Goal: Task Accomplishment & Management: Manage account settings

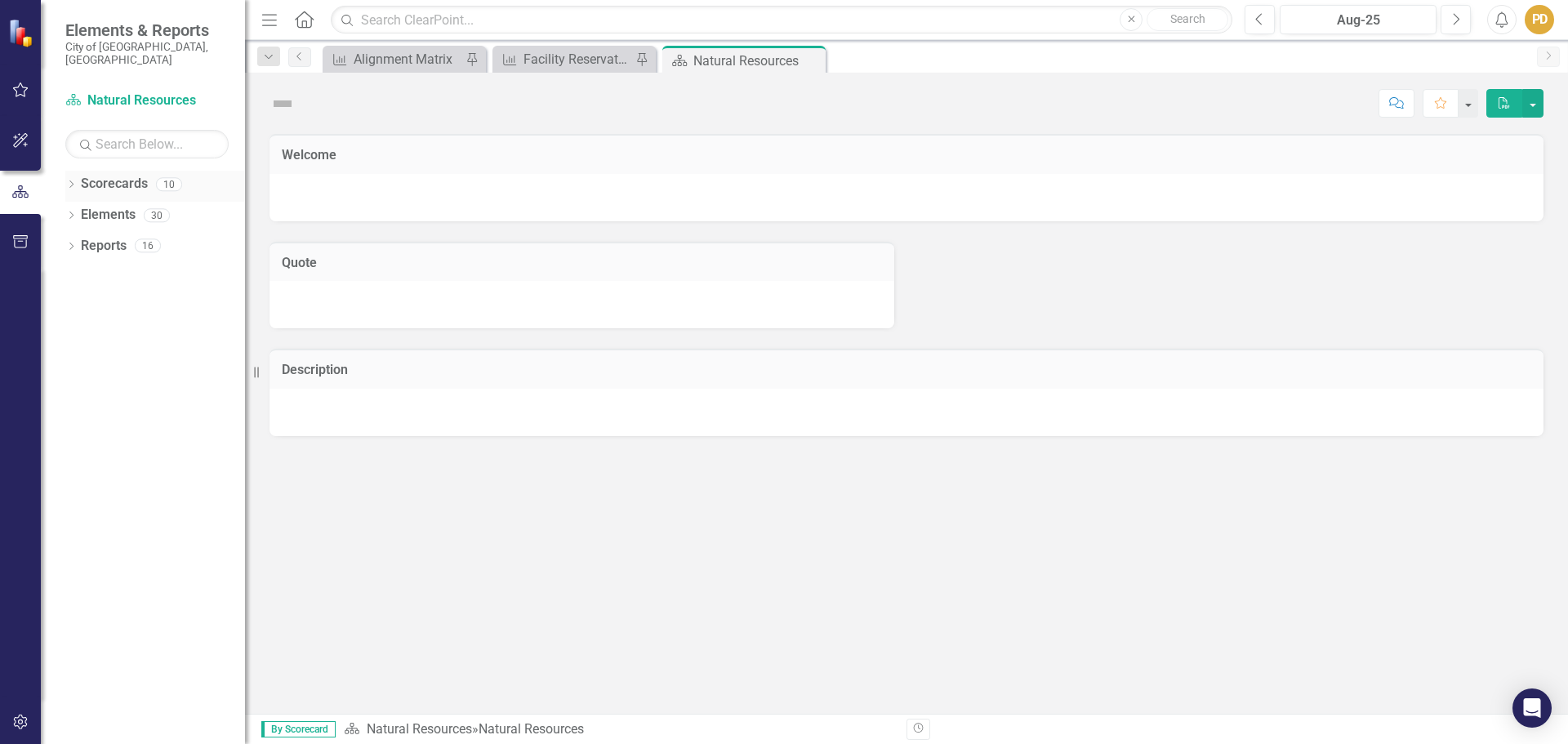
click at [65, 181] on icon "Dropdown" at bounding box center [70, 186] width 11 height 9
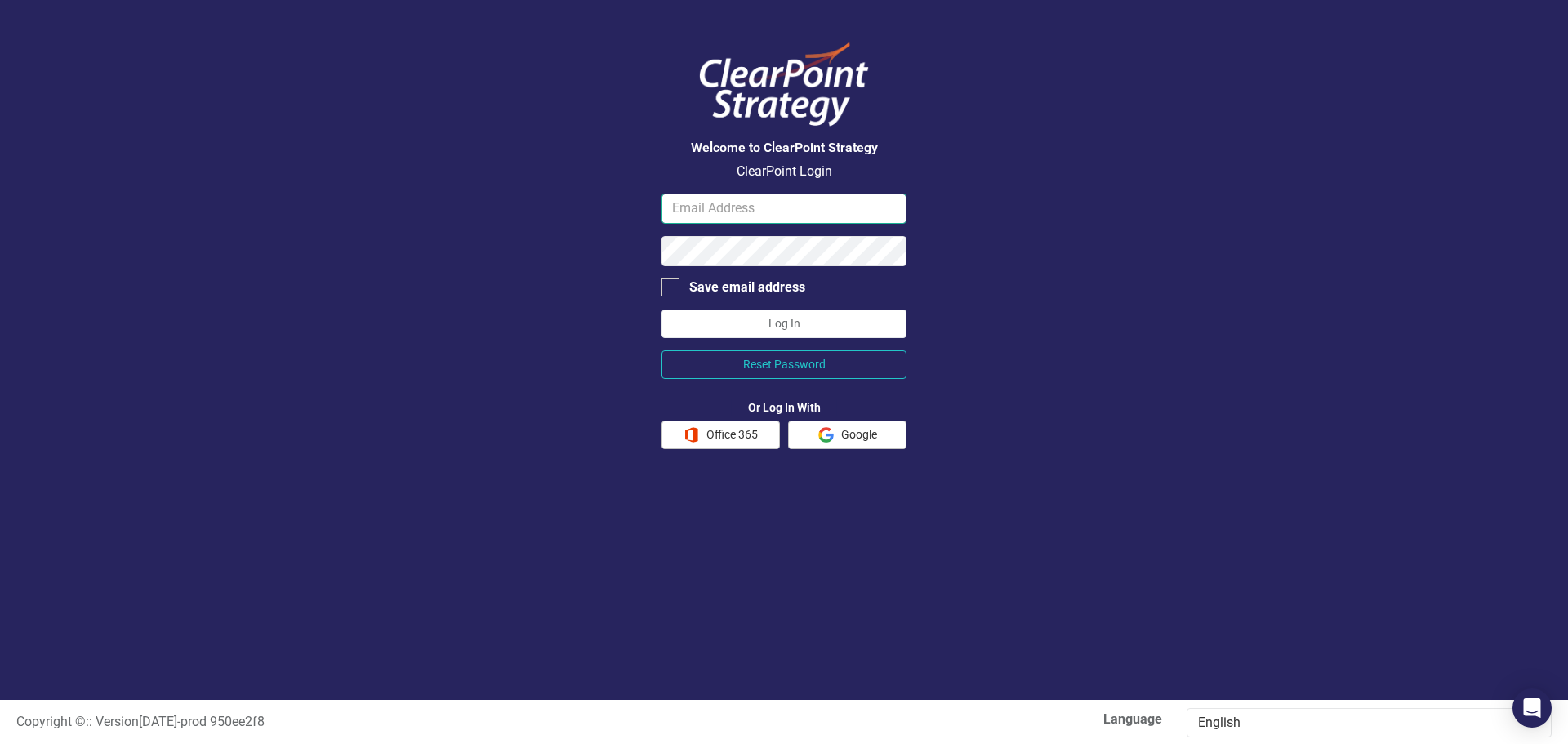
type input "[EMAIL_ADDRESS][DOMAIN_NAME]"
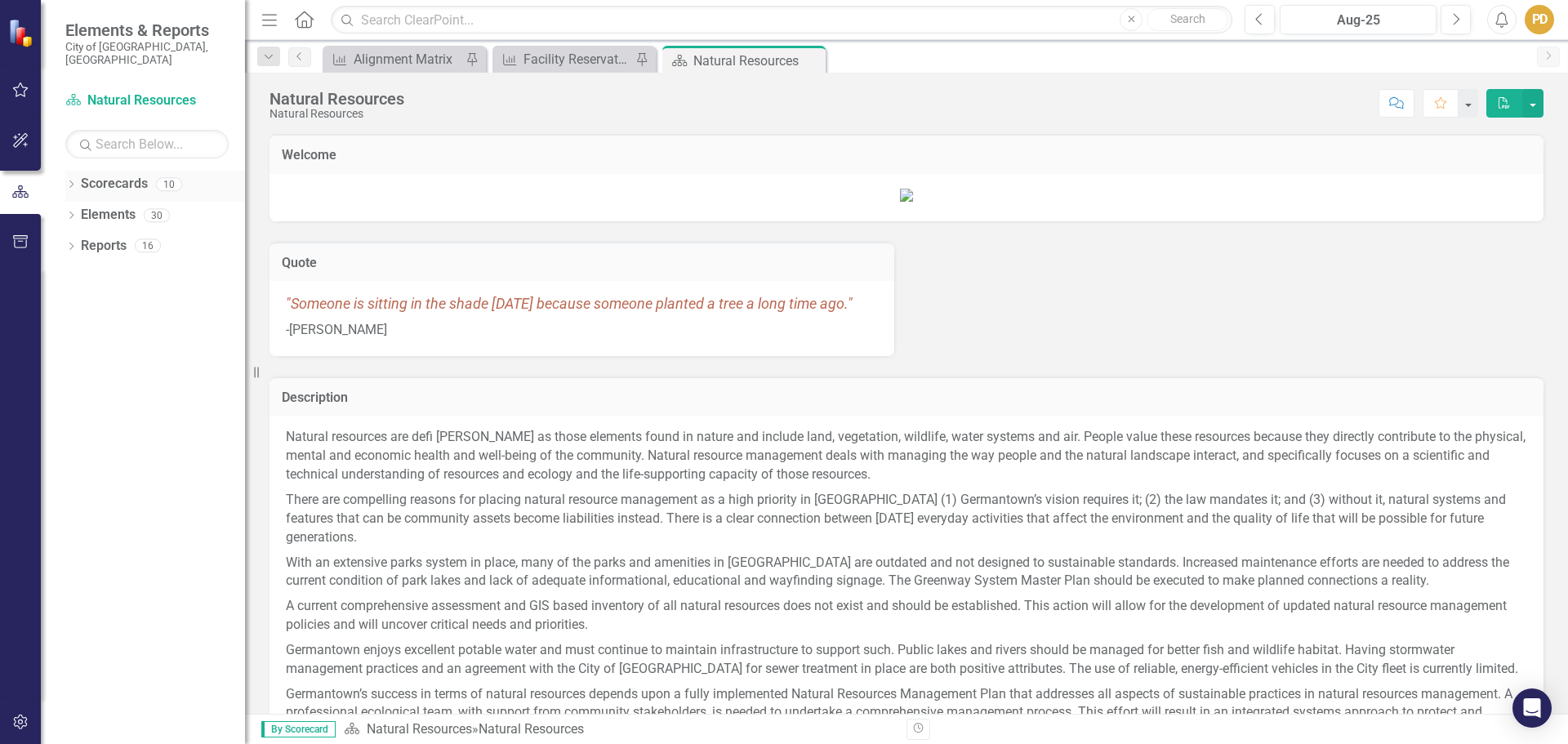
click at [125, 175] on link "Scorecards" at bounding box center [114, 185] width 67 height 19
click at [68, 181] on icon "Dropdown" at bounding box center [70, 186] width 11 height 9
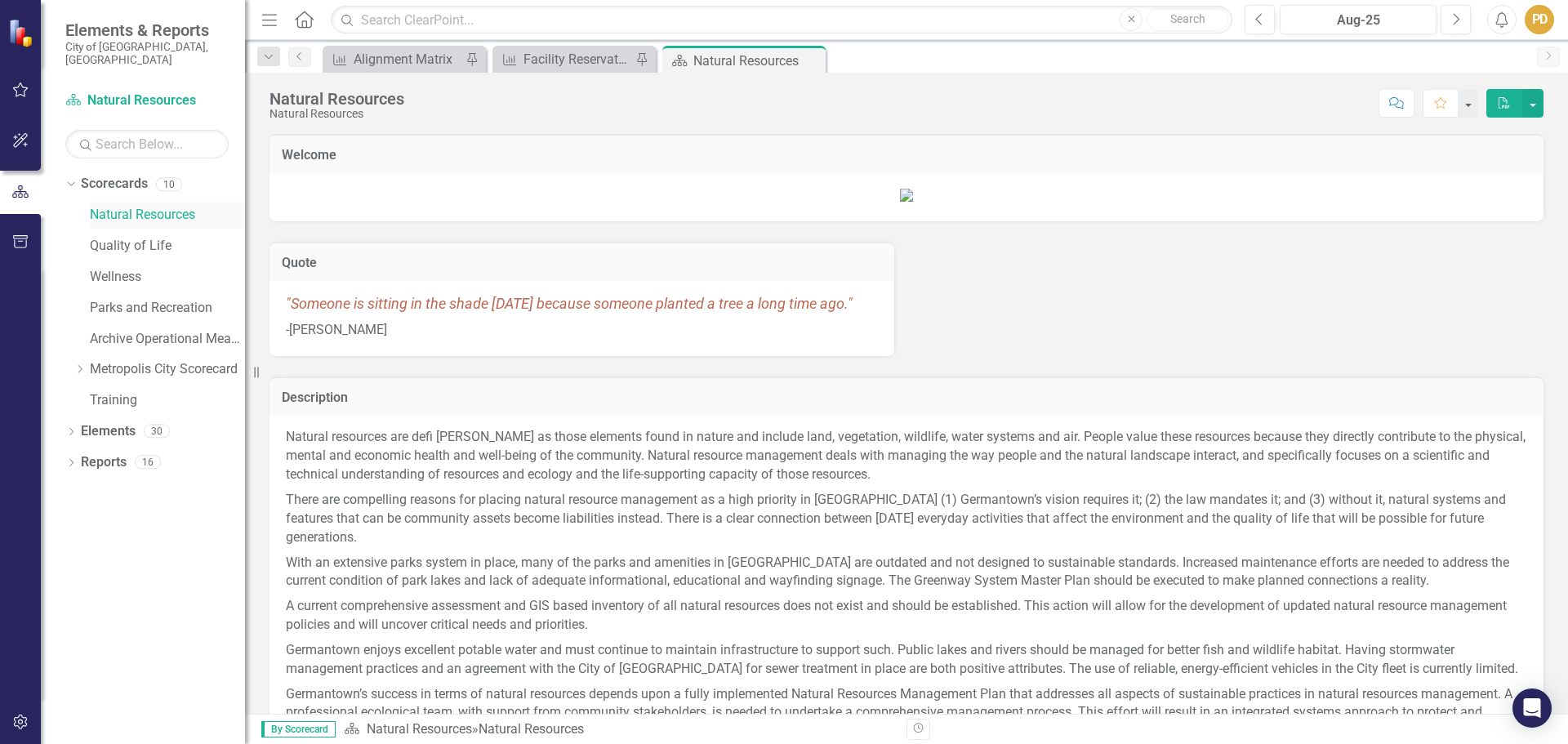
click at [124, 206] on link "Natural Resources" at bounding box center [167, 216] width 155 height 19
click at [72, 429] on icon "Dropdown" at bounding box center [70, 433] width 11 height 9
click at [80, 491] on icon "Dropdown" at bounding box center [79, 495] width 11 height 9
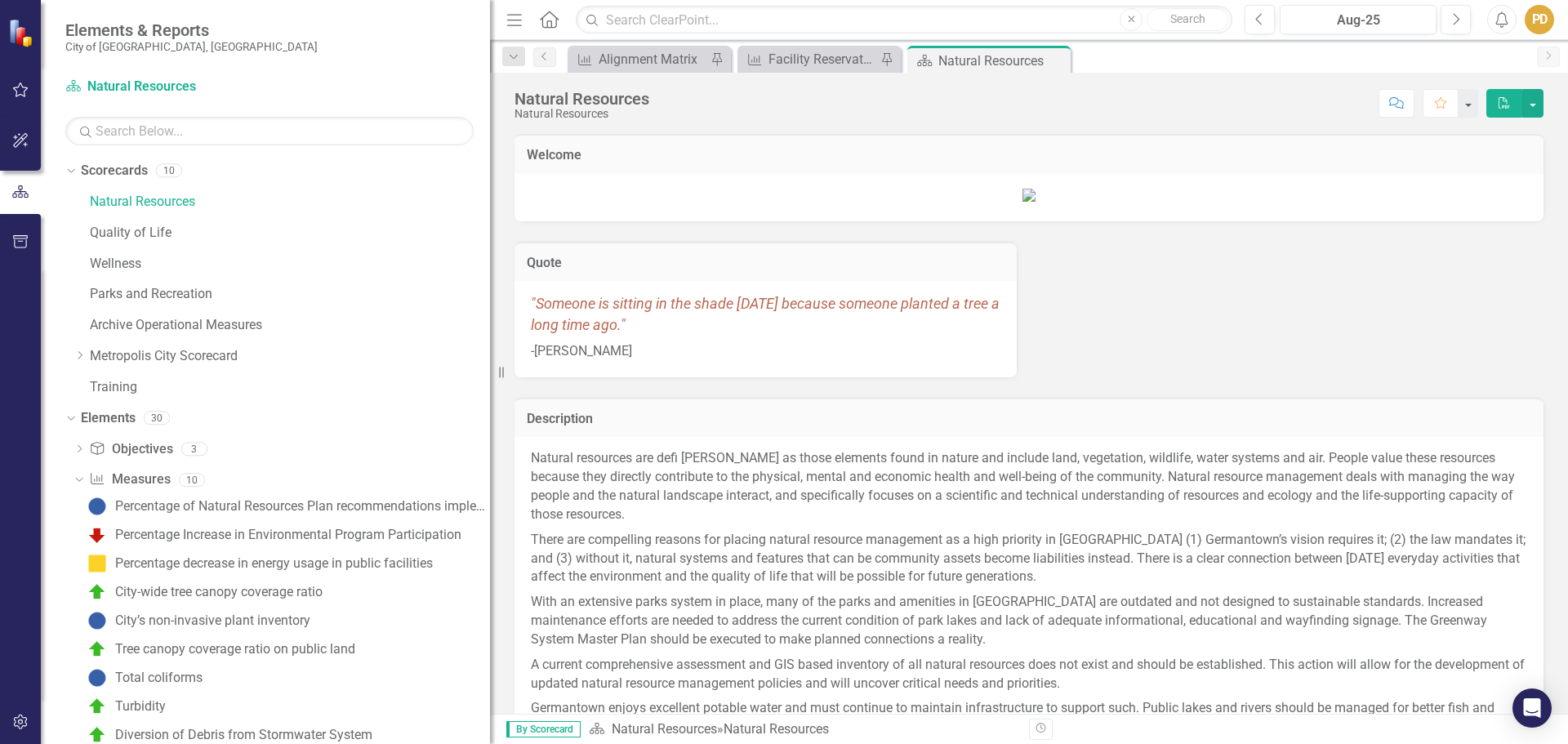
drag, startPoint x: 248, startPoint y: 416, endPoint x: 574, endPoint y: 445, distance: 327.3
click at [574, 445] on div "Elements & Reports City of Germantown, TN Scorecard Natural Resources Search Dr…" at bounding box center [784, 372] width 1568 height 744
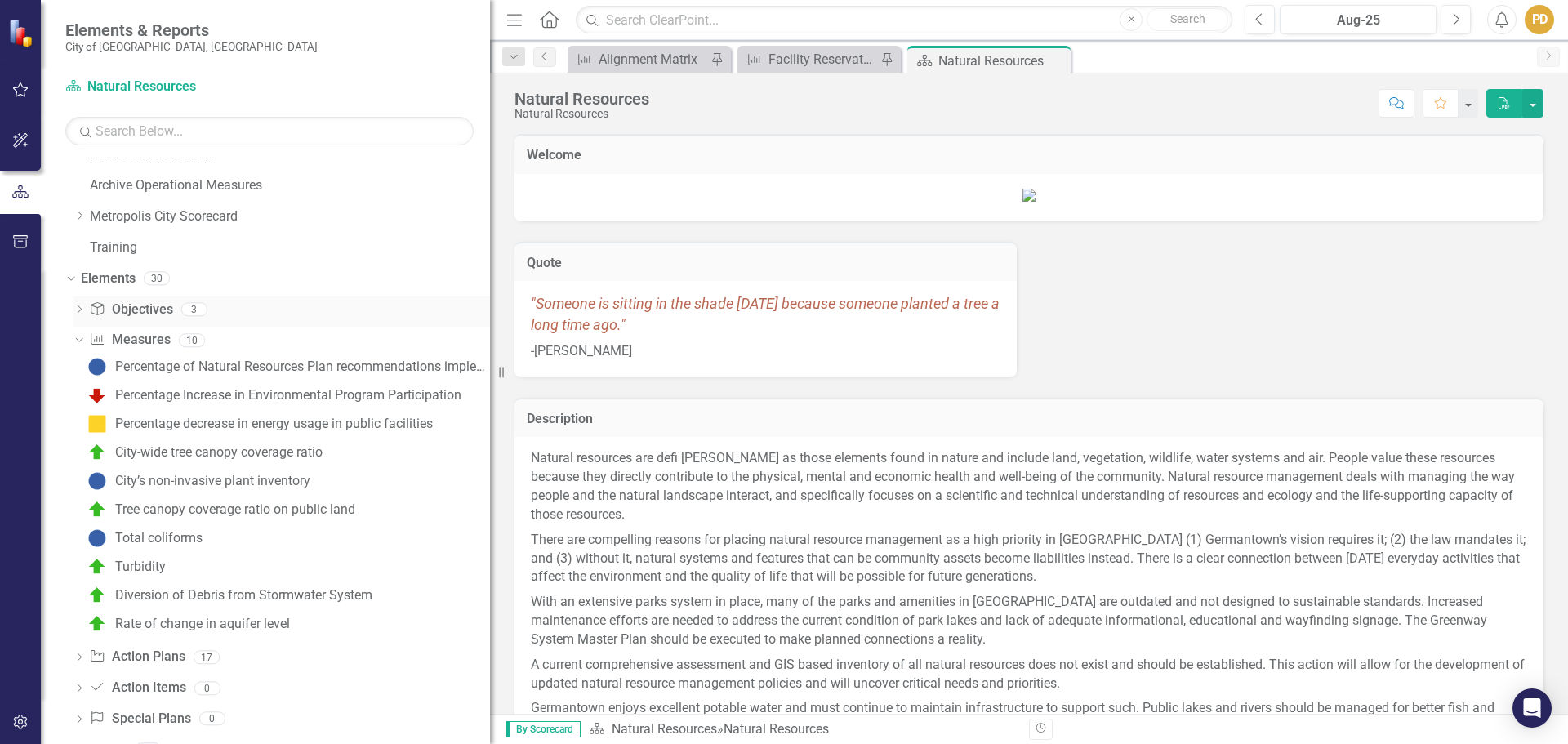
scroll to position [163, 0]
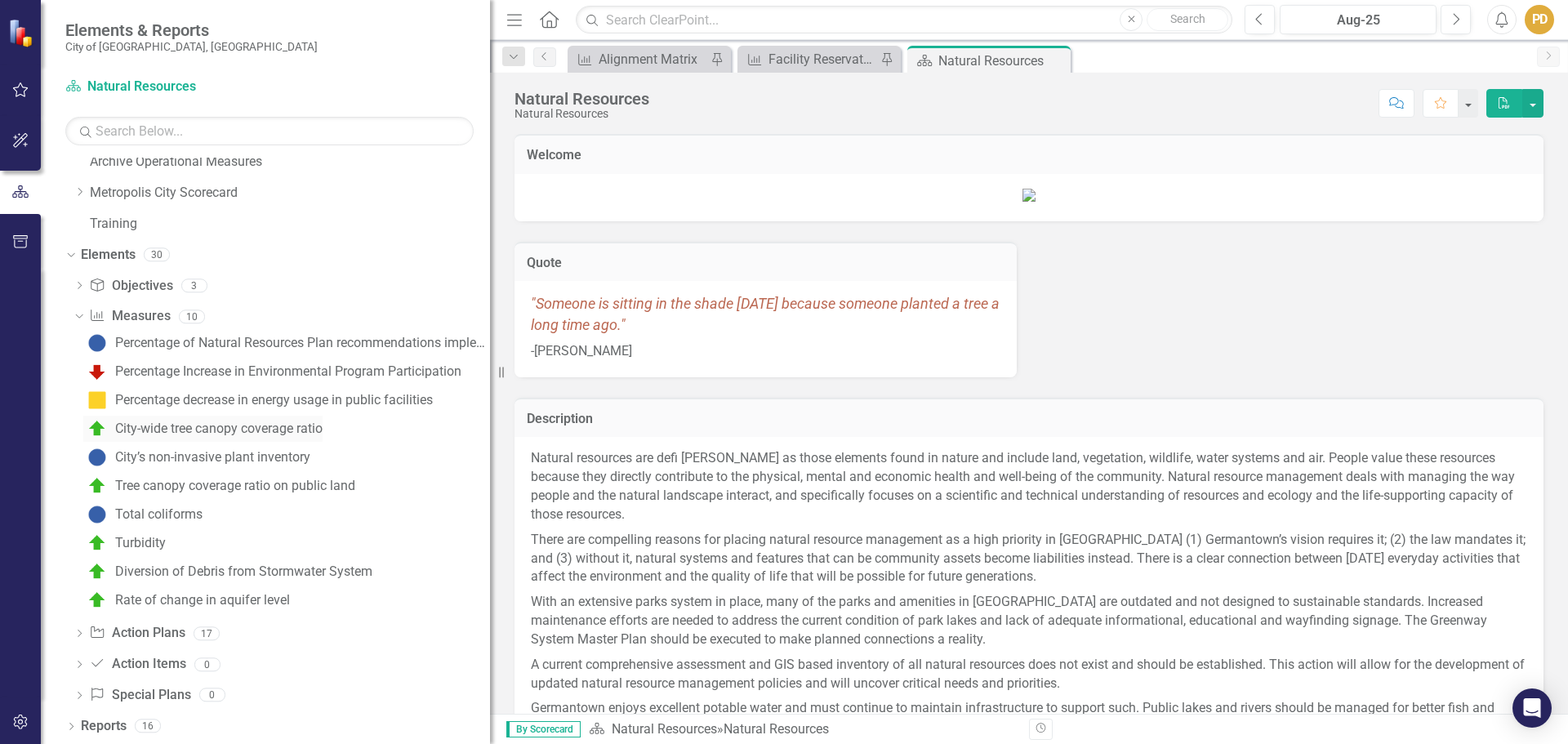
click at [302, 436] on div "City-wide tree canopy coverage ratio" at bounding box center [219, 429] width 208 height 15
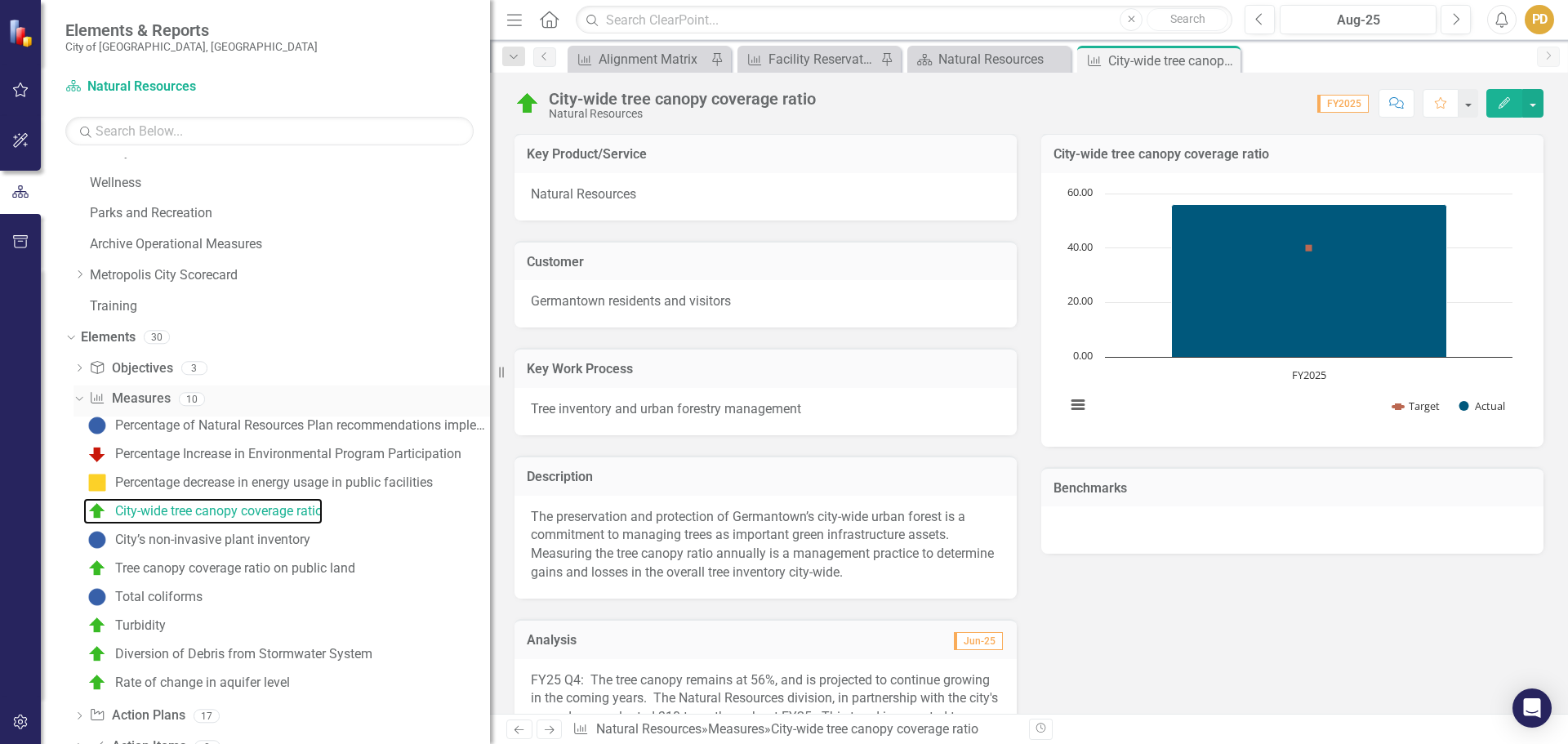
scroll to position [82, 0]
drag, startPoint x: 292, startPoint y: 572, endPoint x: 299, endPoint y: 560, distance: 13.9
click at [292, 572] on div "Tree canopy coverage ratio on public land" at bounding box center [235, 567] width 240 height 15
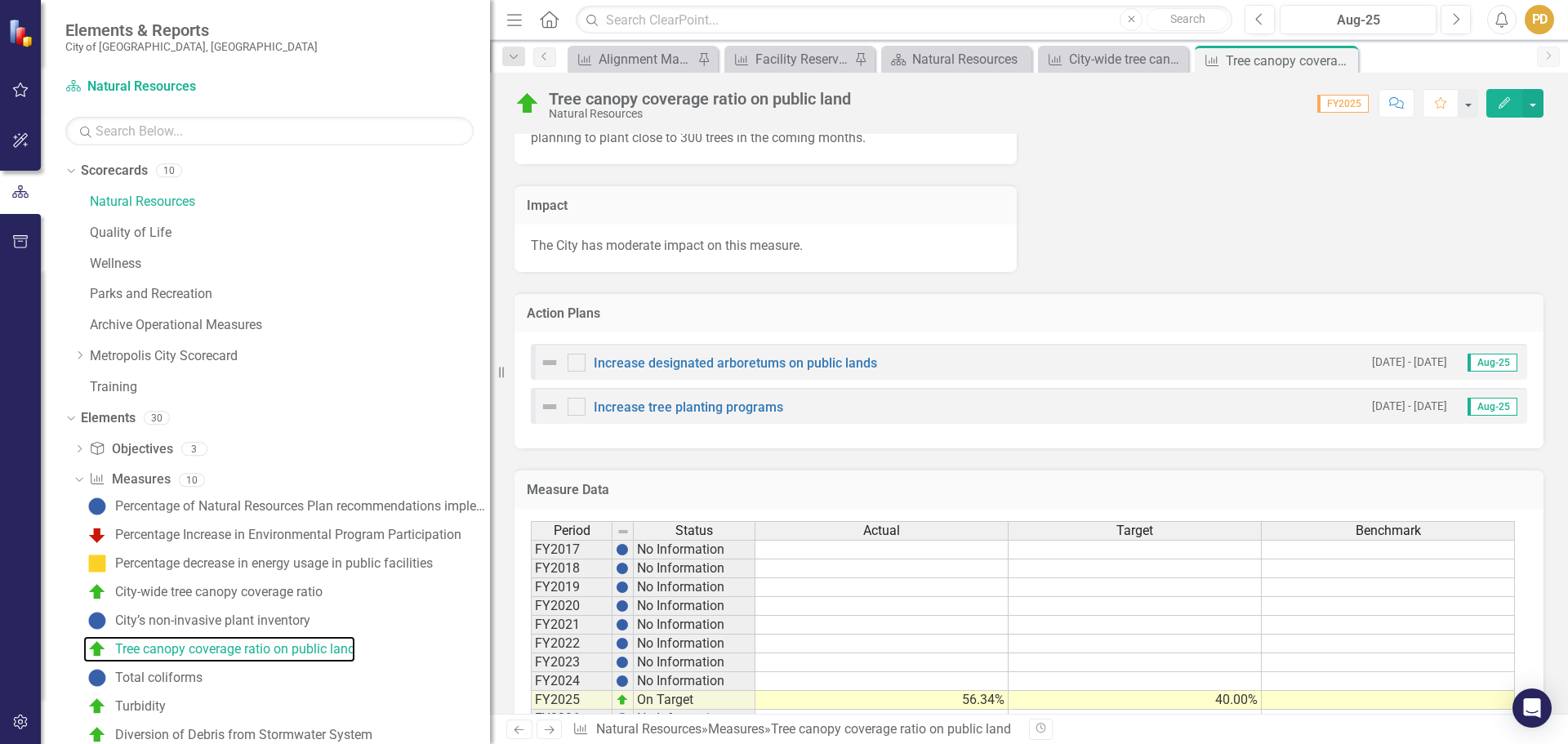
scroll to position [1143, 0]
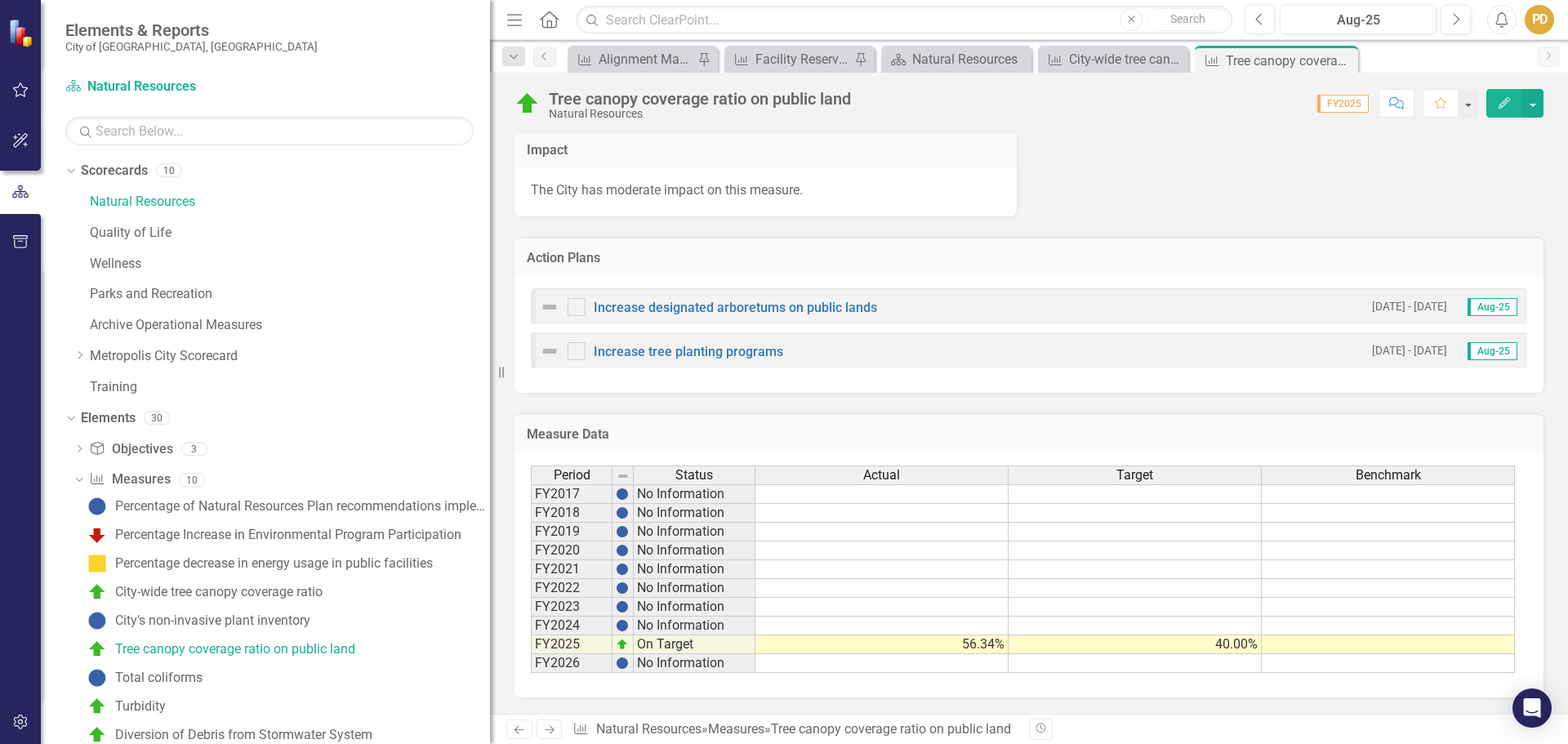
click at [1121, 666] on td at bounding box center [1135, 664] width 253 height 19
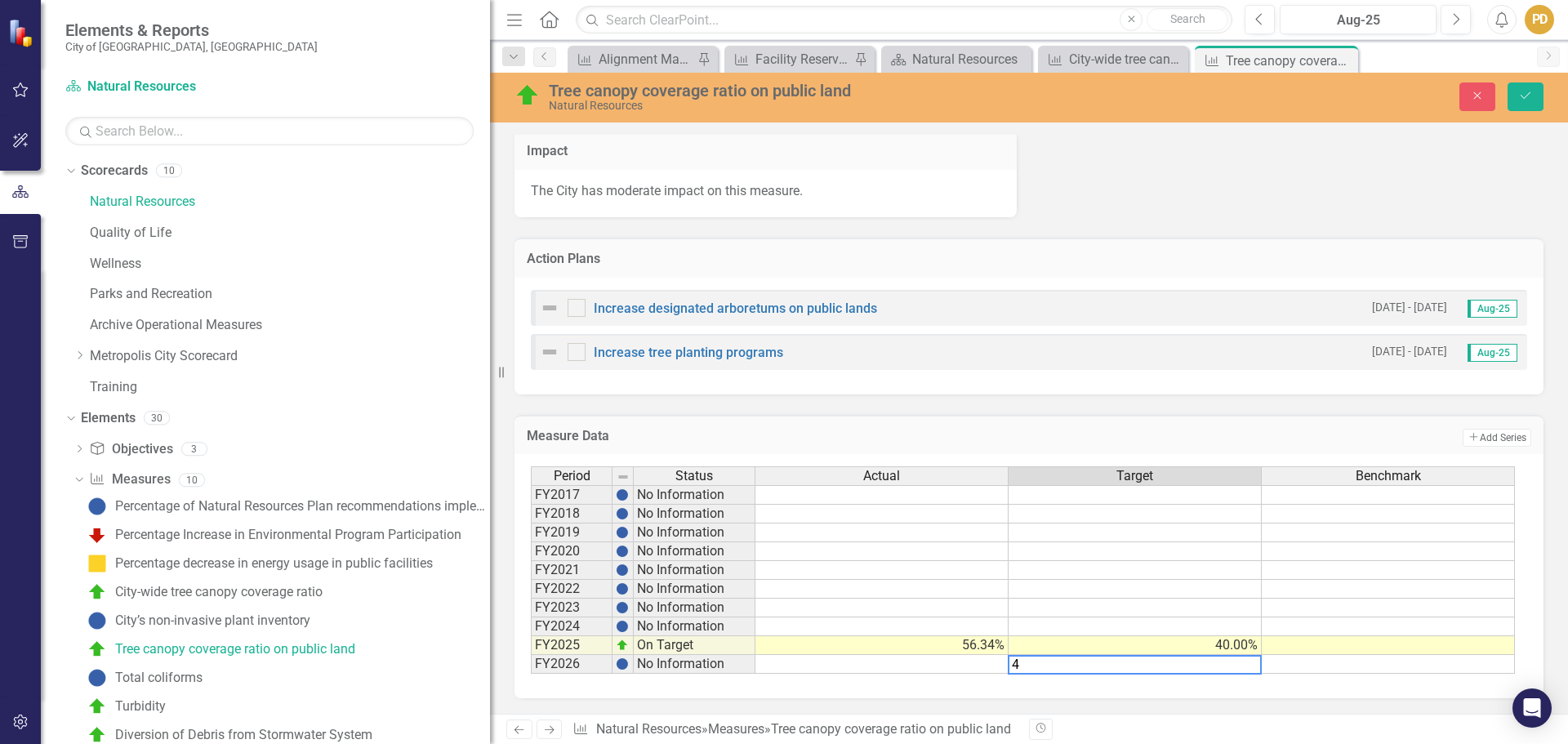
type textarea "40"
click at [1521, 100] on icon "Save" at bounding box center [1525, 95] width 15 height 11
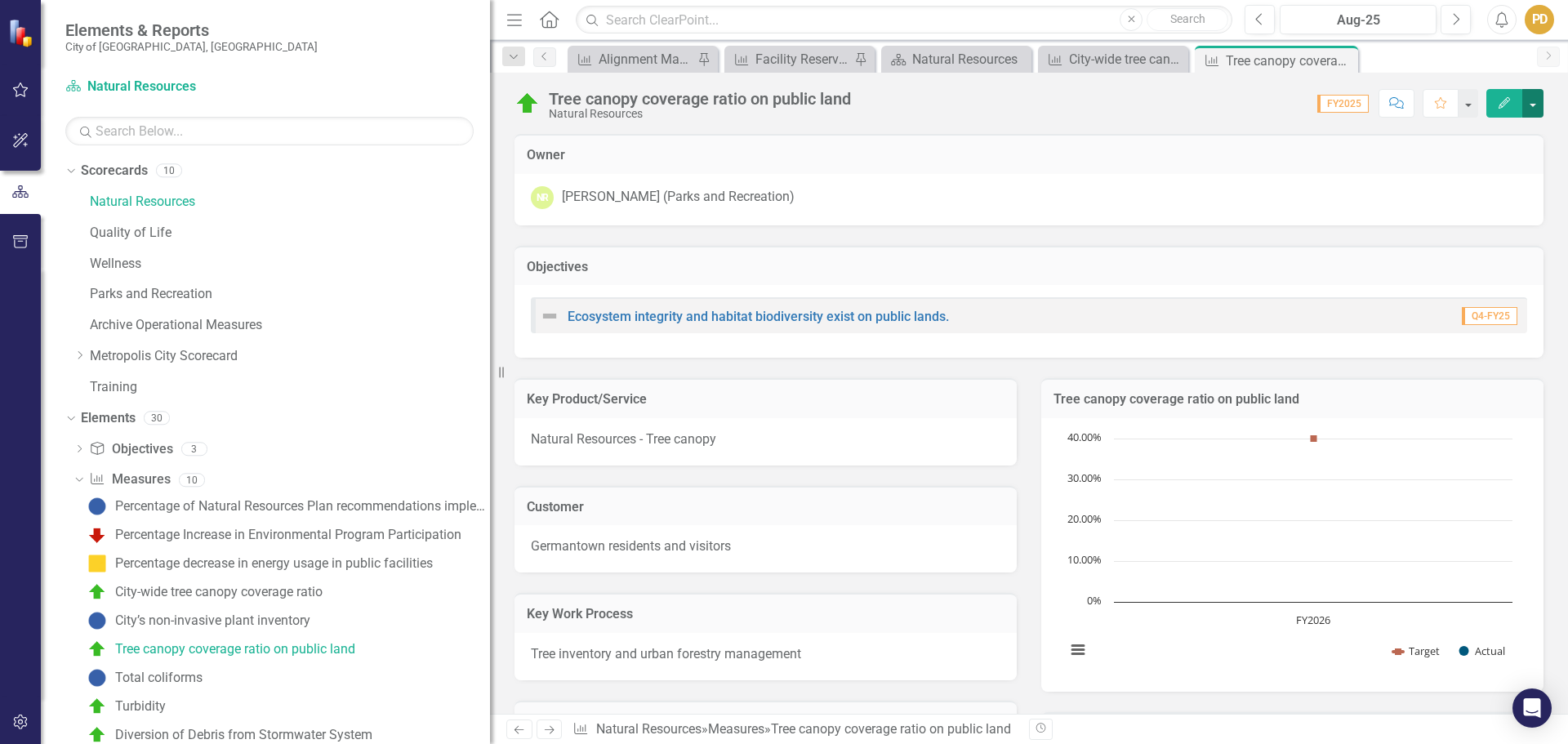
click at [1535, 110] on button "button" at bounding box center [1533, 103] width 21 height 28
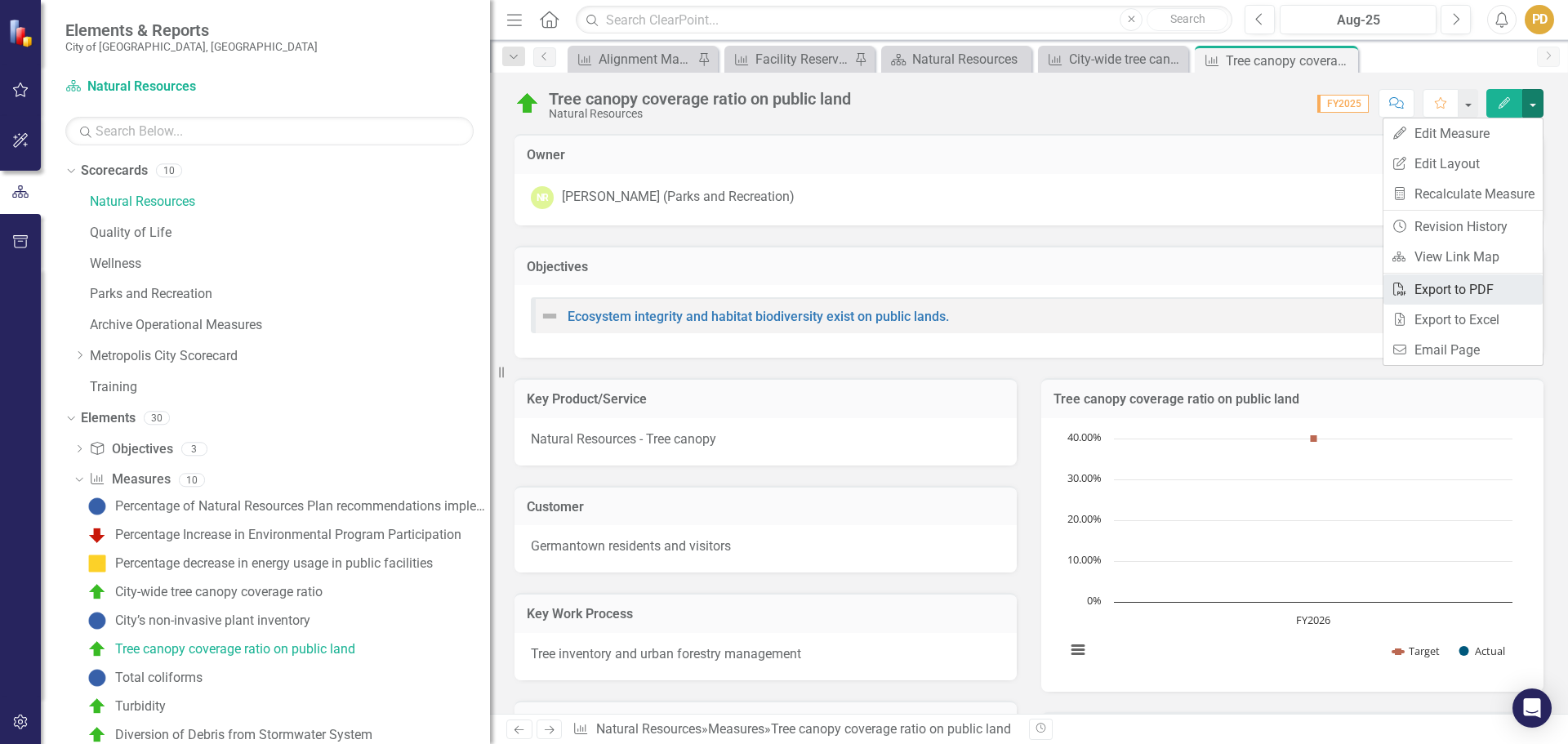
click at [1472, 292] on link "PDF Export to PDF" at bounding box center [1462, 290] width 159 height 30
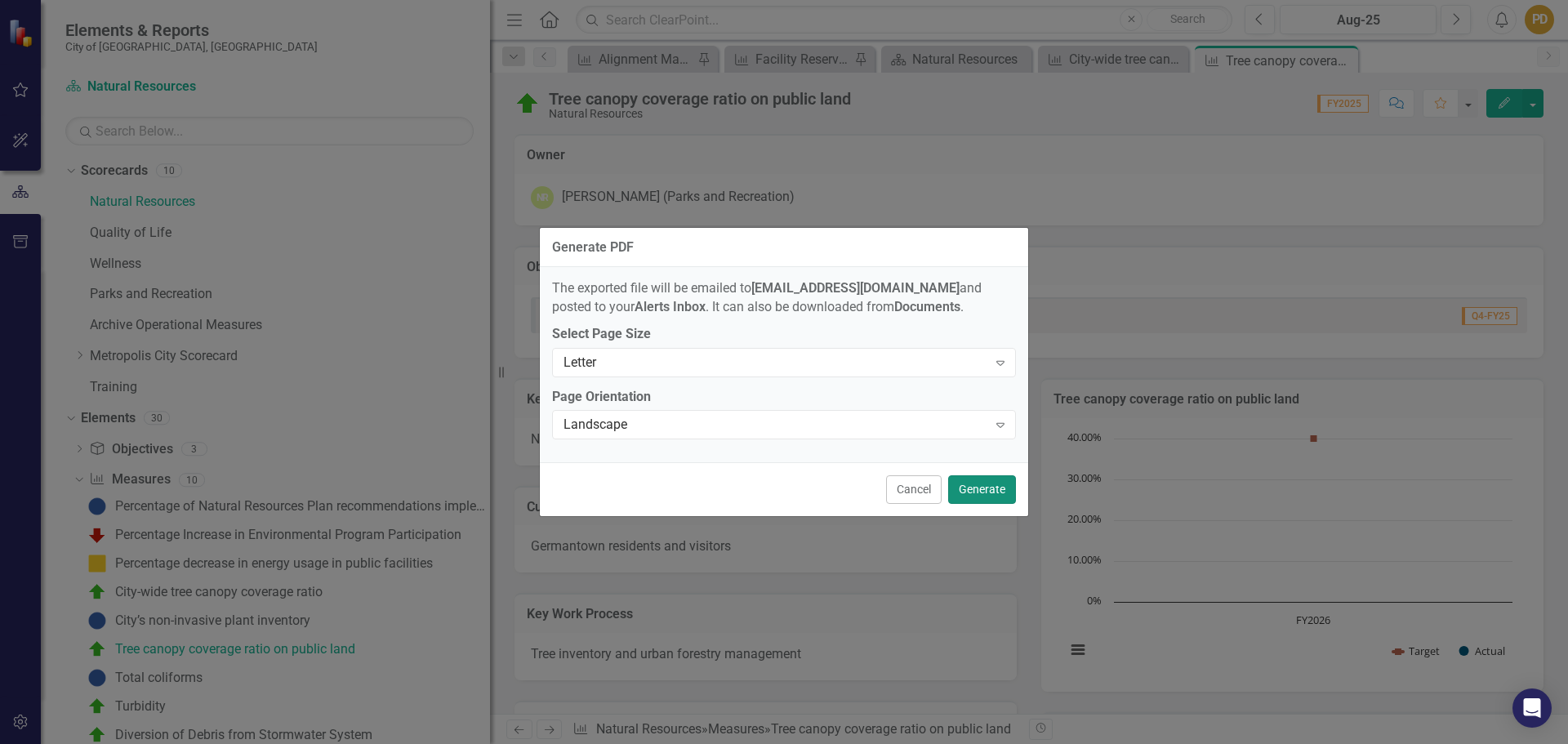
click at [999, 494] on button "Generate" at bounding box center [982, 490] width 68 height 28
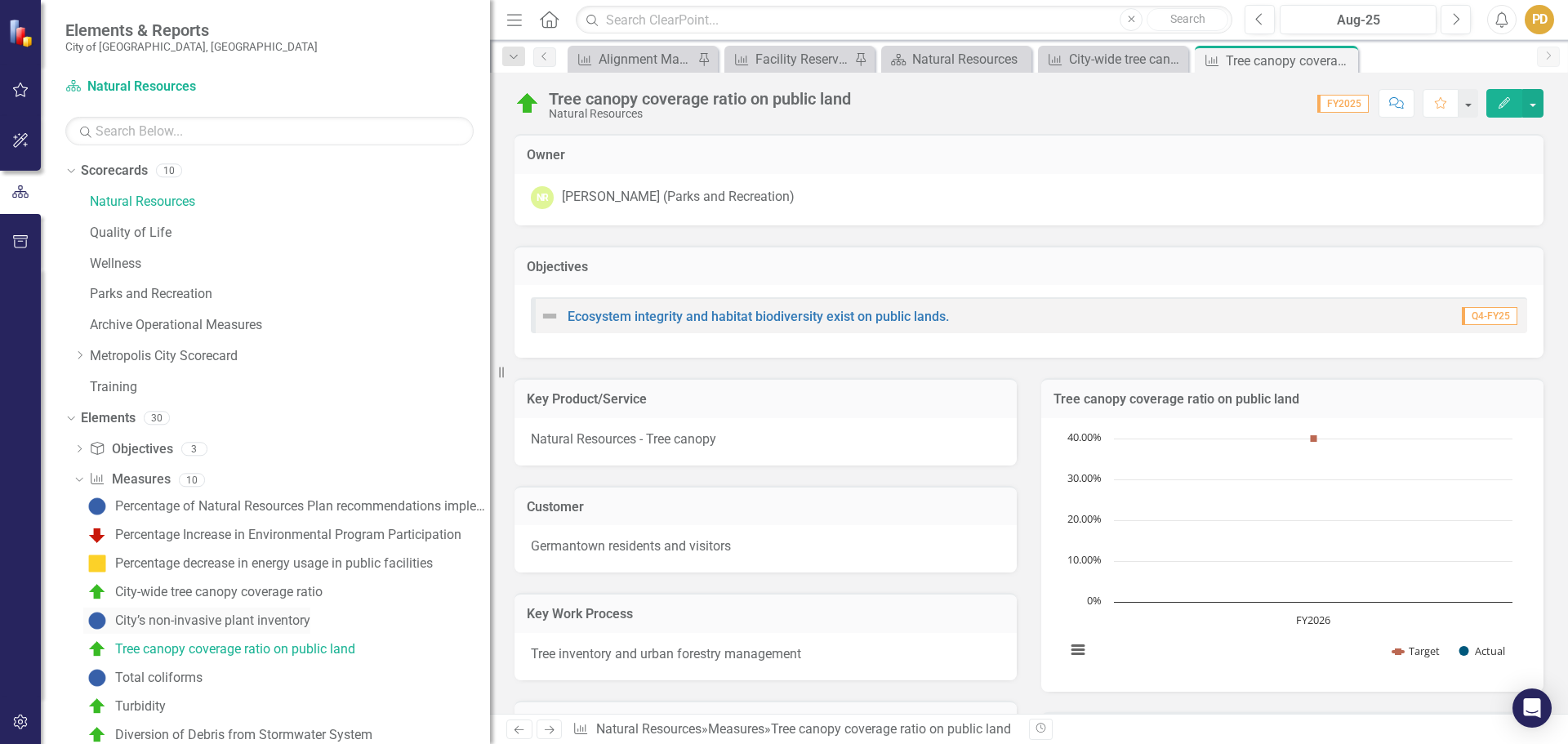
click at [277, 622] on div "City’s non-invasive plant inventory" at bounding box center [212, 620] width 195 height 15
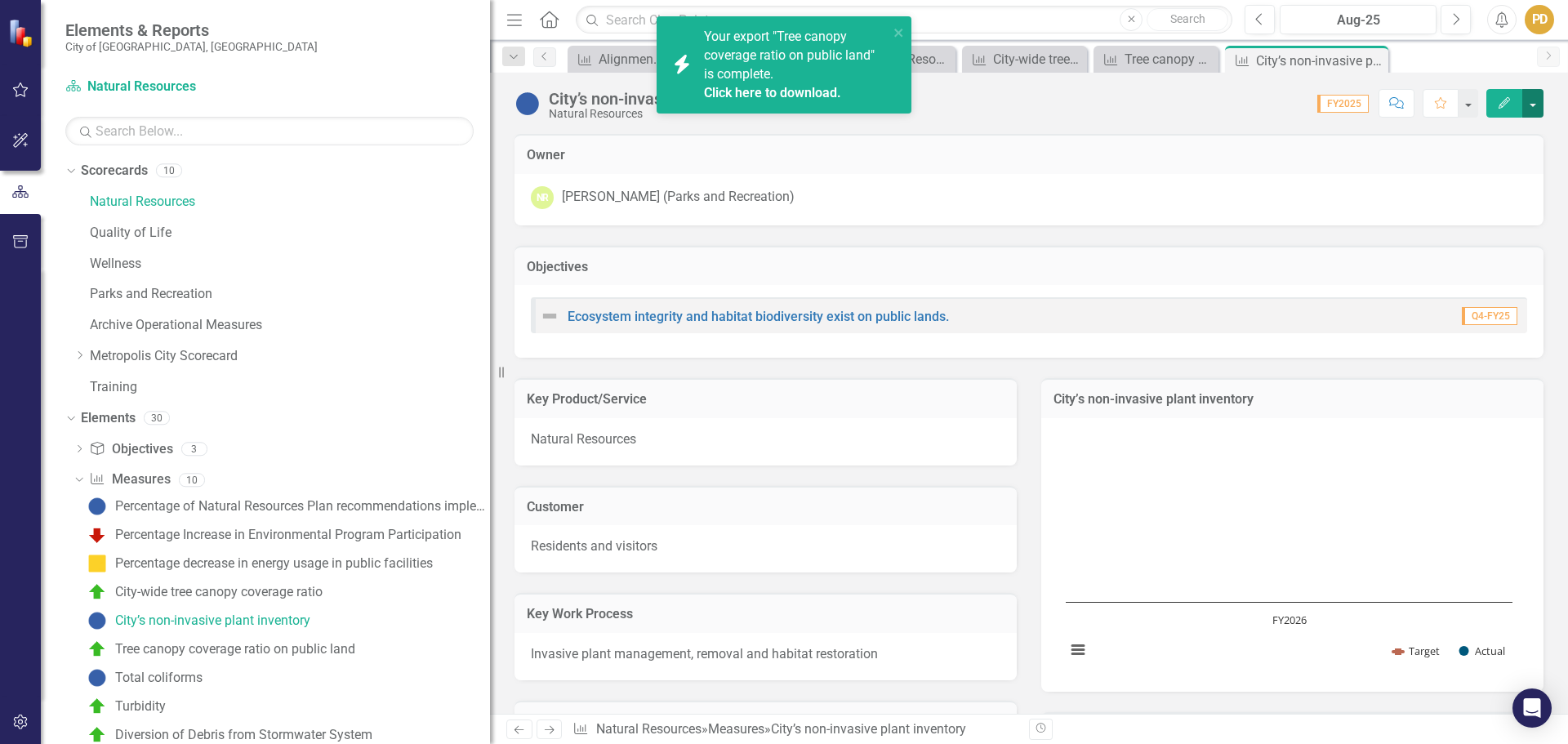
click at [1534, 100] on button "button" at bounding box center [1533, 103] width 21 height 28
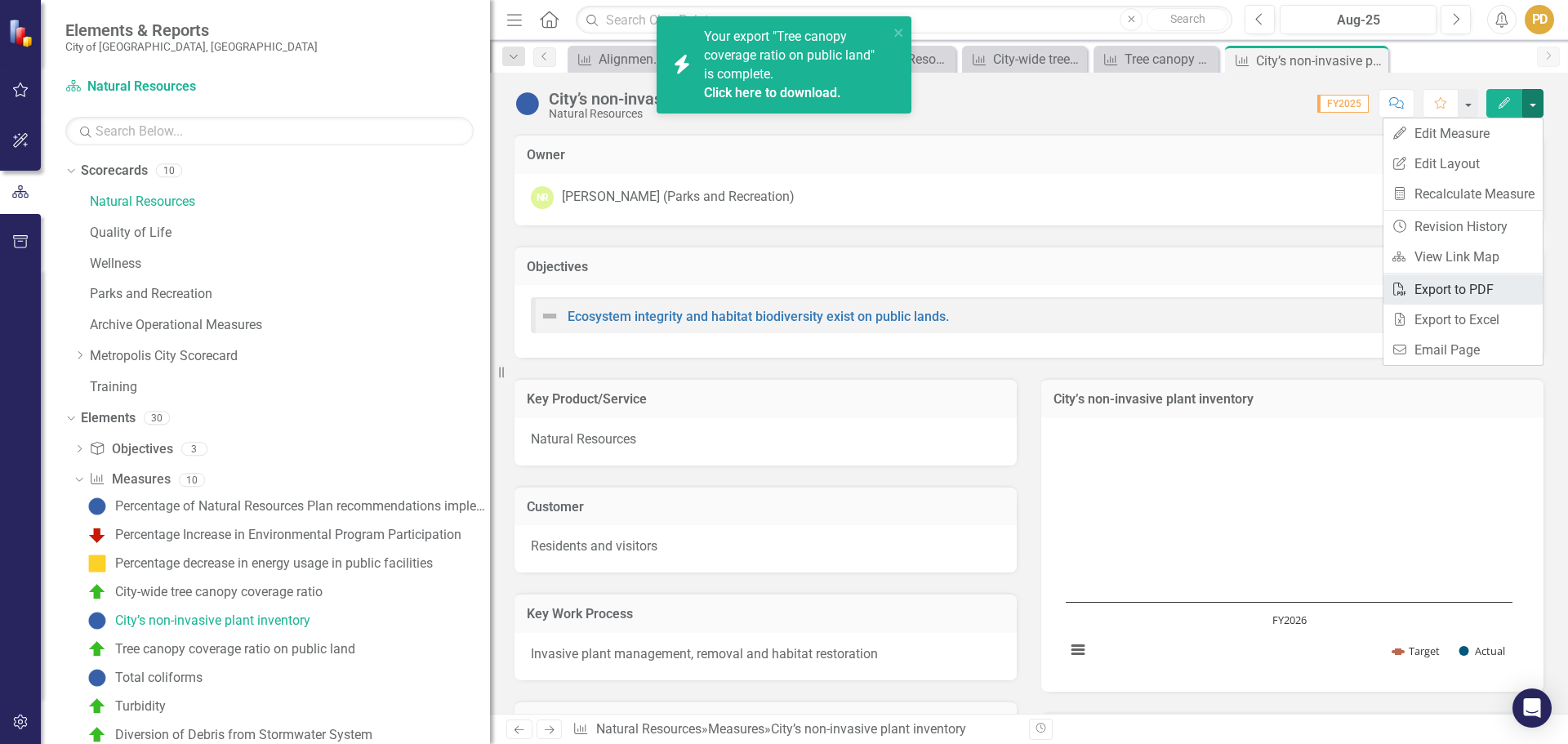
click at [1471, 289] on link "PDF Export to PDF" at bounding box center [1462, 290] width 159 height 30
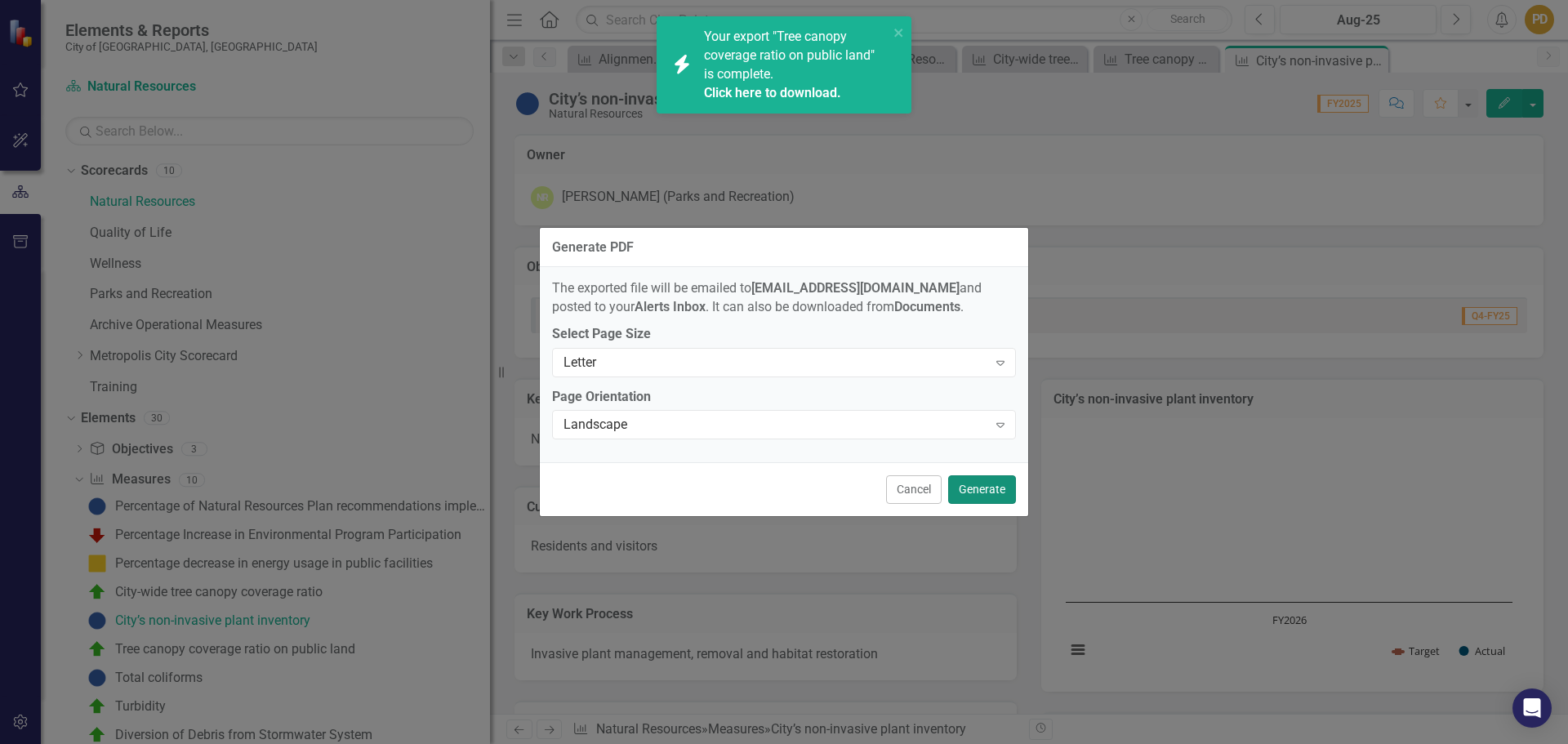
click at [988, 488] on button "Generate" at bounding box center [982, 490] width 68 height 28
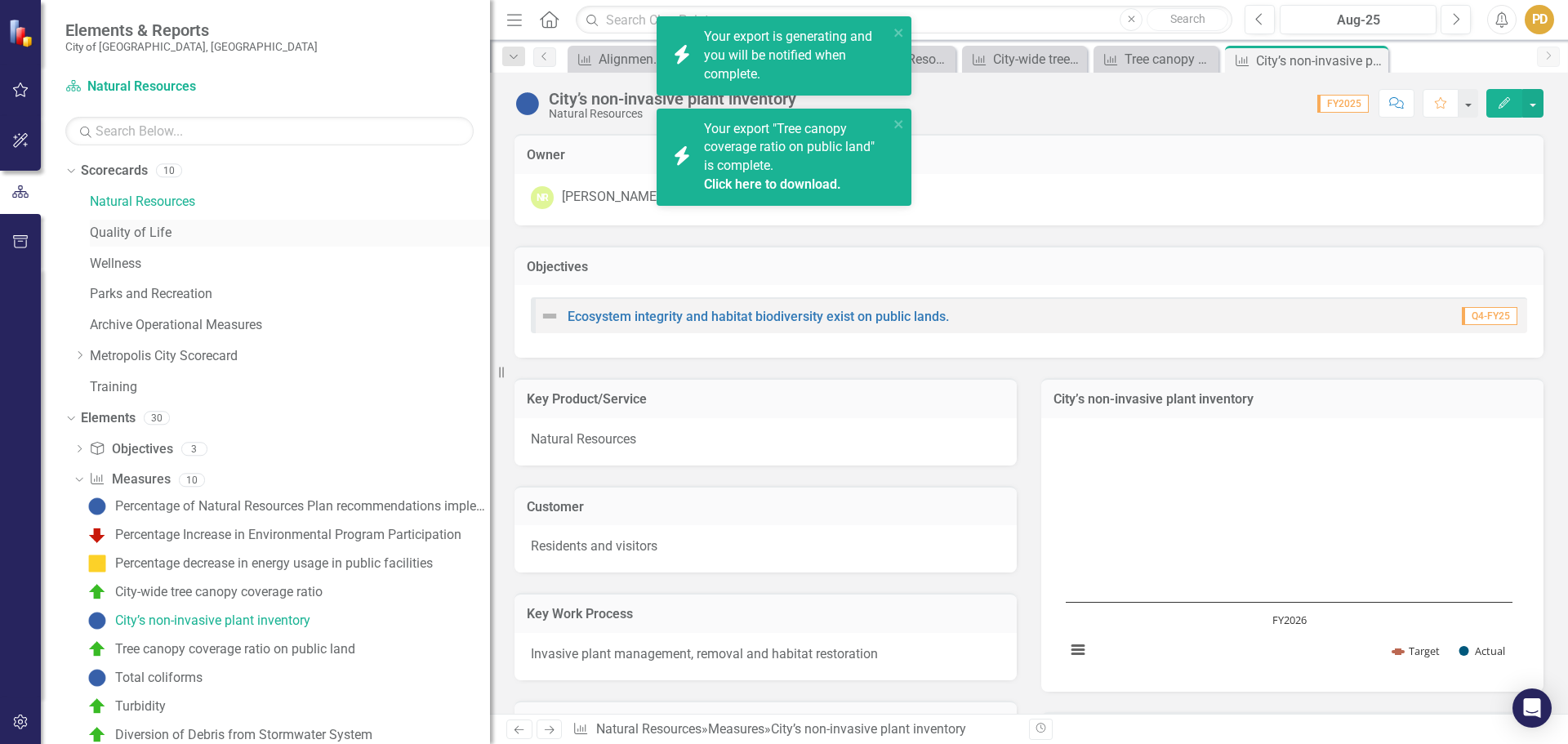
click at [178, 227] on link "Quality of Life" at bounding box center [290, 234] width 400 height 19
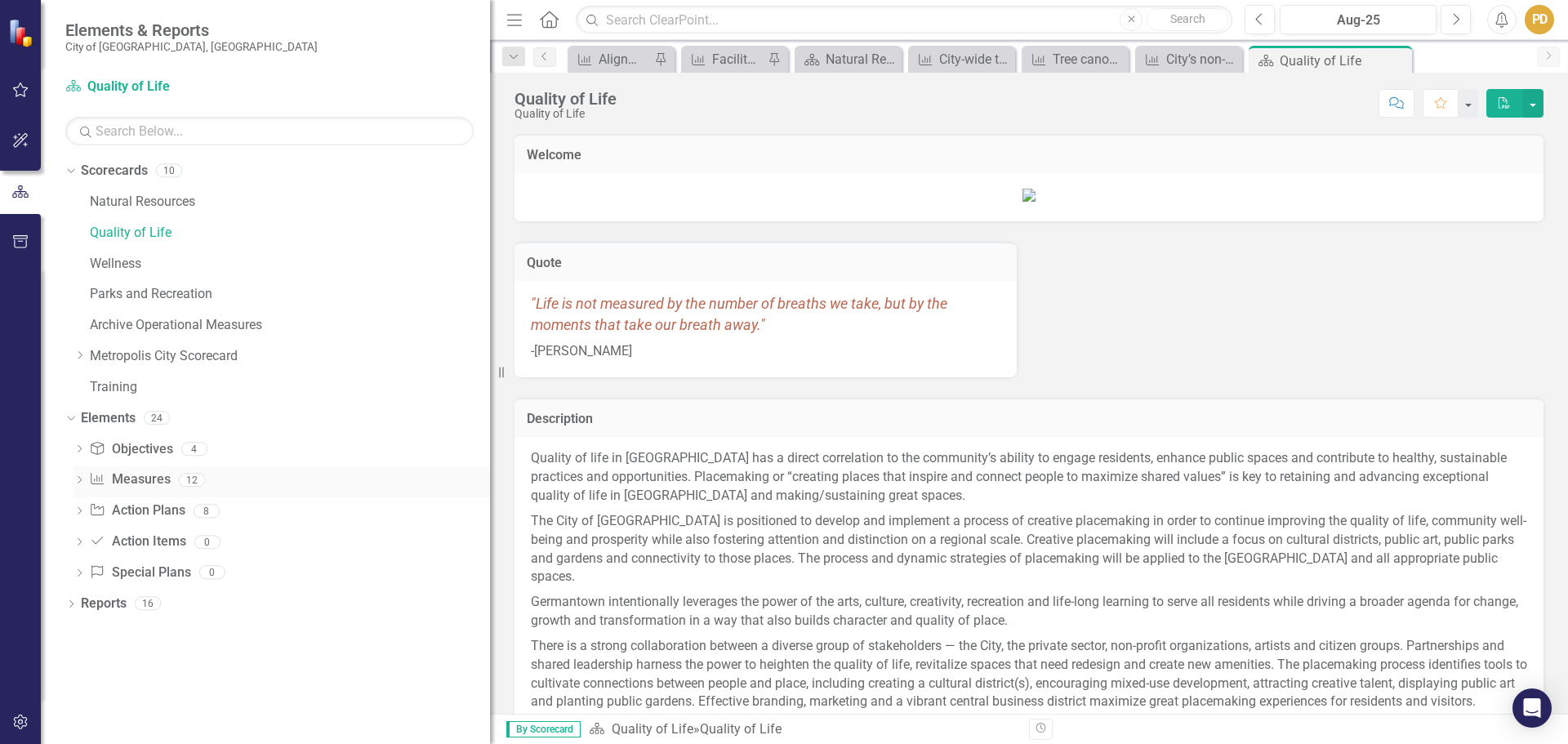
click at [78, 482] on icon "Dropdown" at bounding box center [79, 481] width 11 height 9
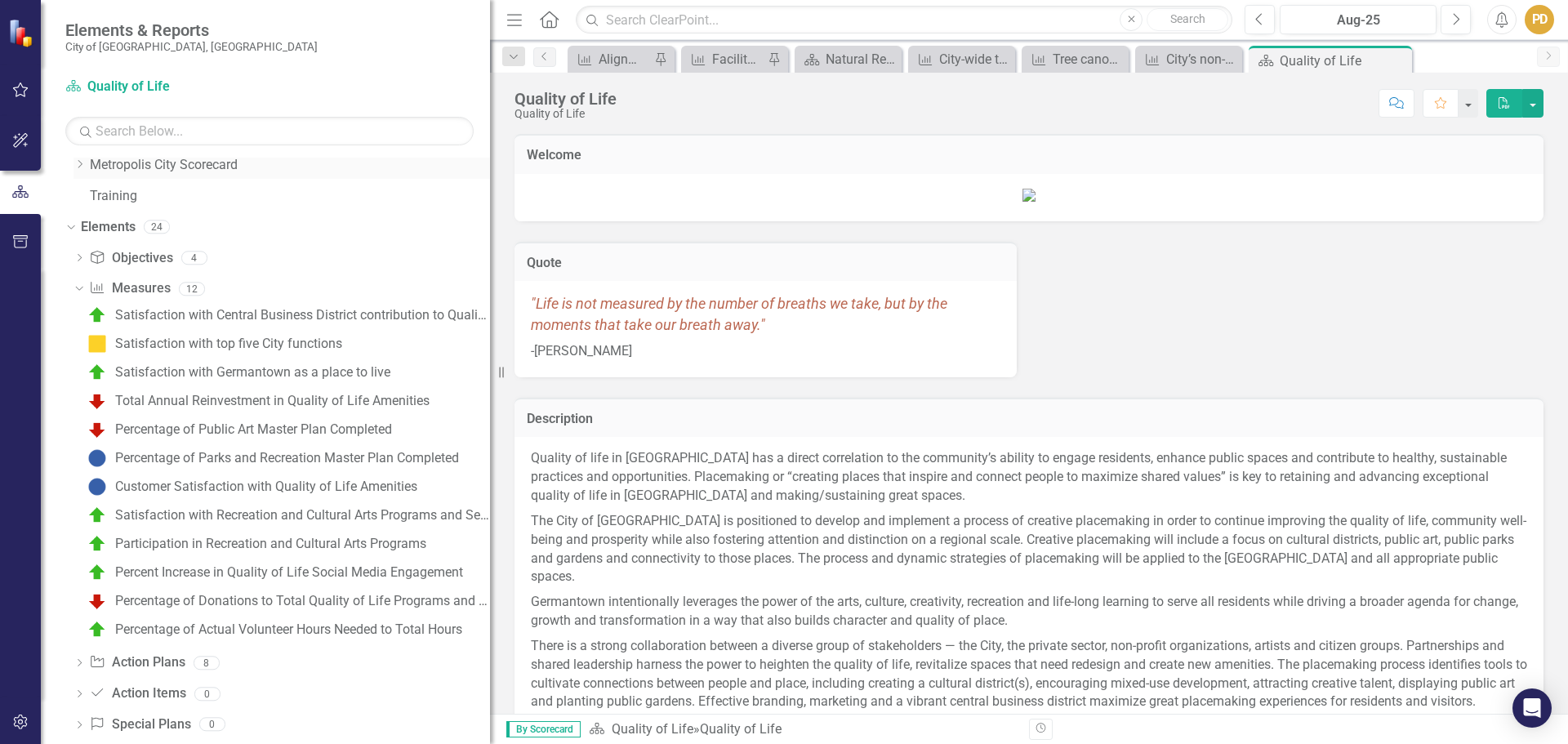
scroll to position [221, 0]
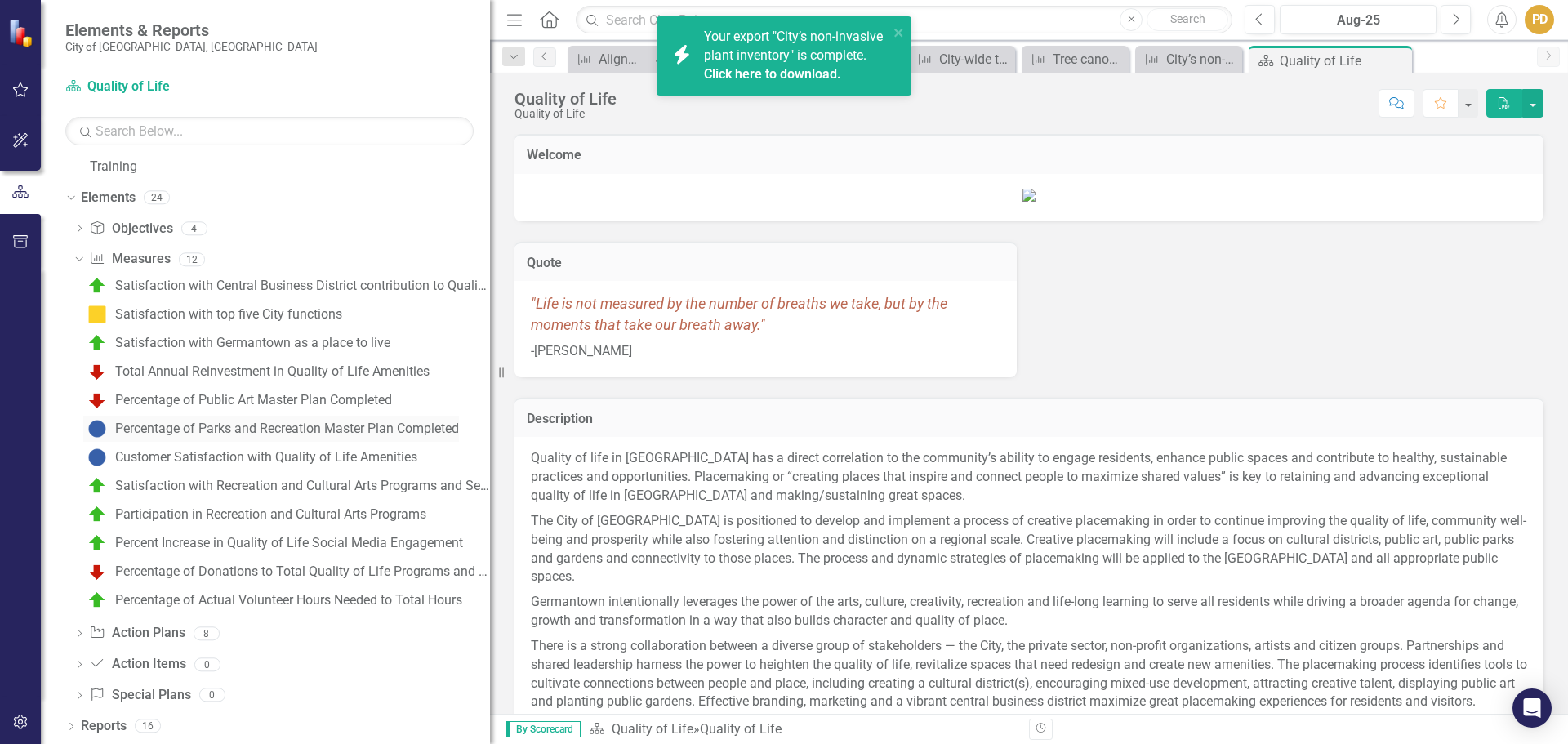
click at [368, 435] on div "Percentage of Parks and Recreation Master Plan Completed" at bounding box center [287, 429] width 343 height 15
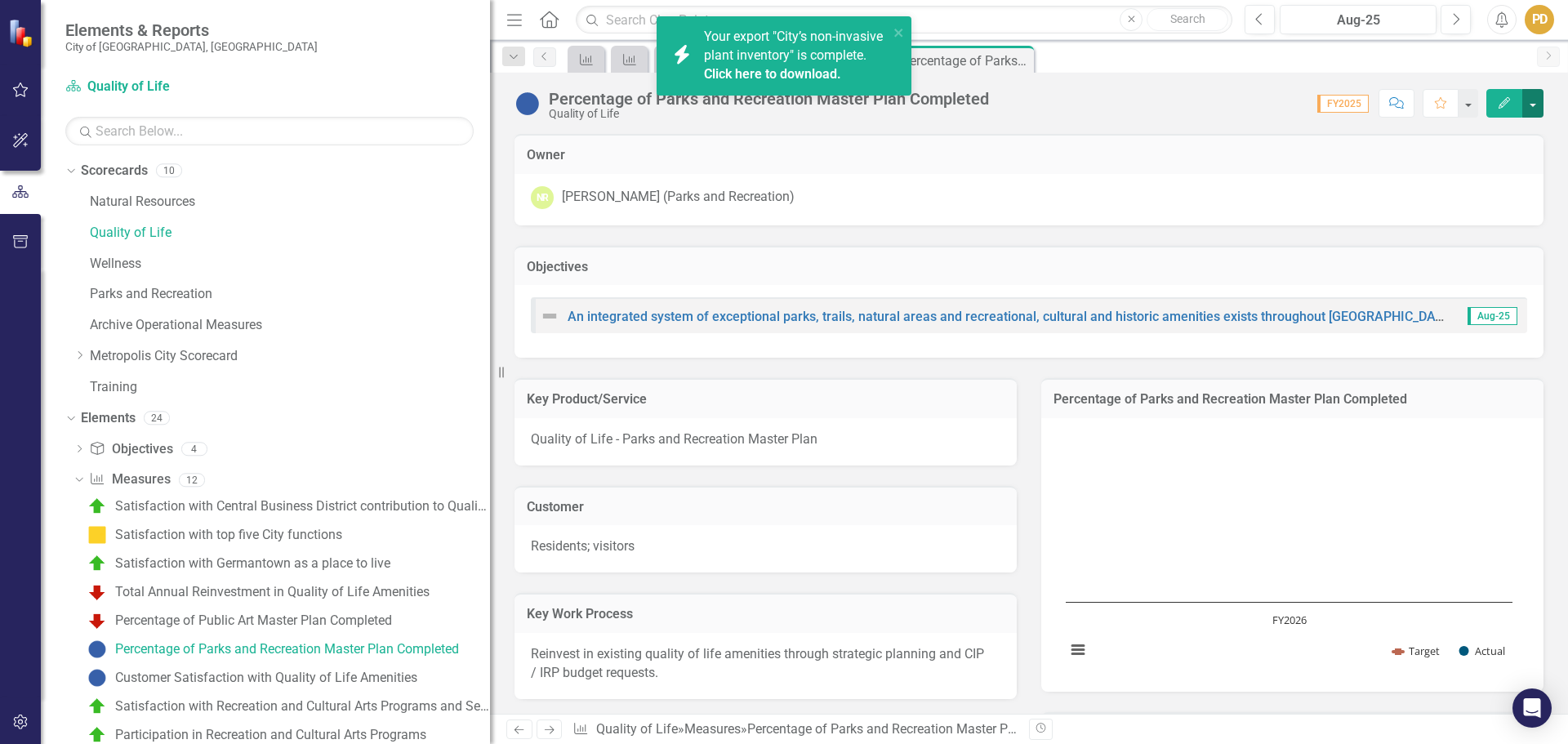
click at [1531, 103] on button "button" at bounding box center [1533, 103] width 21 height 28
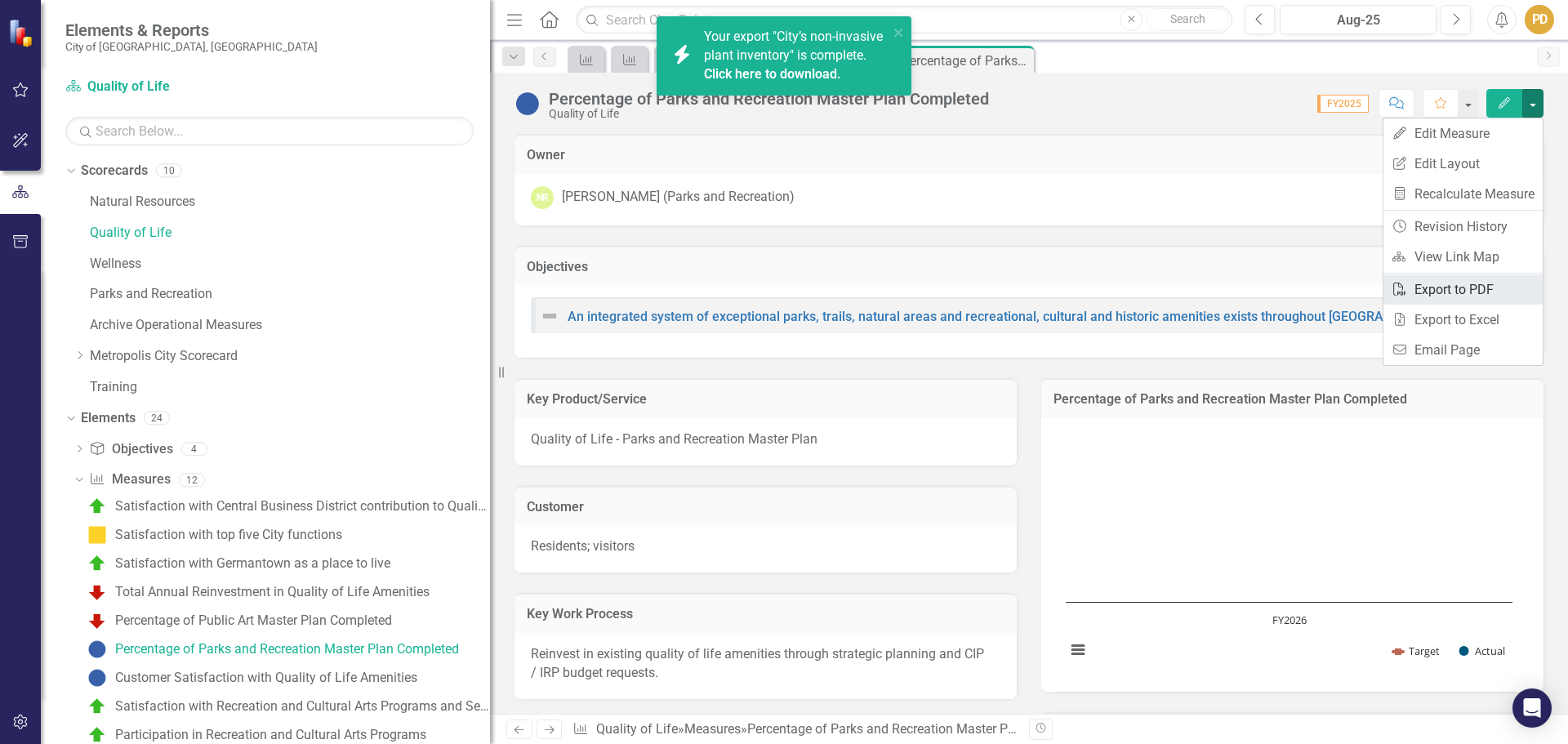
click at [1423, 286] on link "PDF Export to PDF" at bounding box center [1462, 290] width 159 height 30
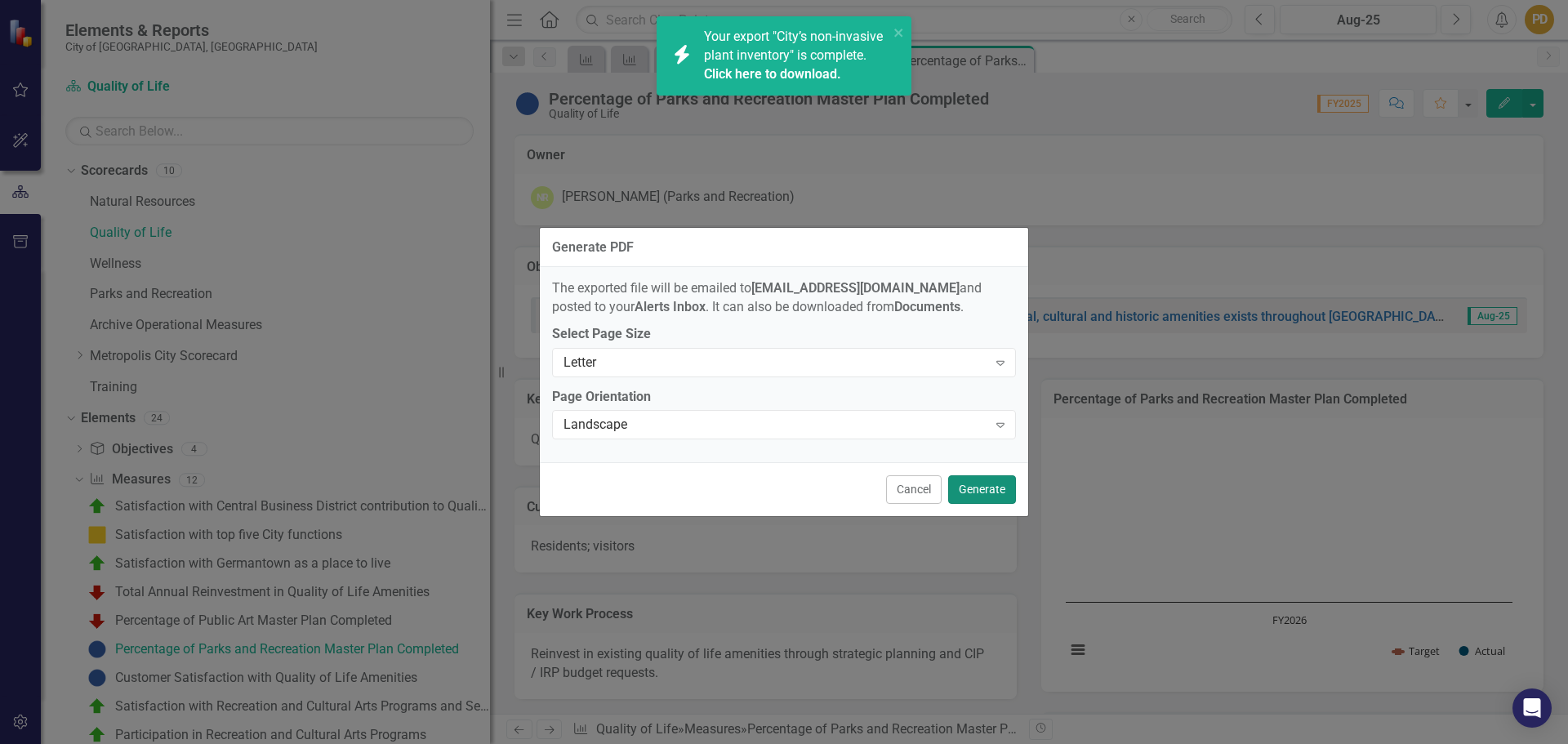
click at [984, 499] on button "Generate" at bounding box center [982, 490] width 68 height 28
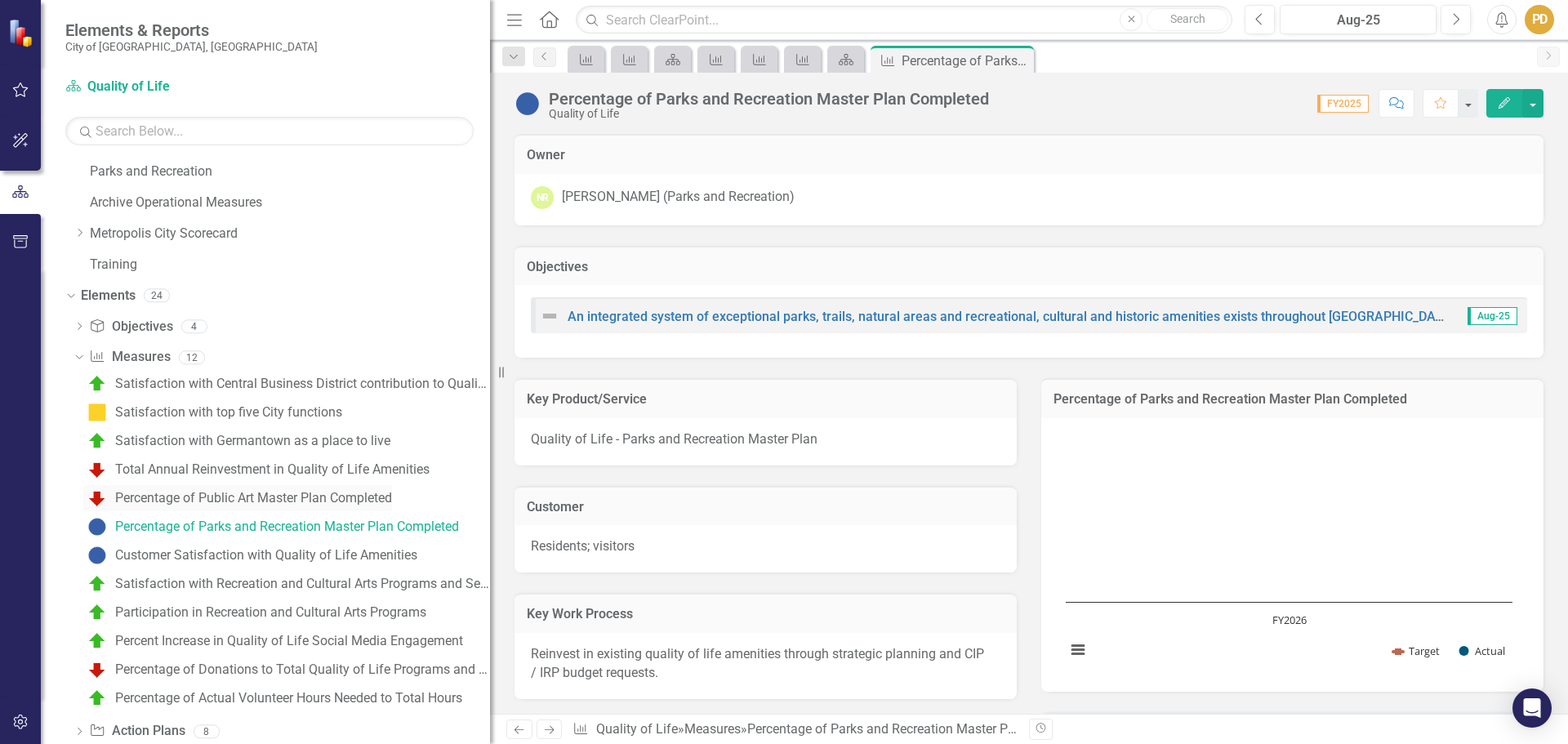
scroll to position [221, 0]
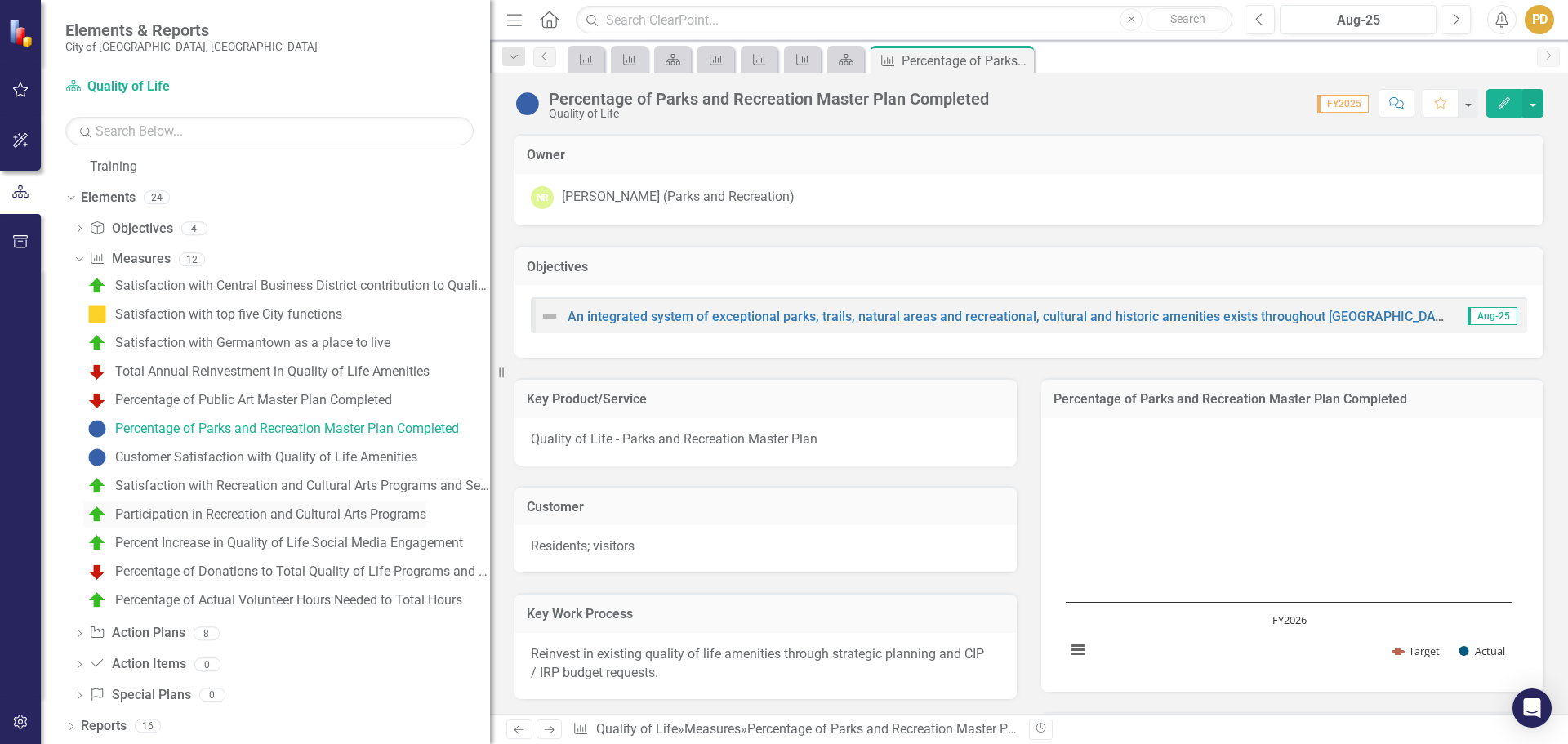
click at [319, 515] on div "Participation in Recreation and Cultural Arts Programs" at bounding box center [270, 515] width 311 height 15
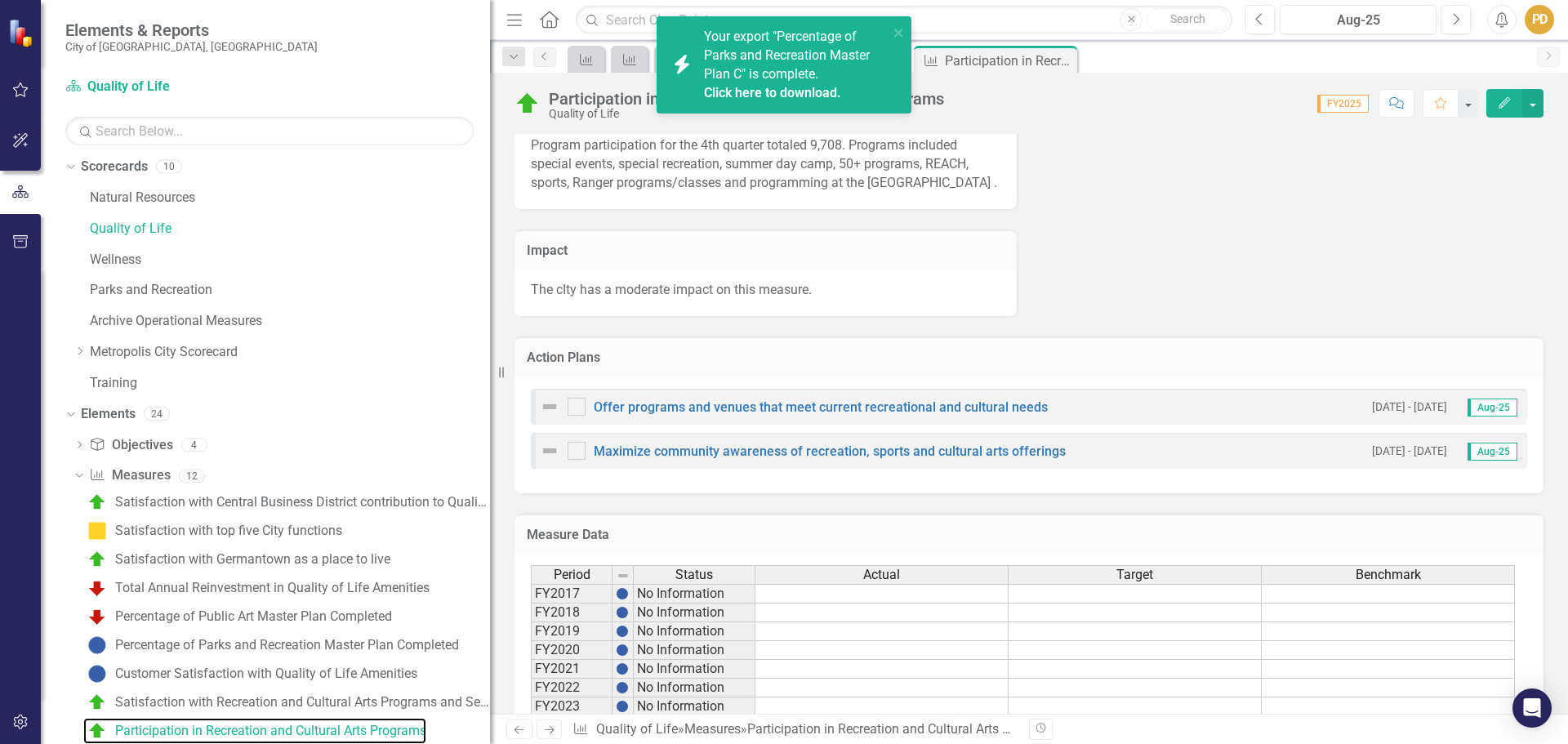
scroll to position [898, 0]
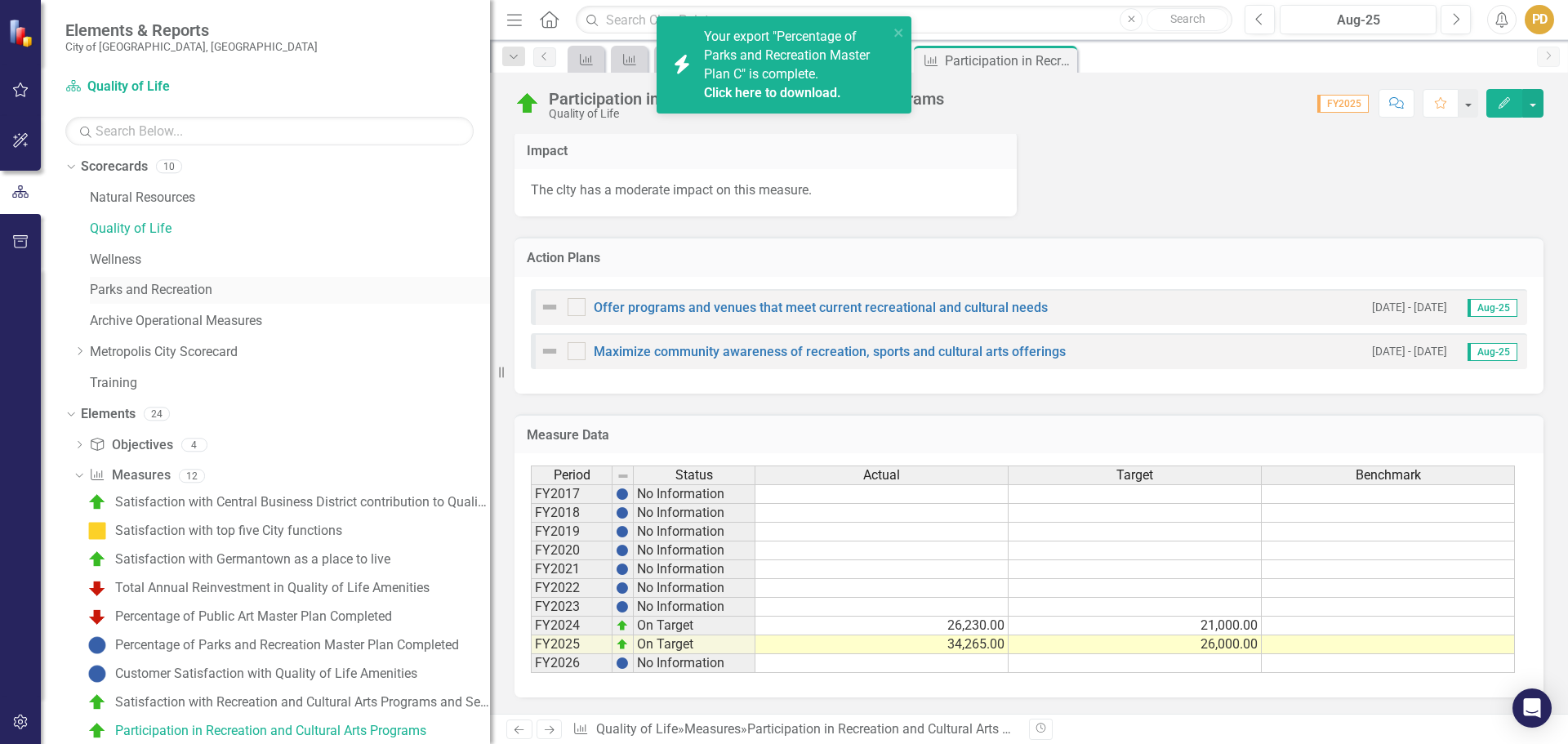
click at [159, 288] on link "Parks and Recreation" at bounding box center [290, 290] width 400 height 19
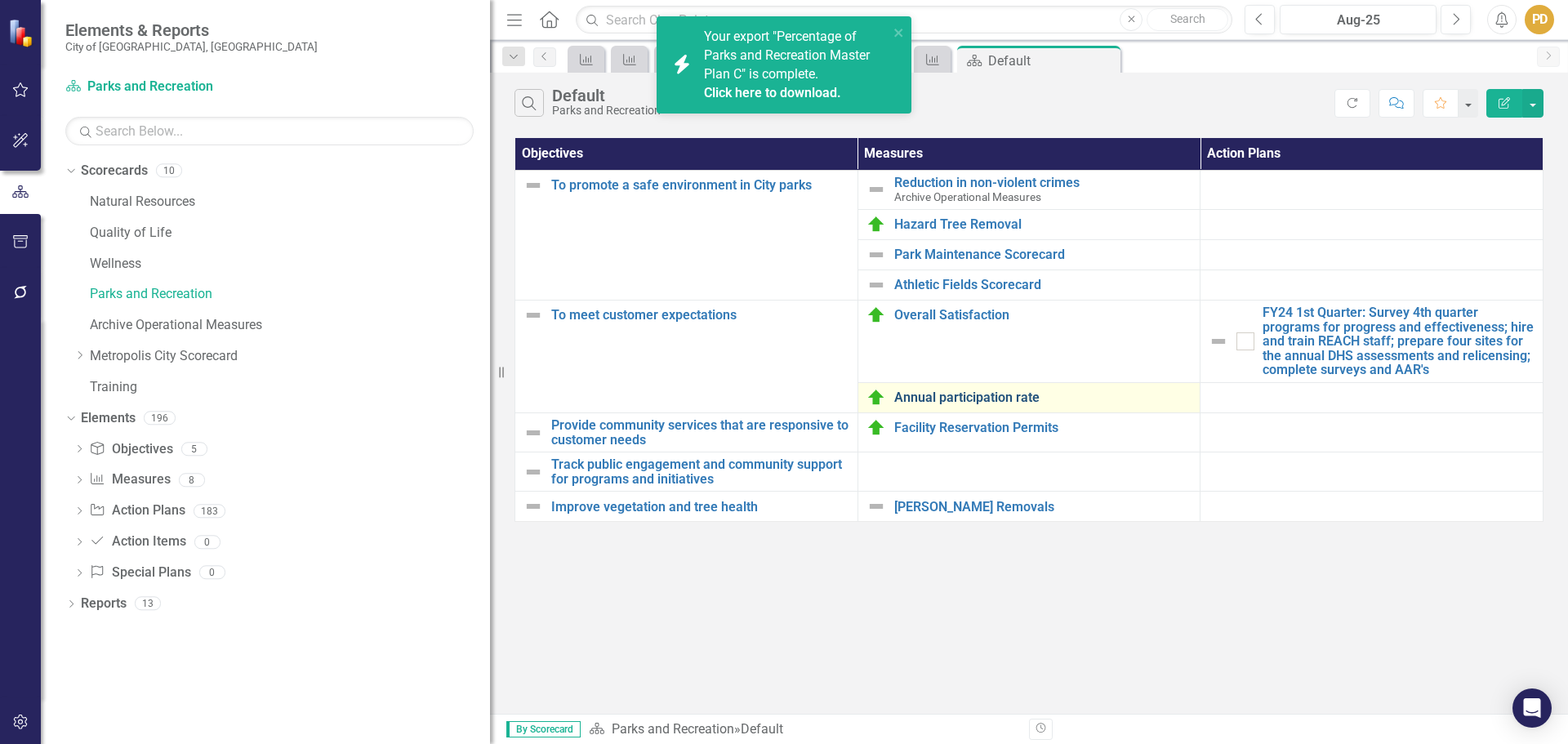
click at [982, 392] on link "Annual participation rate" at bounding box center [1042, 398] width 298 height 15
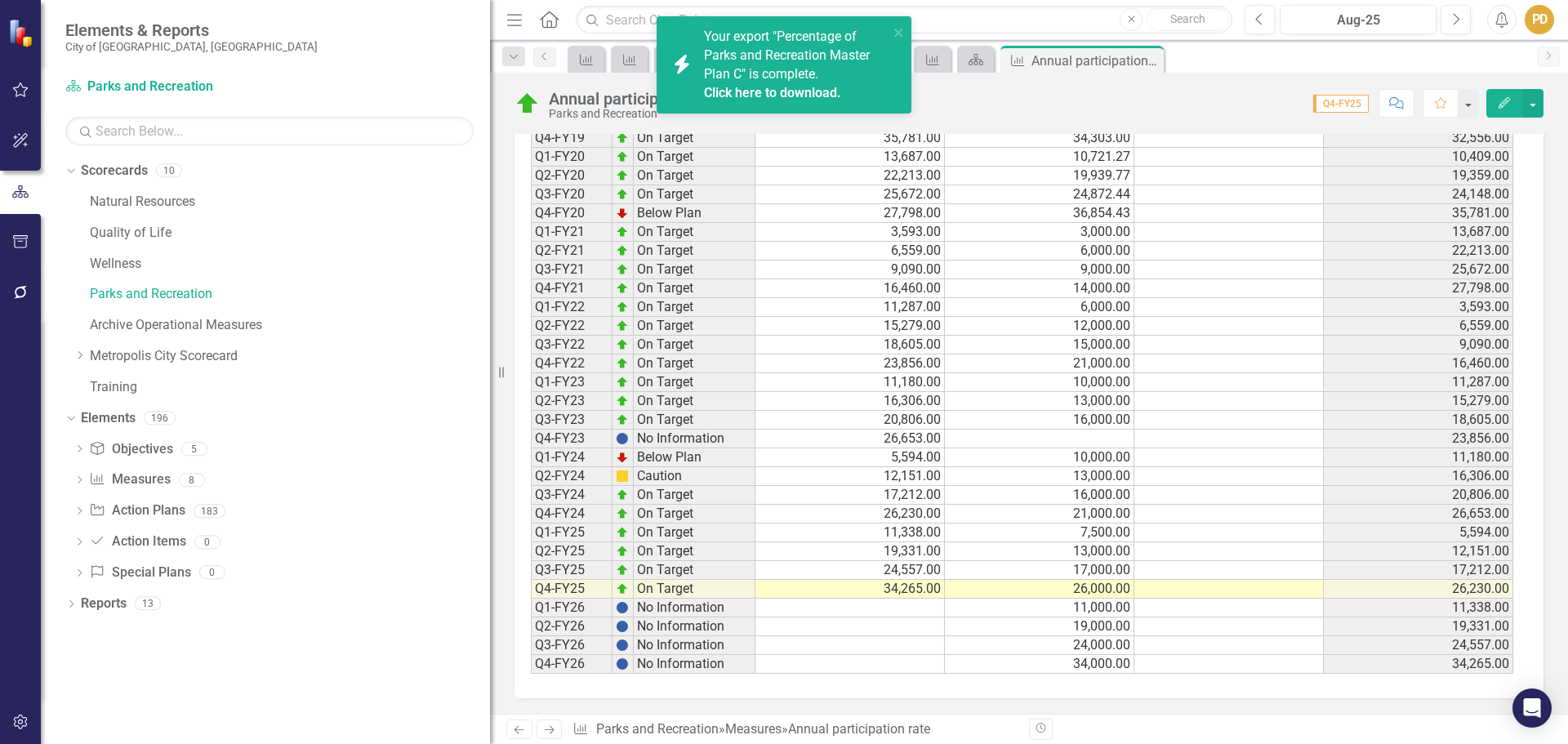
scroll to position [1274, 0]
click at [102, 235] on link "Quality of Life" at bounding box center [290, 234] width 400 height 19
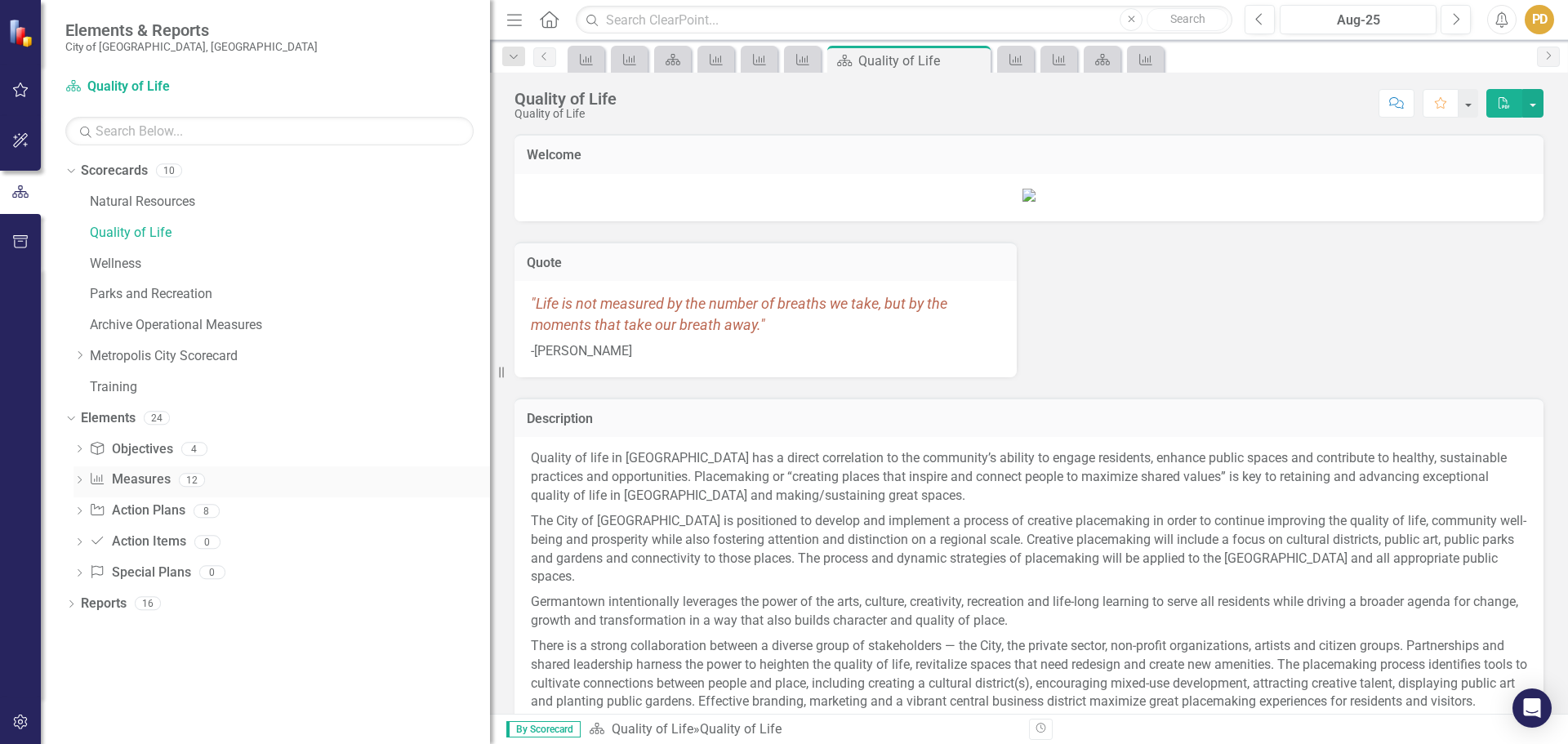
click at [81, 477] on icon "Dropdown" at bounding box center [79, 481] width 11 height 9
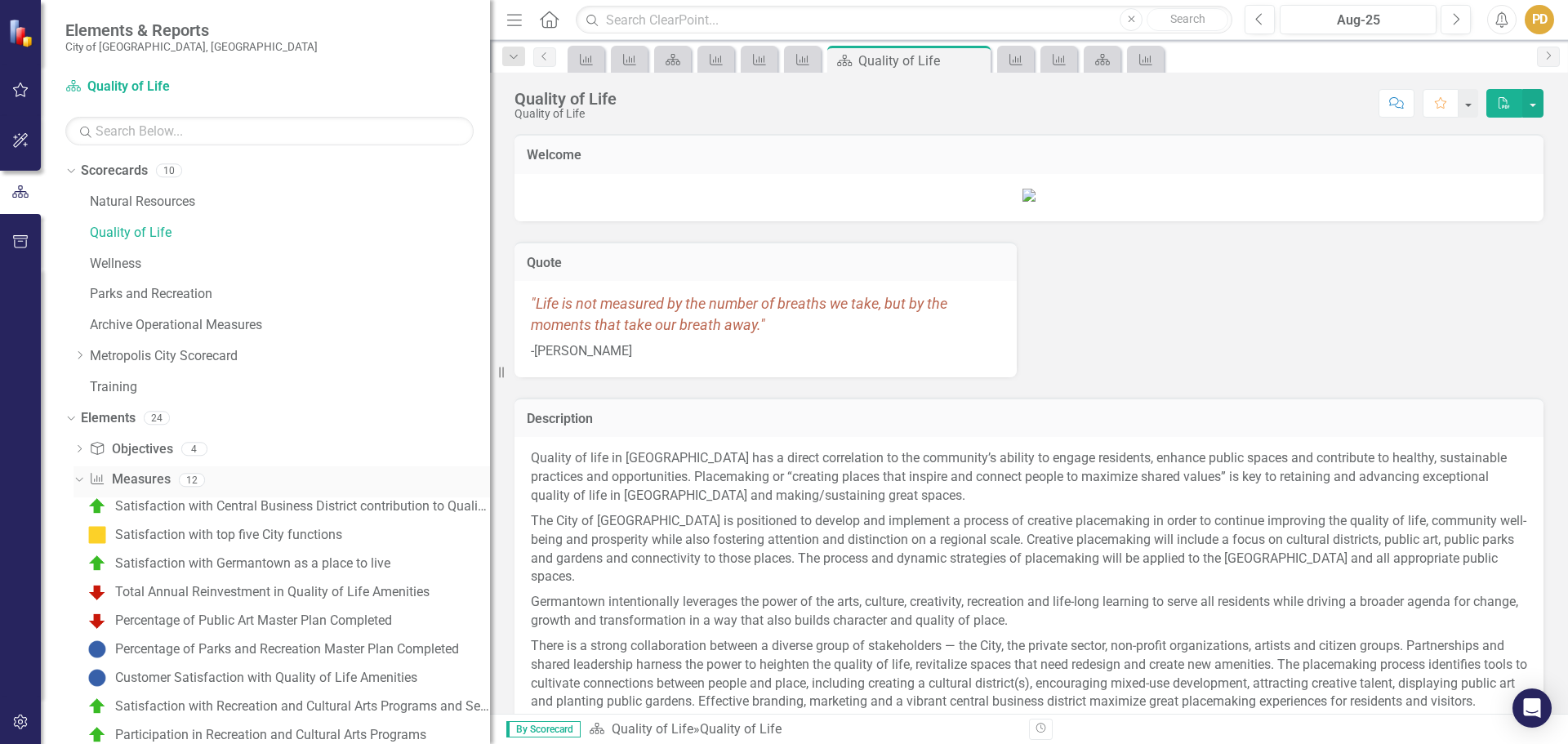
scroll to position [221, 0]
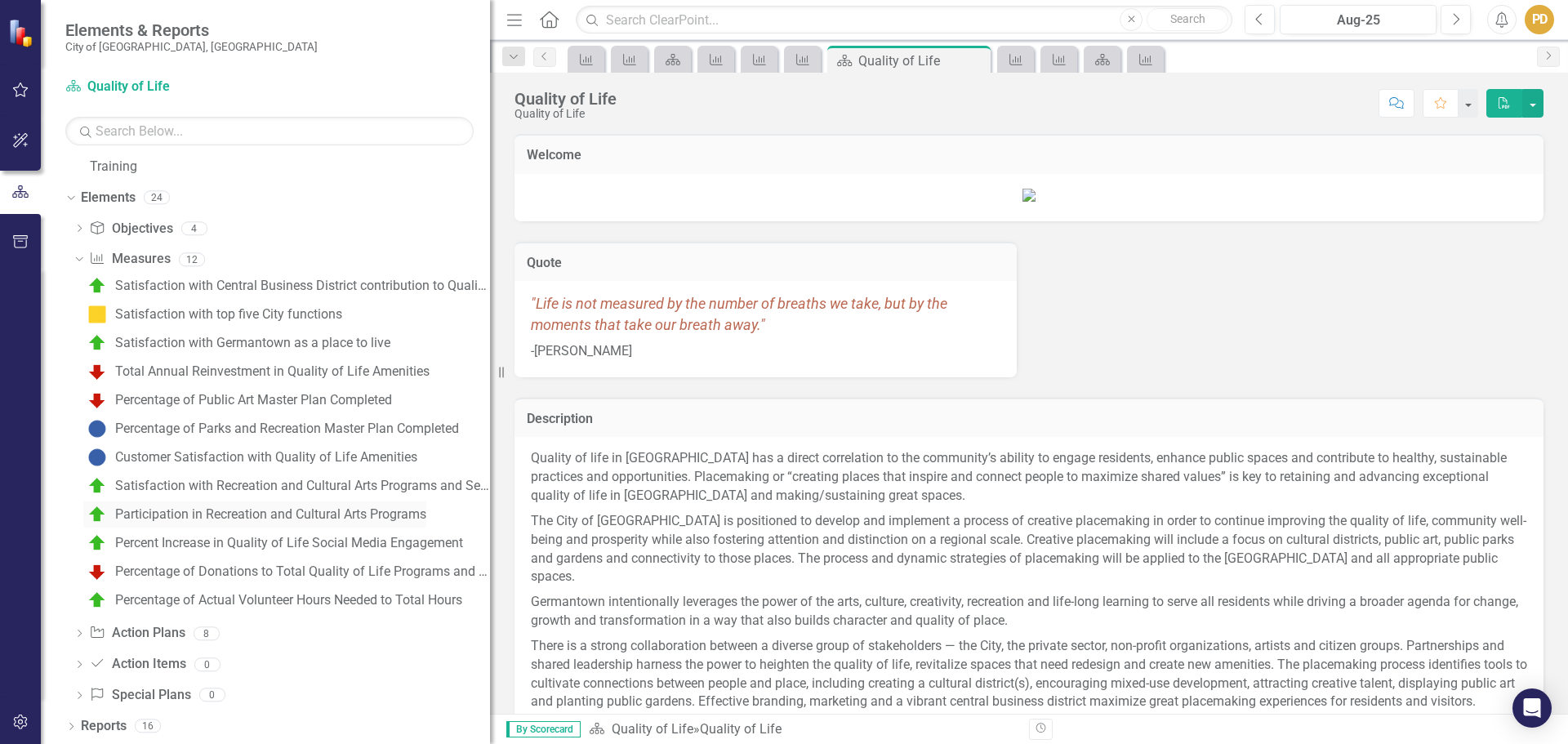
click at [256, 521] on div "Participation in Recreation and Cultural Arts Programs" at bounding box center [270, 515] width 311 height 15
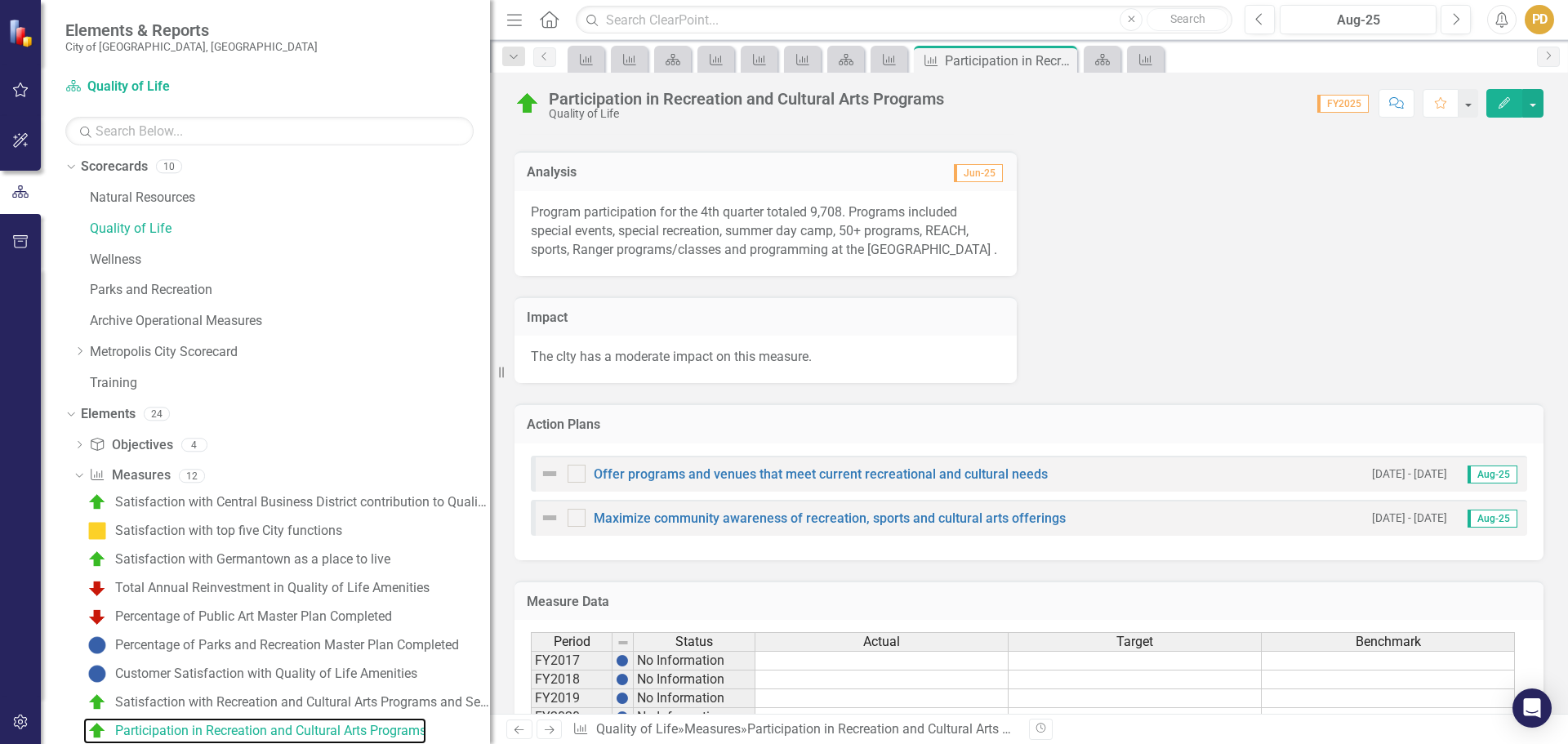
scroll to position [898, 0]
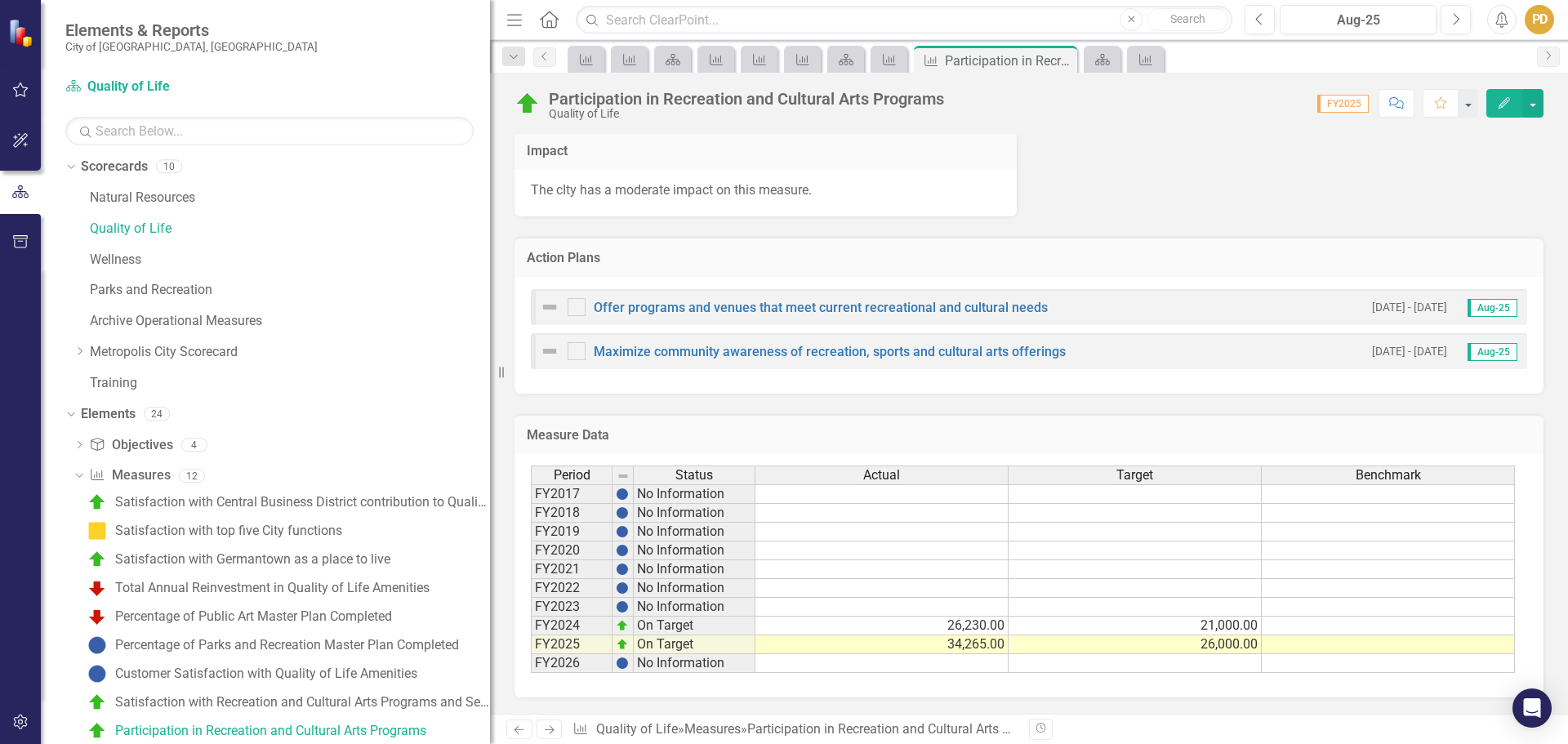
click at [1163, 667] on td at bounding box center [1135, 664] width 253 height 19
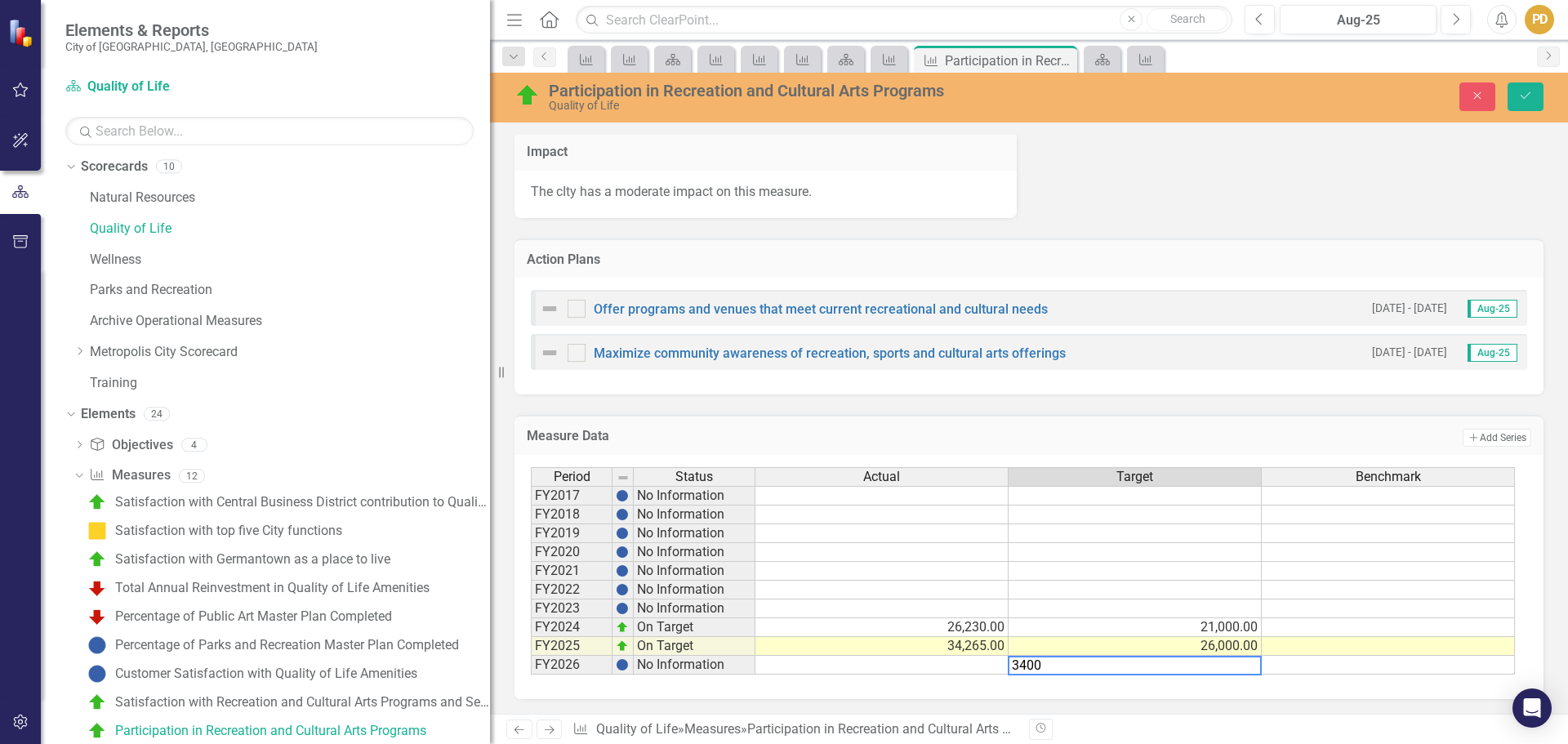
type textarea "34000"
click at [1525, 105] on button "Save" at bounding box center [1526, 96] width 36 height 28
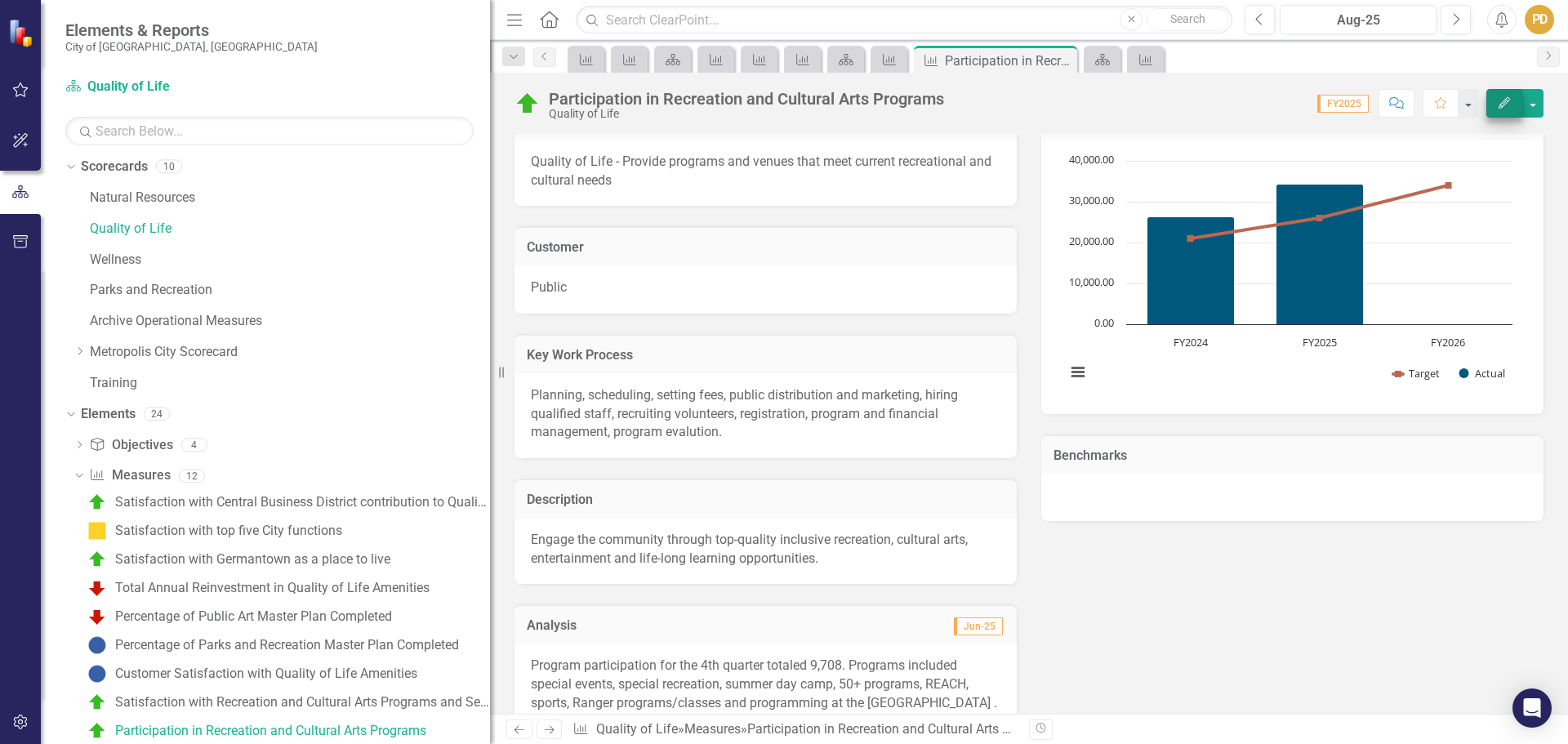
scroll to position [244, 0]
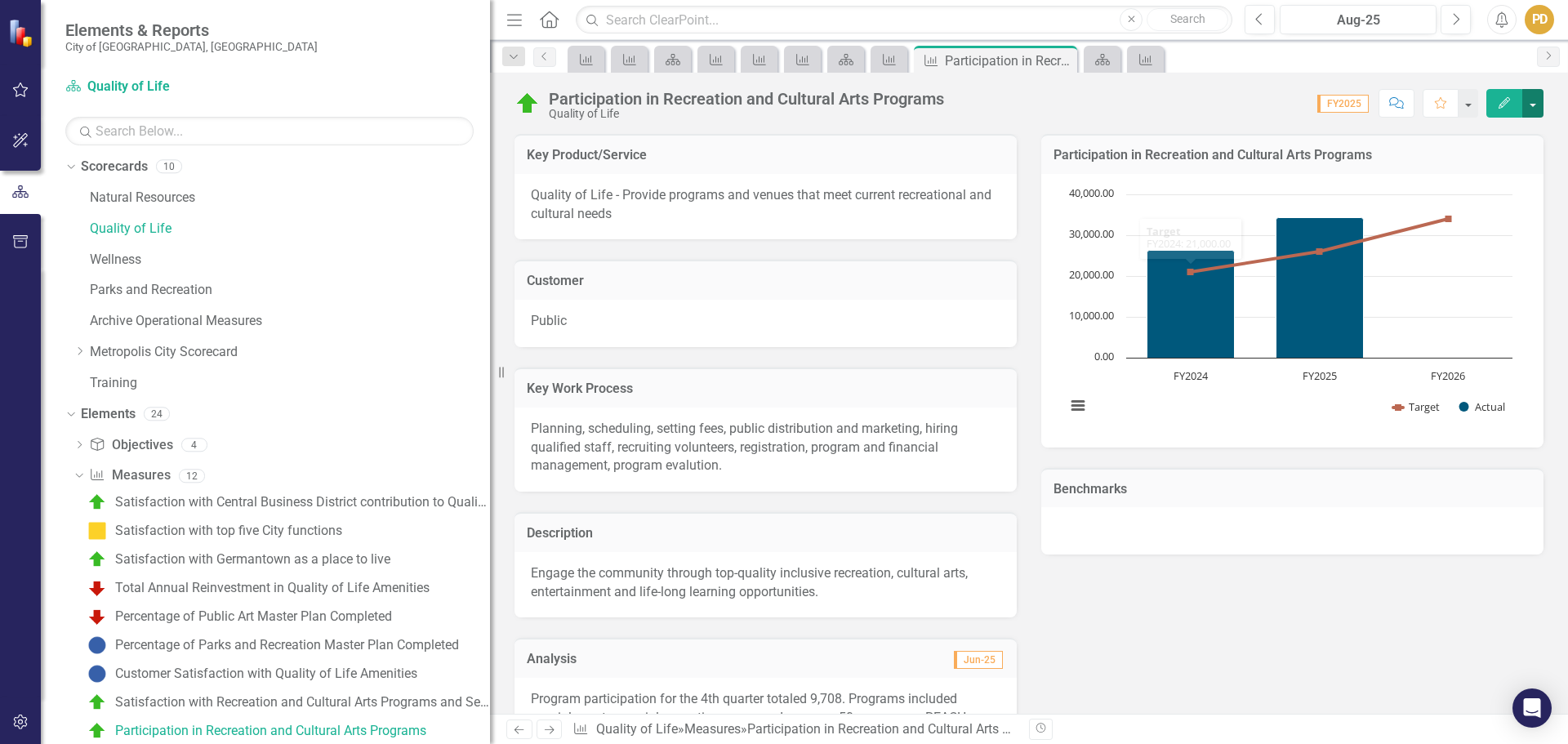
click at [1534, 95] on button "button" at bounding box center [1533, 103] width 21 height 28
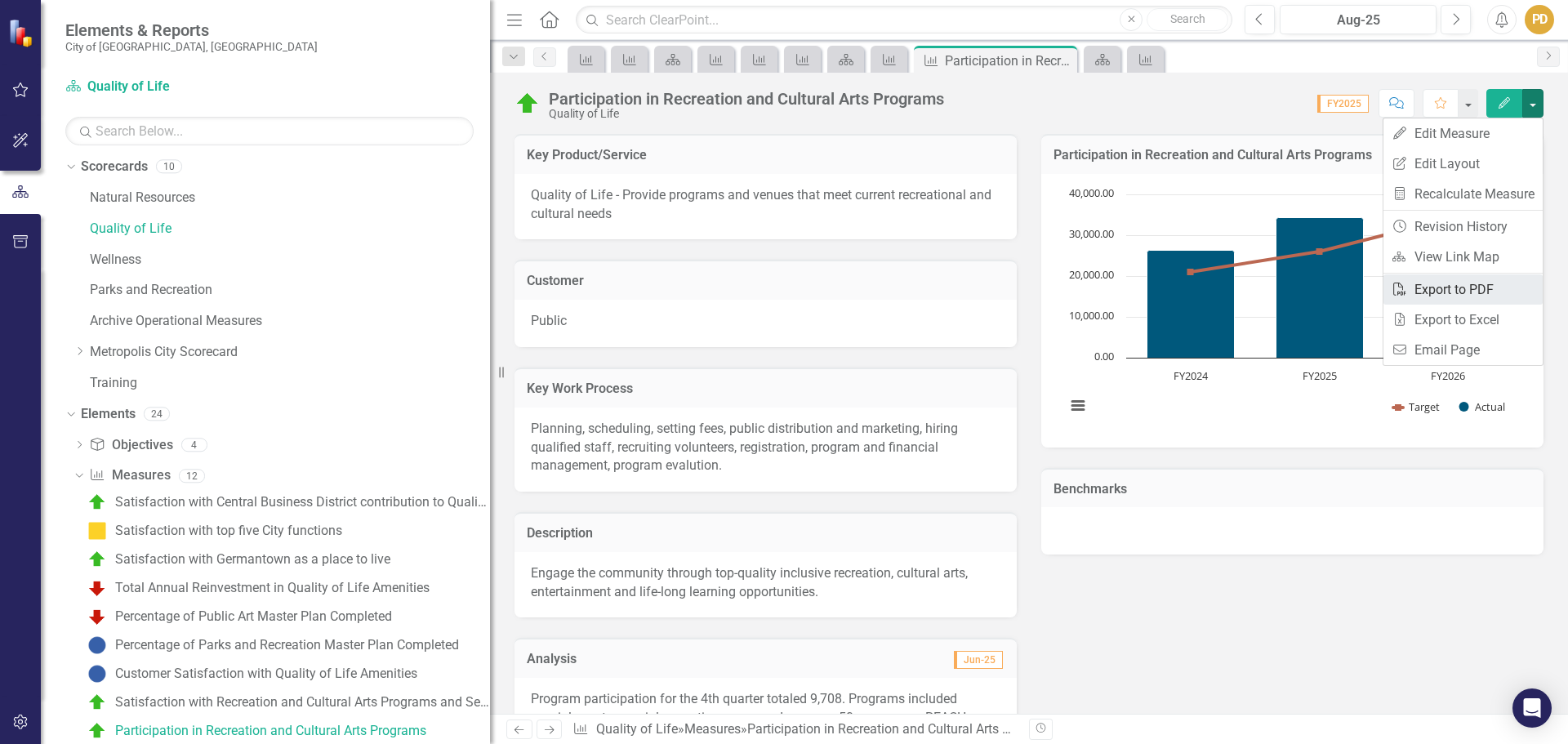
click at [1488, 286] on link "PDF Export to PDF" at bounding box center [1462, 290] width 159 height 30
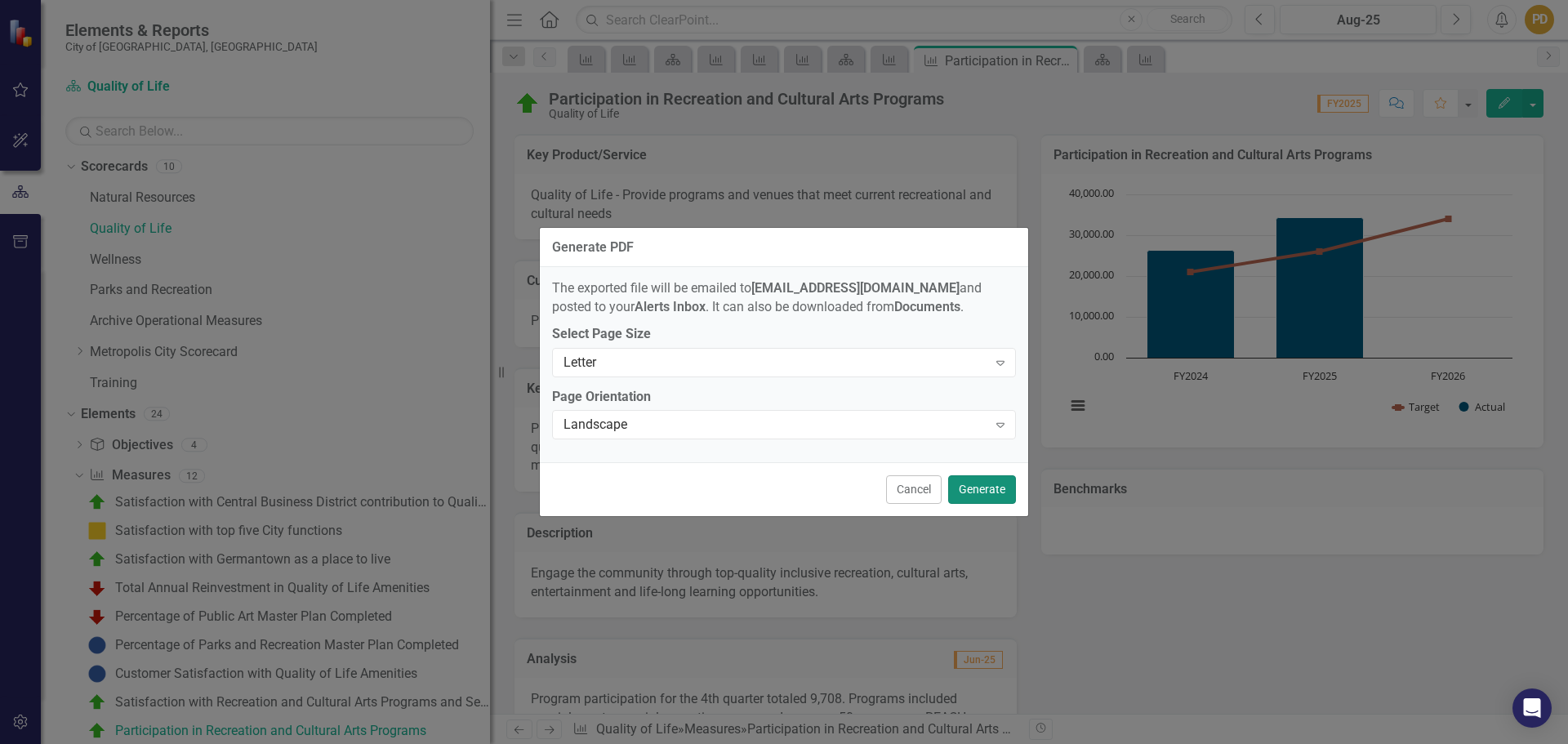
click at [980, 489] on button "Generate" at bounding box center [982, 490] width 68 height 28
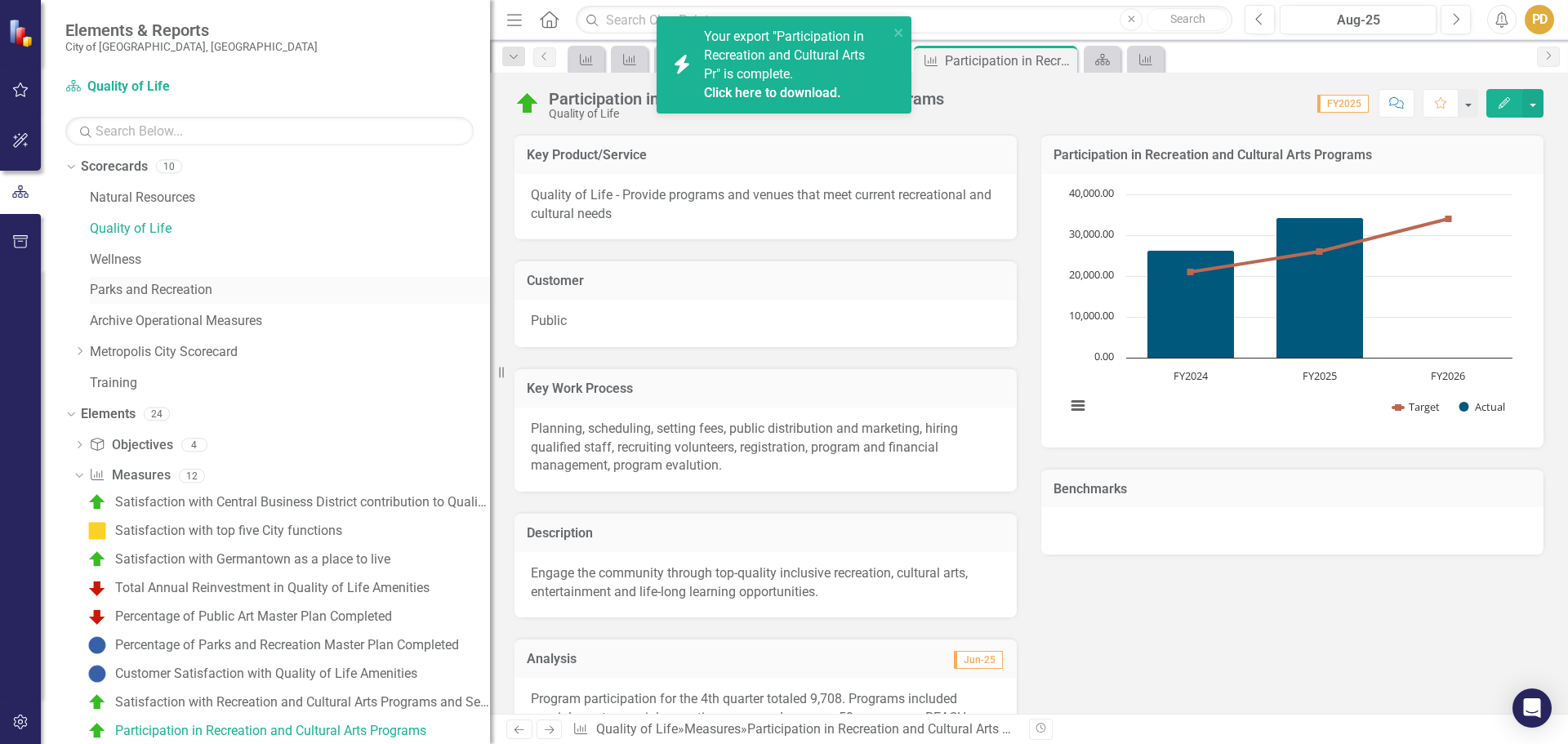
click at [198, 279] on div "Parks and Recreation" at bounding box center [290, 290] width 400 height 27
click at [126, 280] on div "Parks and Recreation" at bounding box center [290, 290] width 400 height 27
click at [138, 296] on link "Parks and Recreation" at bounding box center [290, 290] width 400 height 19
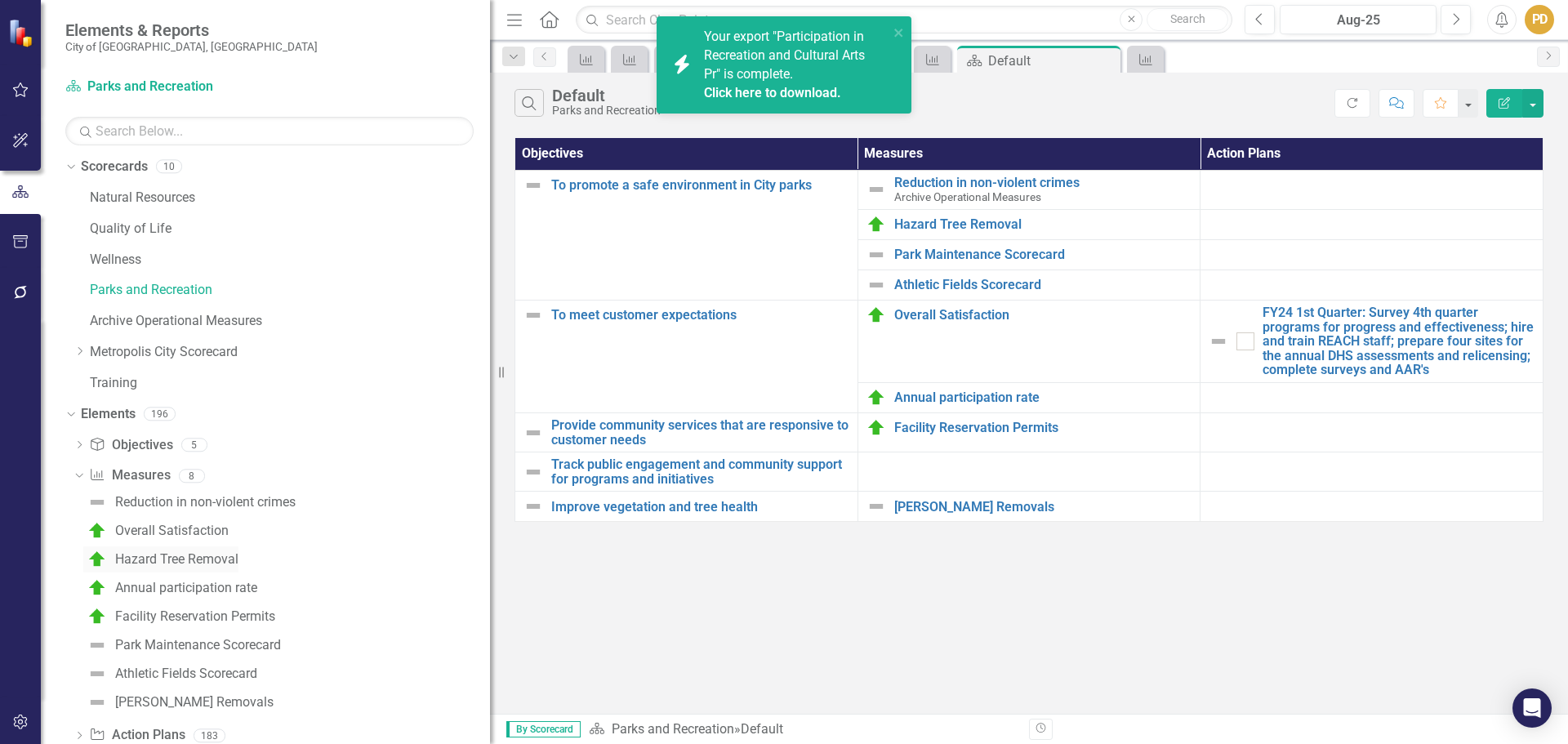
click at [203, 558] on div "Hazard Tree Removal" at bounding box center [177, 559] width 124 height 15
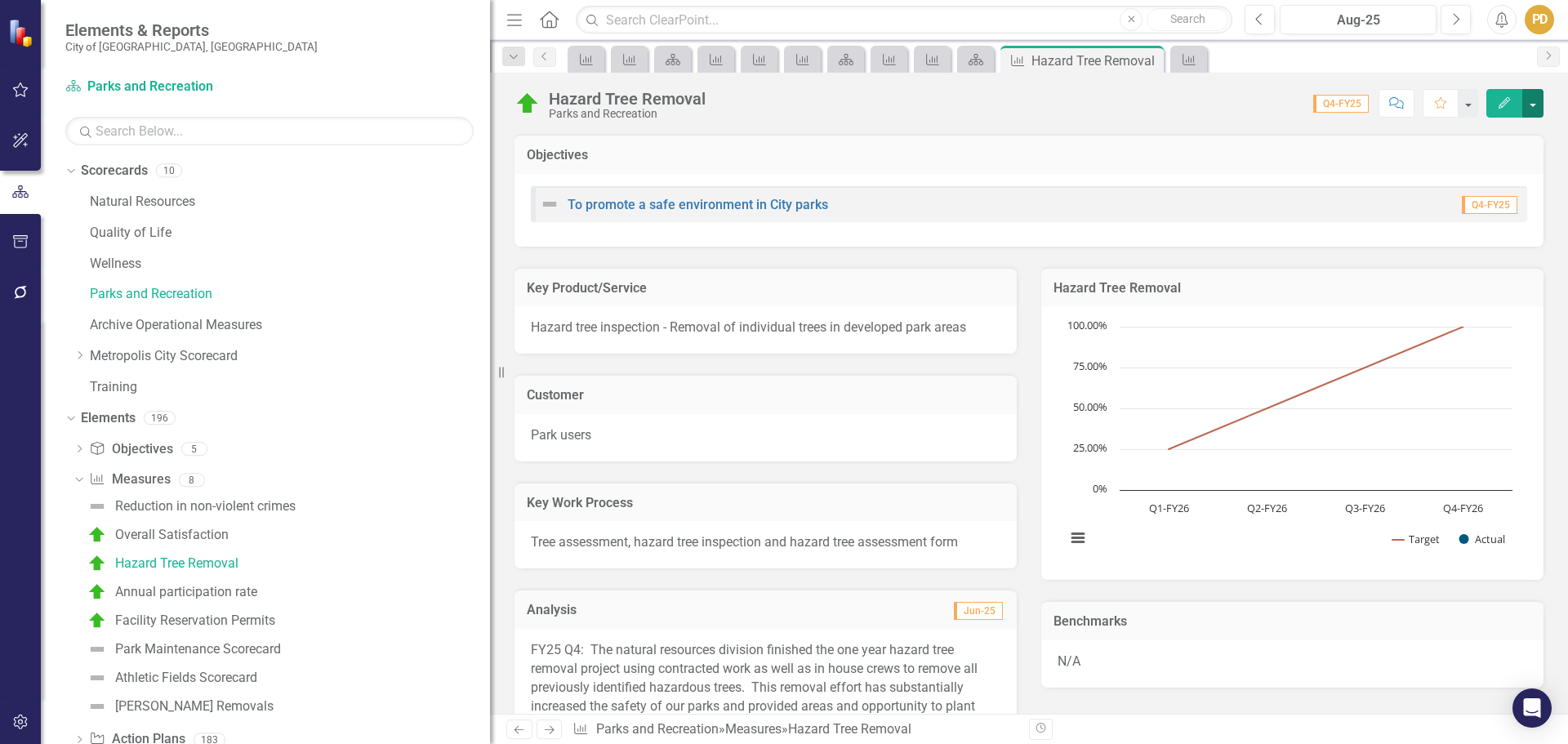
click at [1530, 105] on button "button" at bounding box center [1533, 103] width 21 height 28
click at [1473, 290] on link "PDF Export to PDF" at bounding box center [1462, 290] width 159 height 30
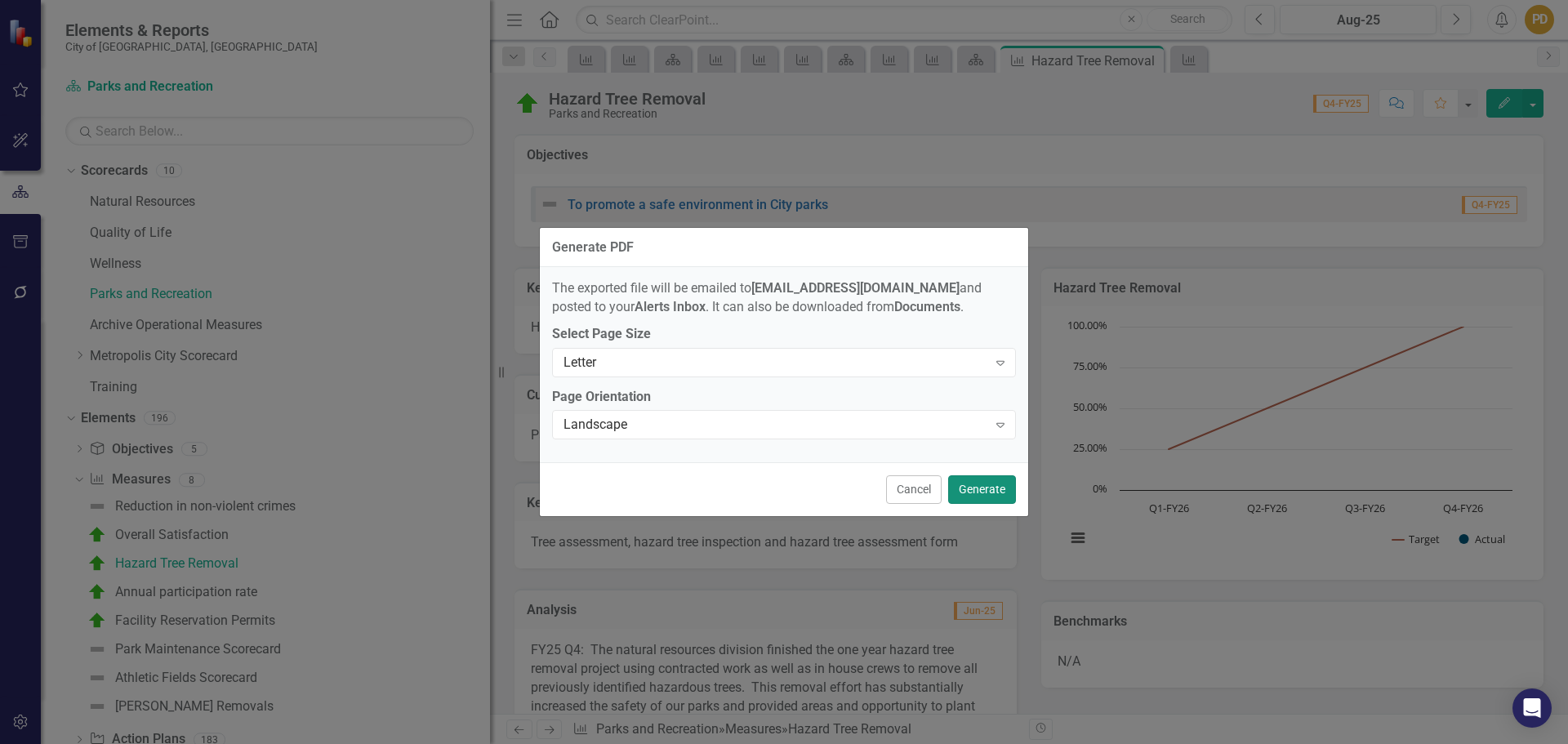
click at [992, 497] on button "Generate" at bounding box center [982, 490] width 68 height 28
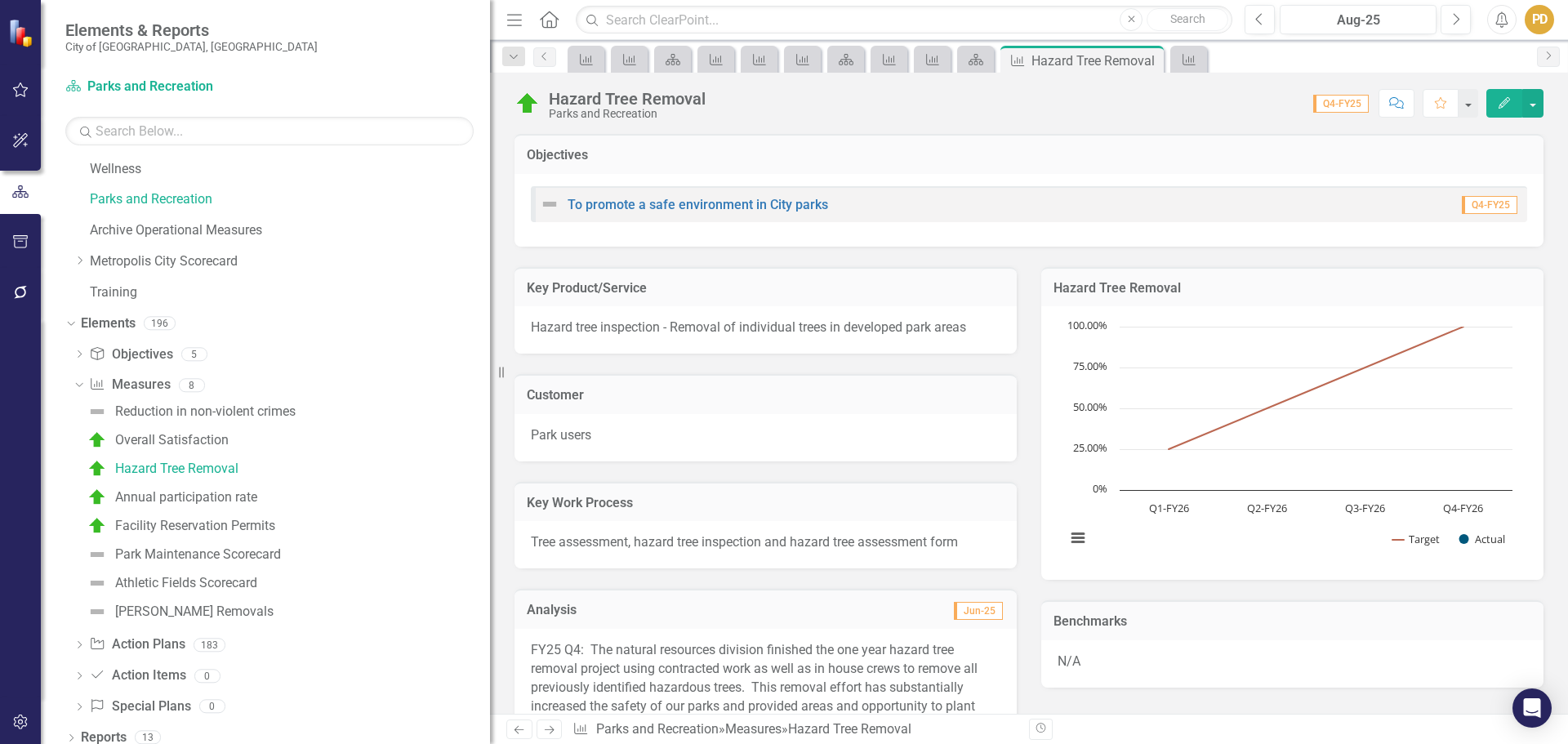
scroll to position [107, 0]
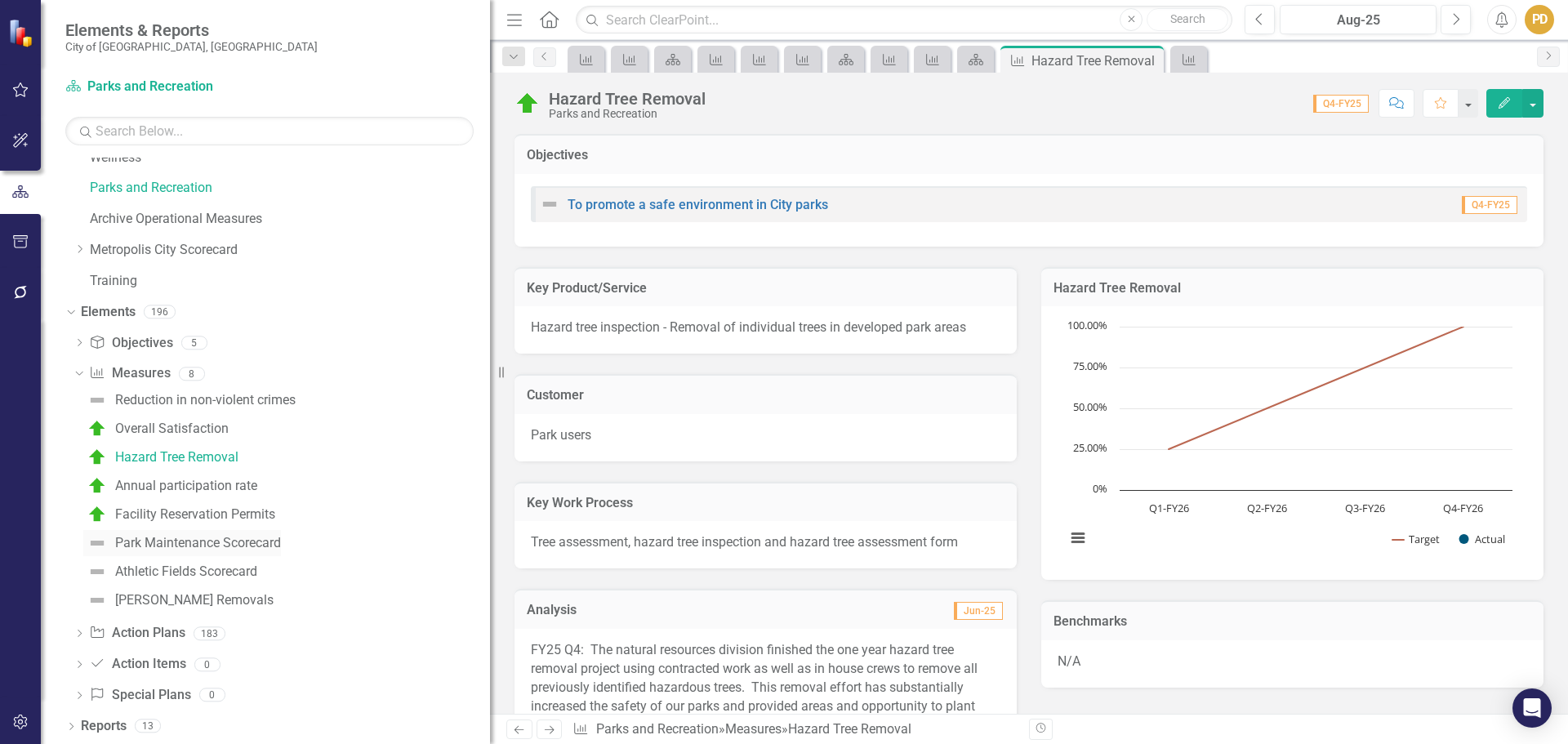
click at [260, 545] on div "Park Maintenance Scorecard" at bounding box center [198, 543] width 166 height 15
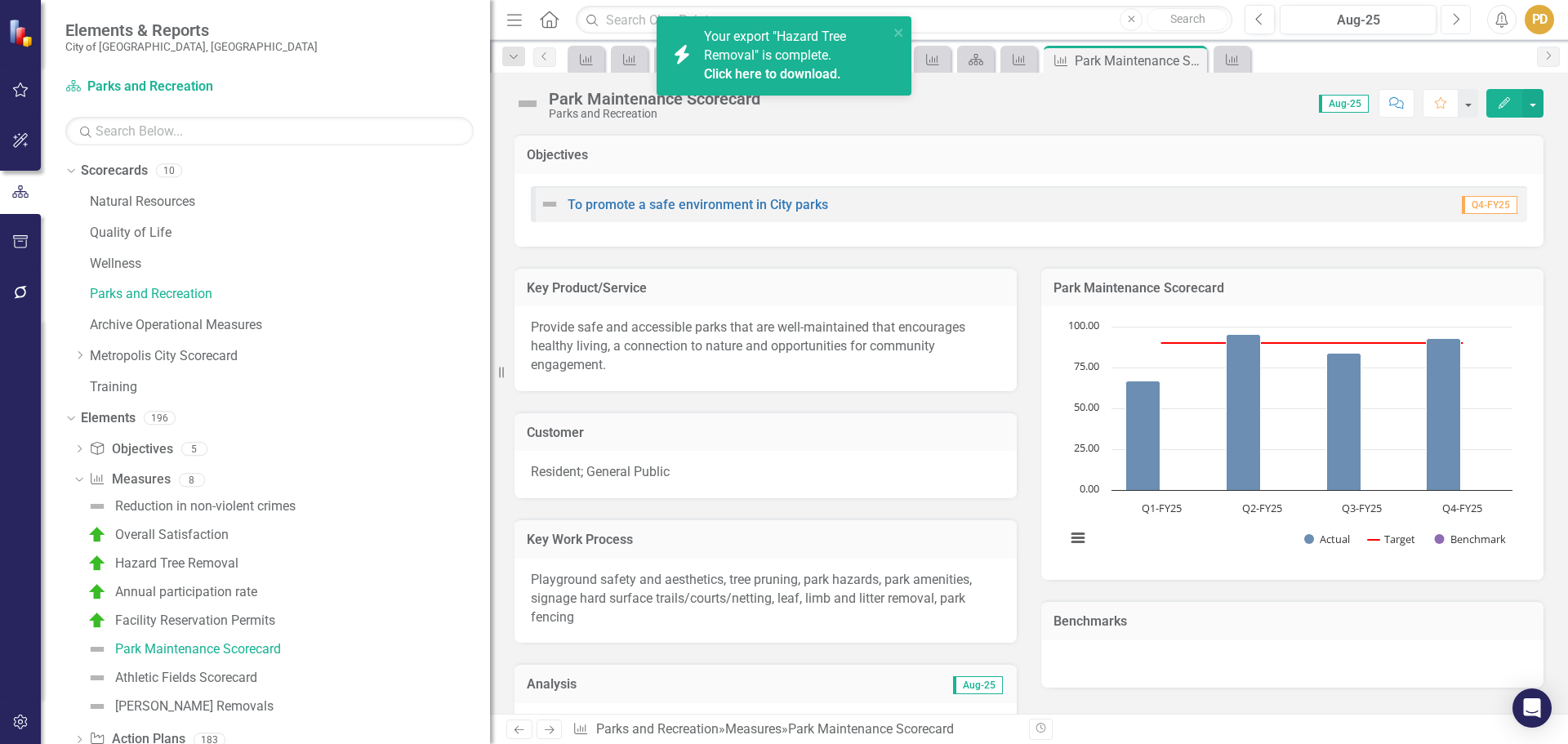
click at [1450, 25] on button "Next" at bounding box center [1456, 20] width 30 height 29
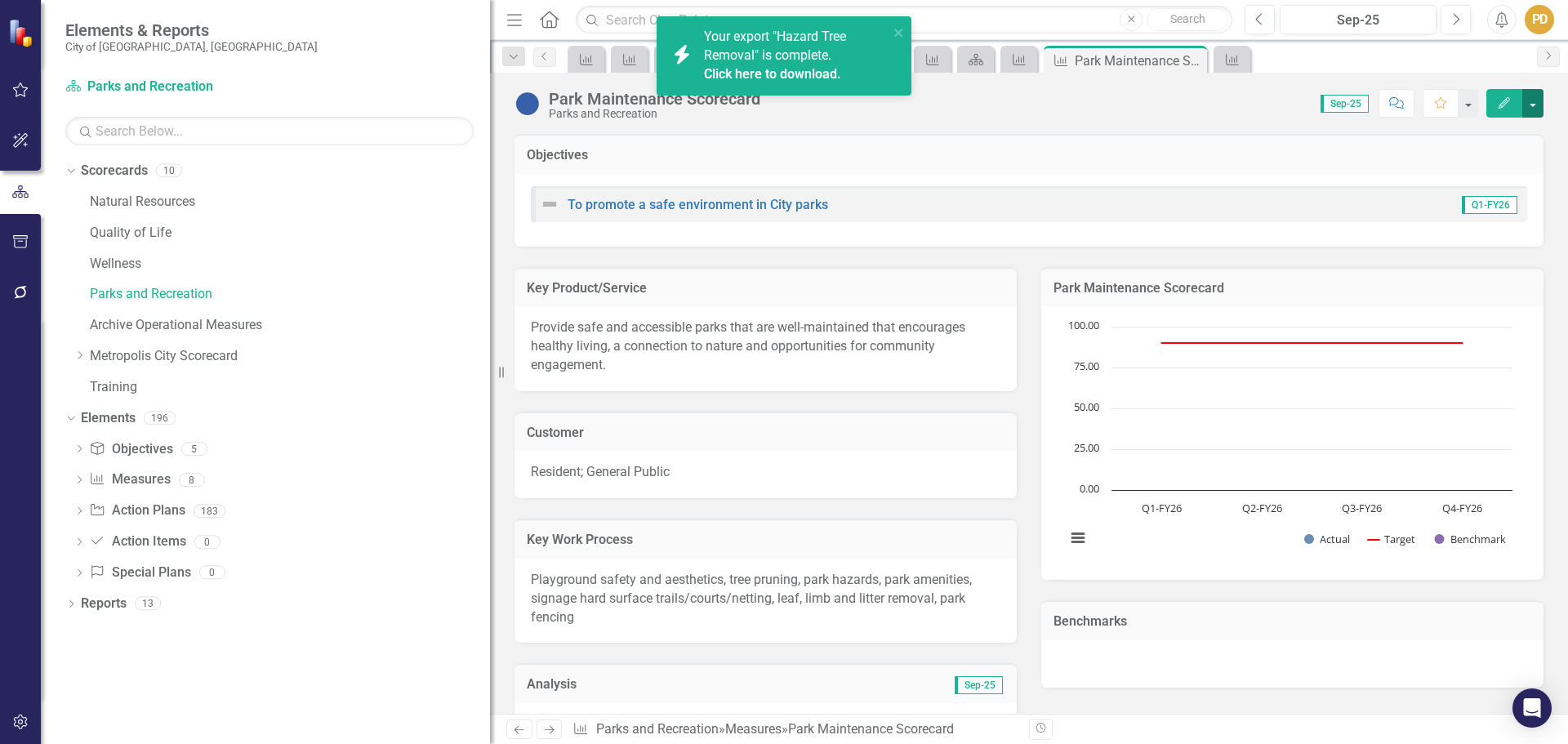
click at [1535, 107] on button "button" at bounding box center [1533, 103] width 21 height 28
click at [1460, 298] on link "PDF Export to PDF" at bounding box center [1462, 290] width 159 height 30
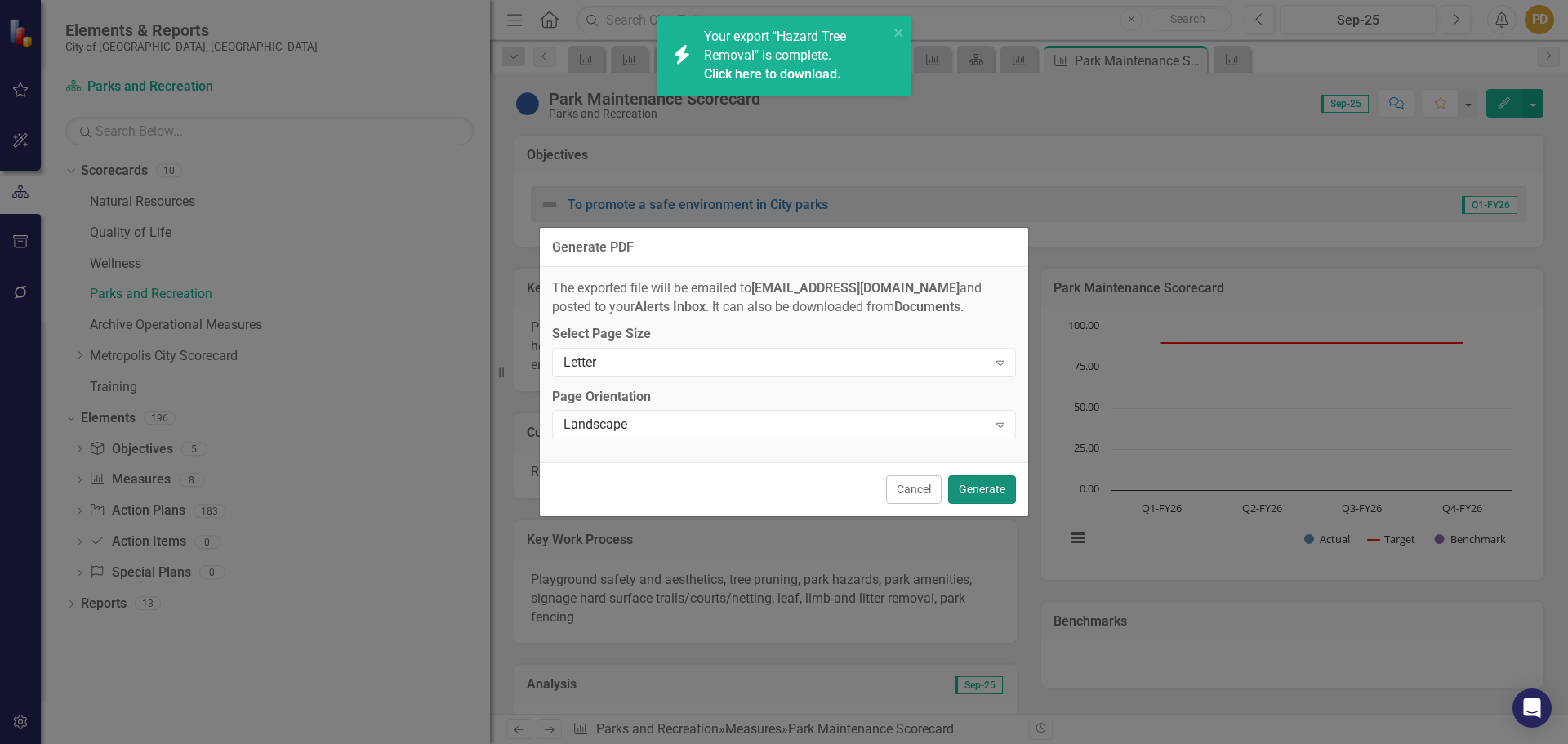
click at [990, 491] on button "Generate" at bounding box center [982, 490] width 68 height 28
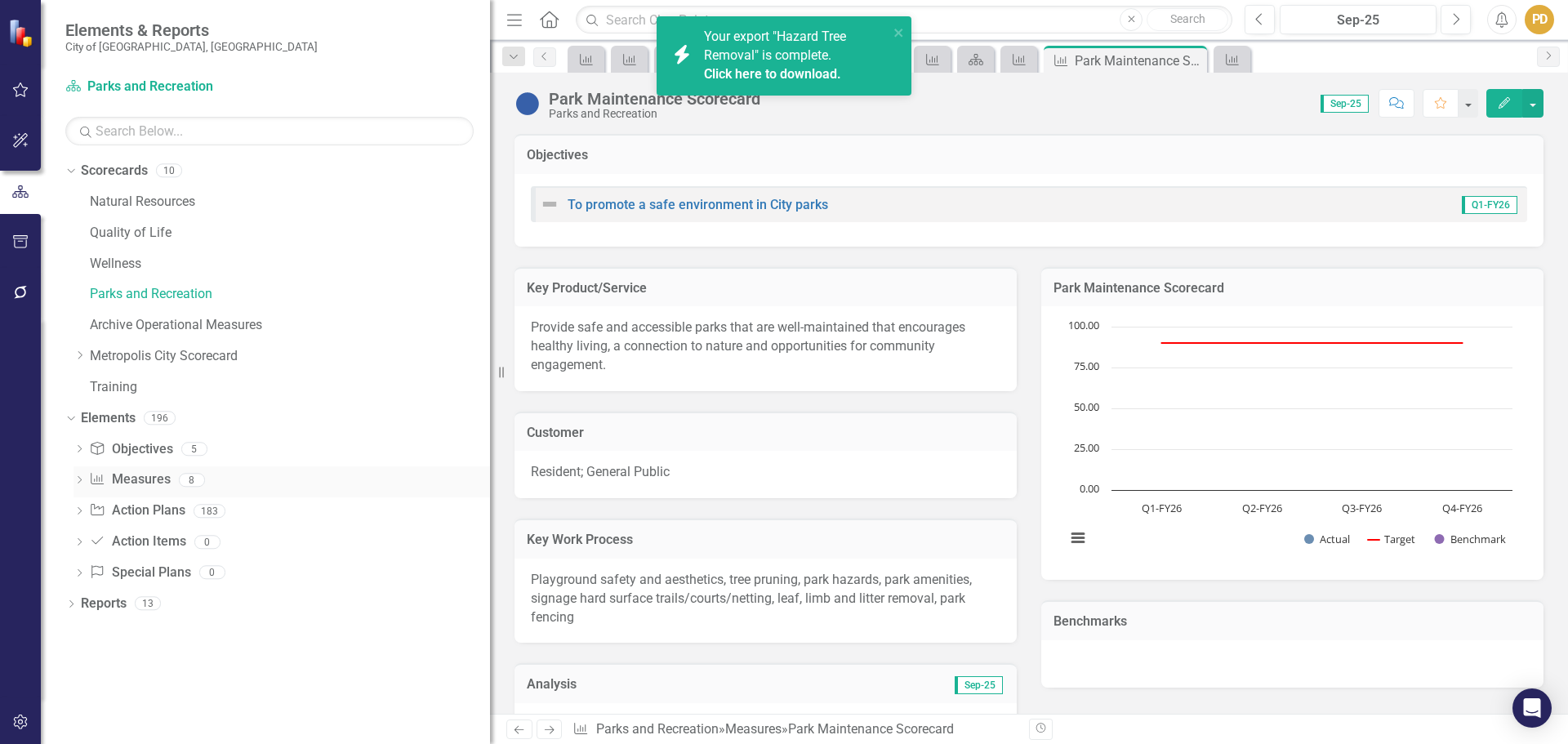
click at [81, 481] on icon "Dropdown" at bounding box center [79, 481] width 11 height 9
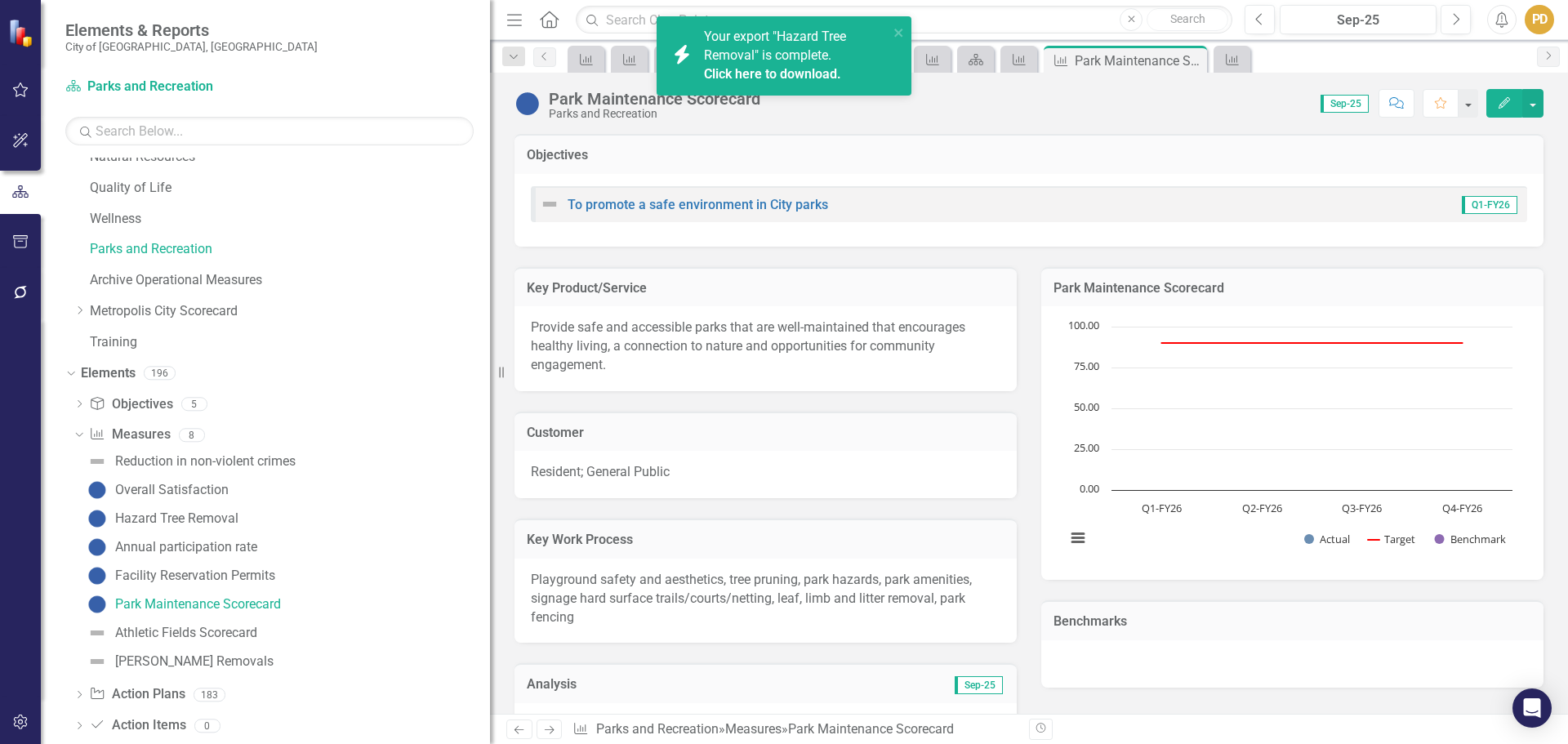
scroll to position [107, 0]
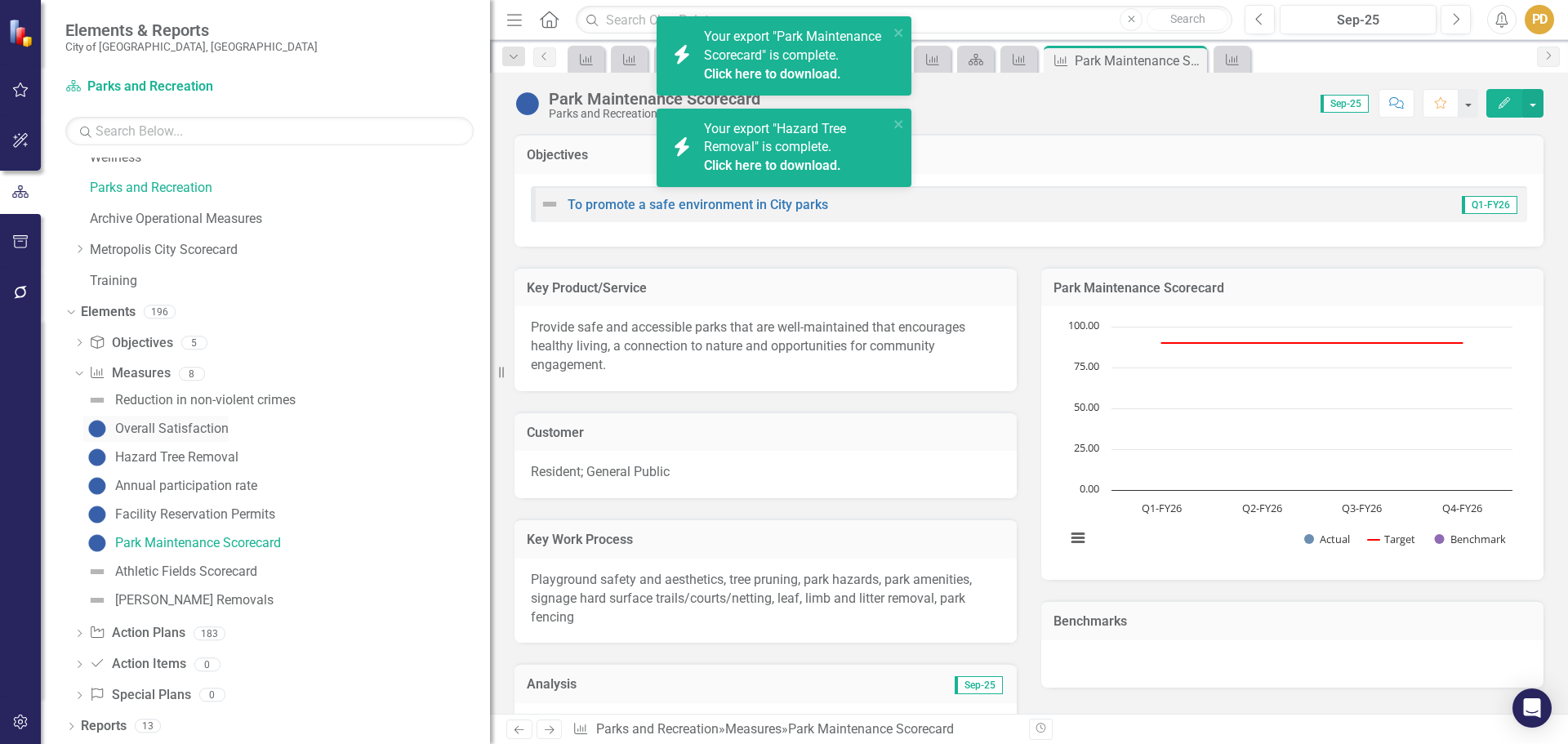
click at [187, 428] on div "Overall Satisfaction" at bounding box center [172, 429] width 113 height 15
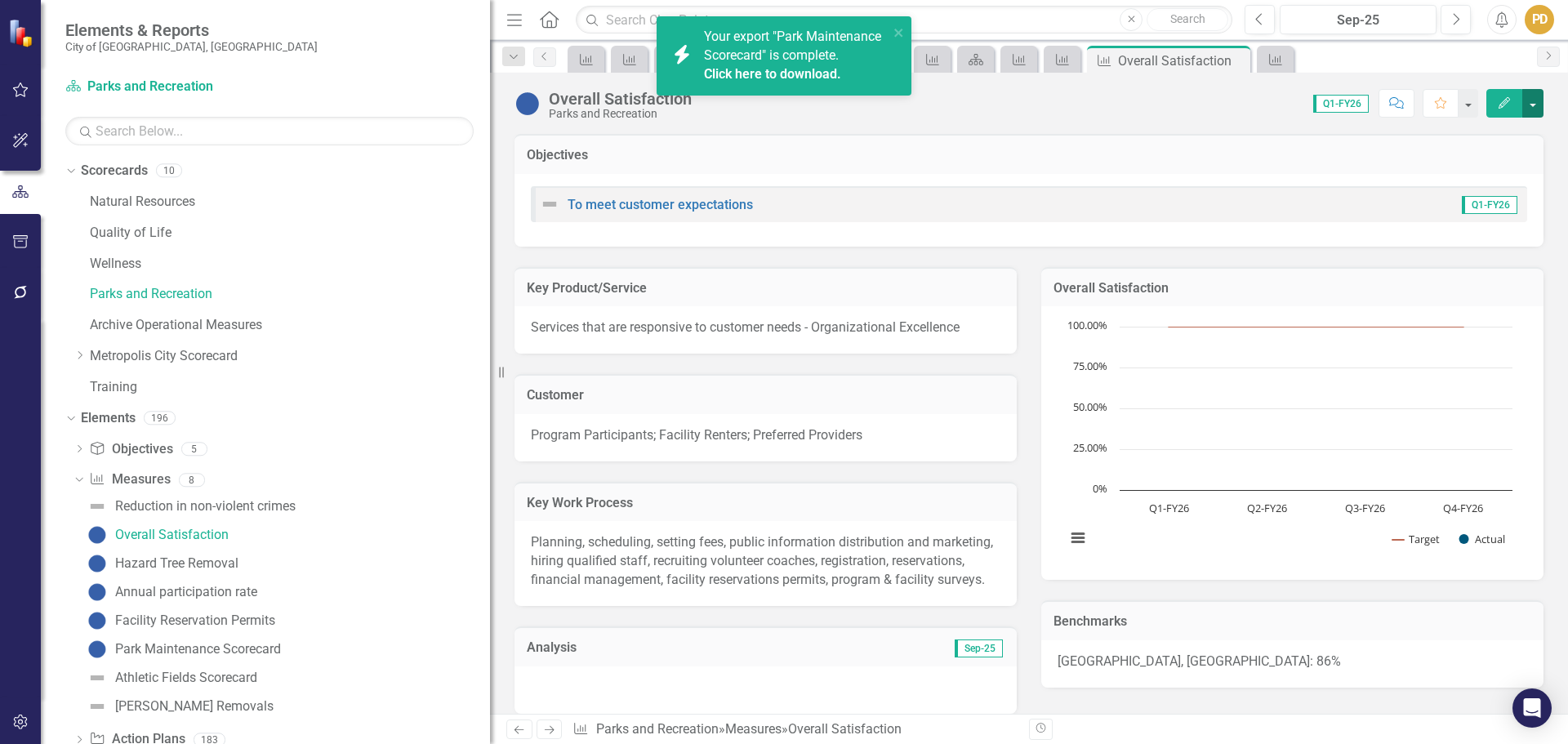
click at [1534, 108] on button "button" at bounding box center [1533, 103] width 21 height 28
click at [1476, 288] on link "PDF Export to PDF" at bounding box center [1462, 290] width 159 height 30
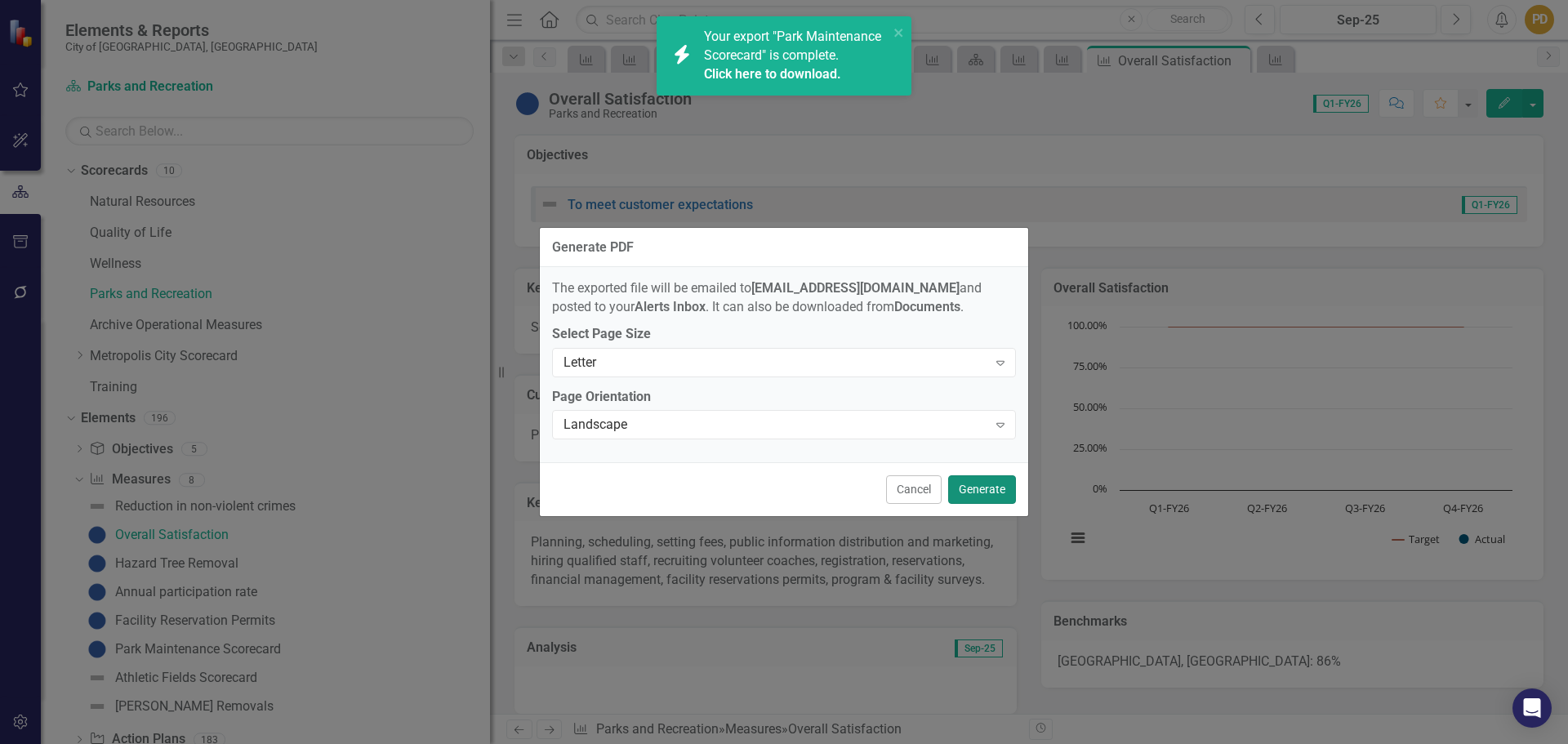
click at [995, 501] on button "Generate" at bounding box center [982, 490] width 68 height 28
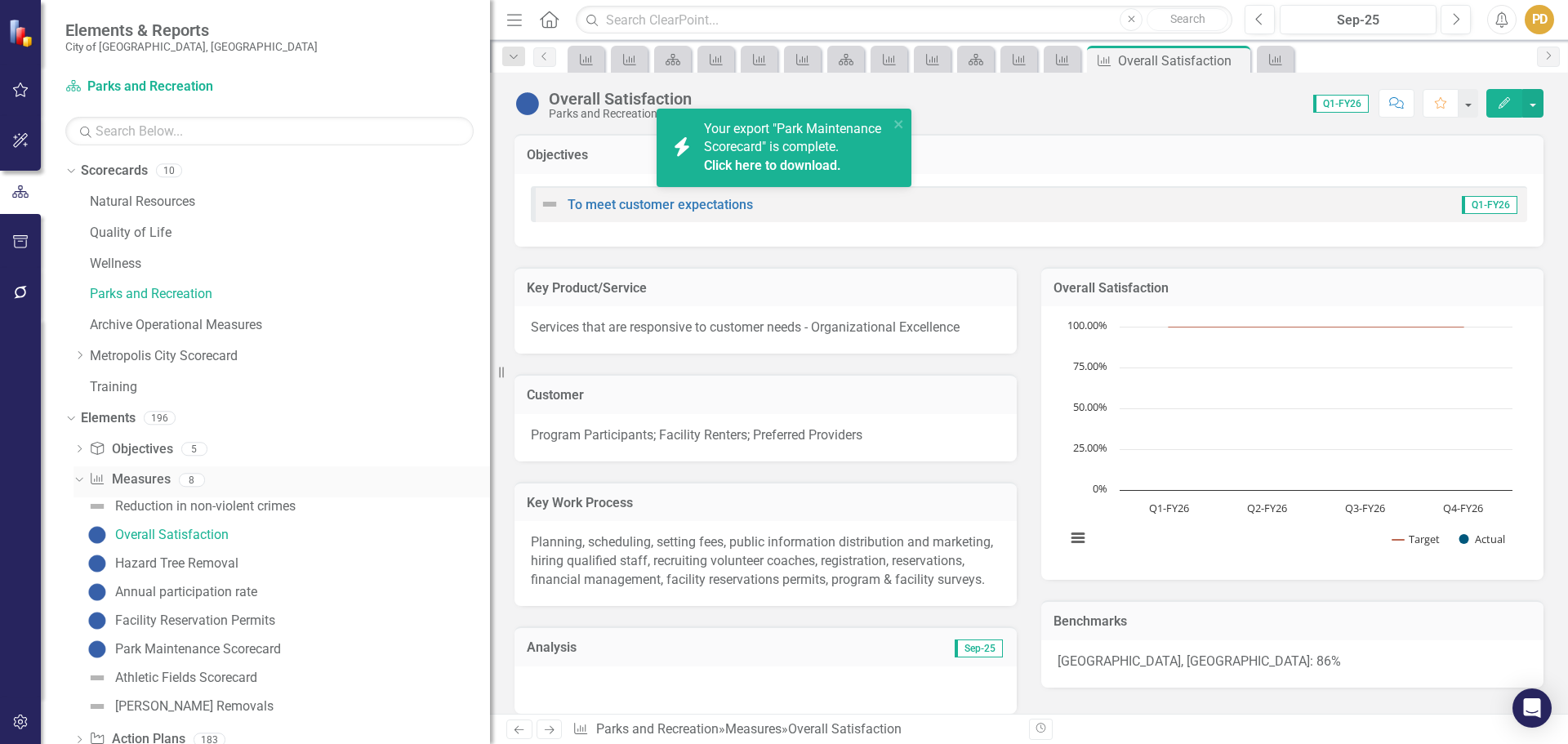
scroll to position [107, 0]
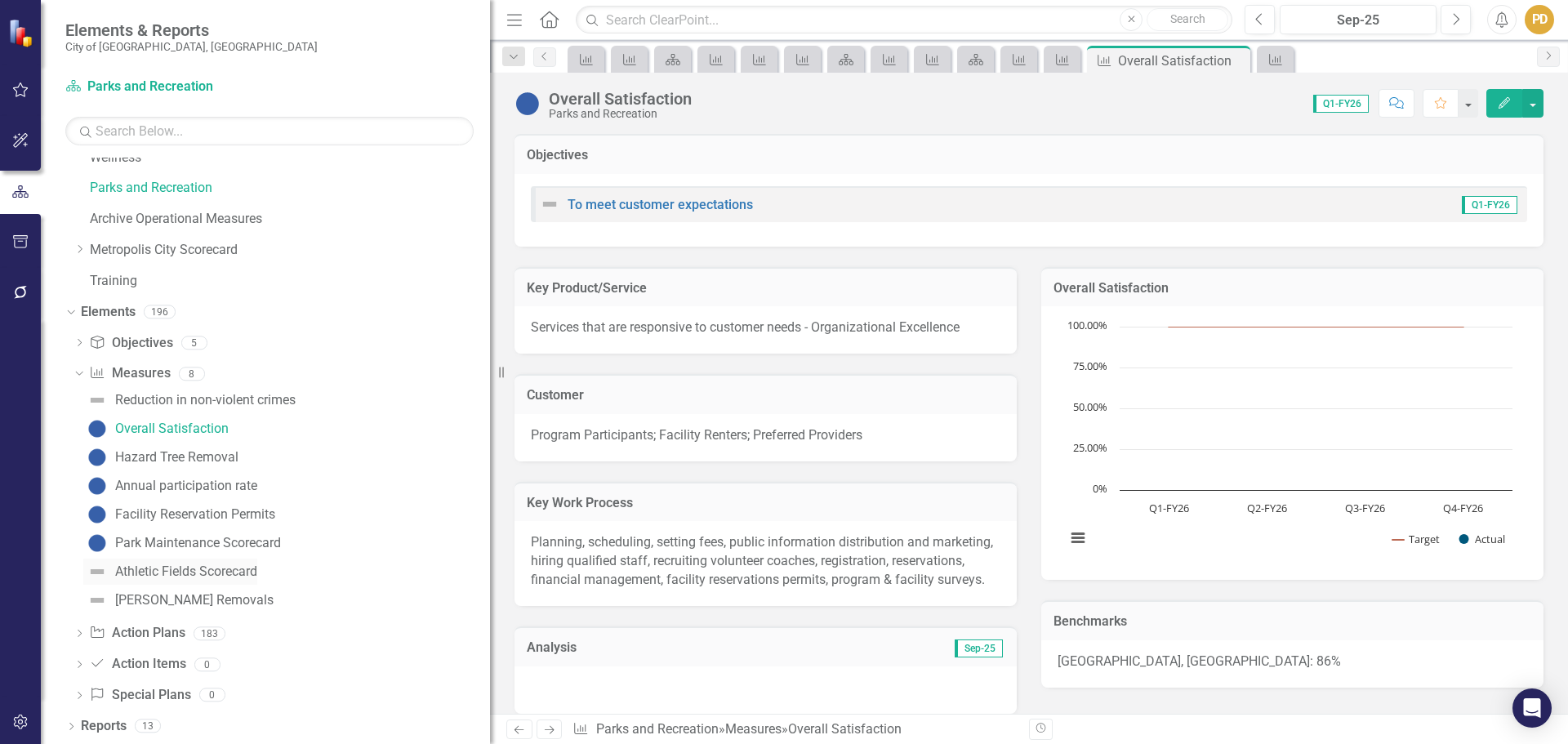
click at [193, 567] on div "Athletic Fields Scorecard" at bounding box center [185, 571] width 142 height 15
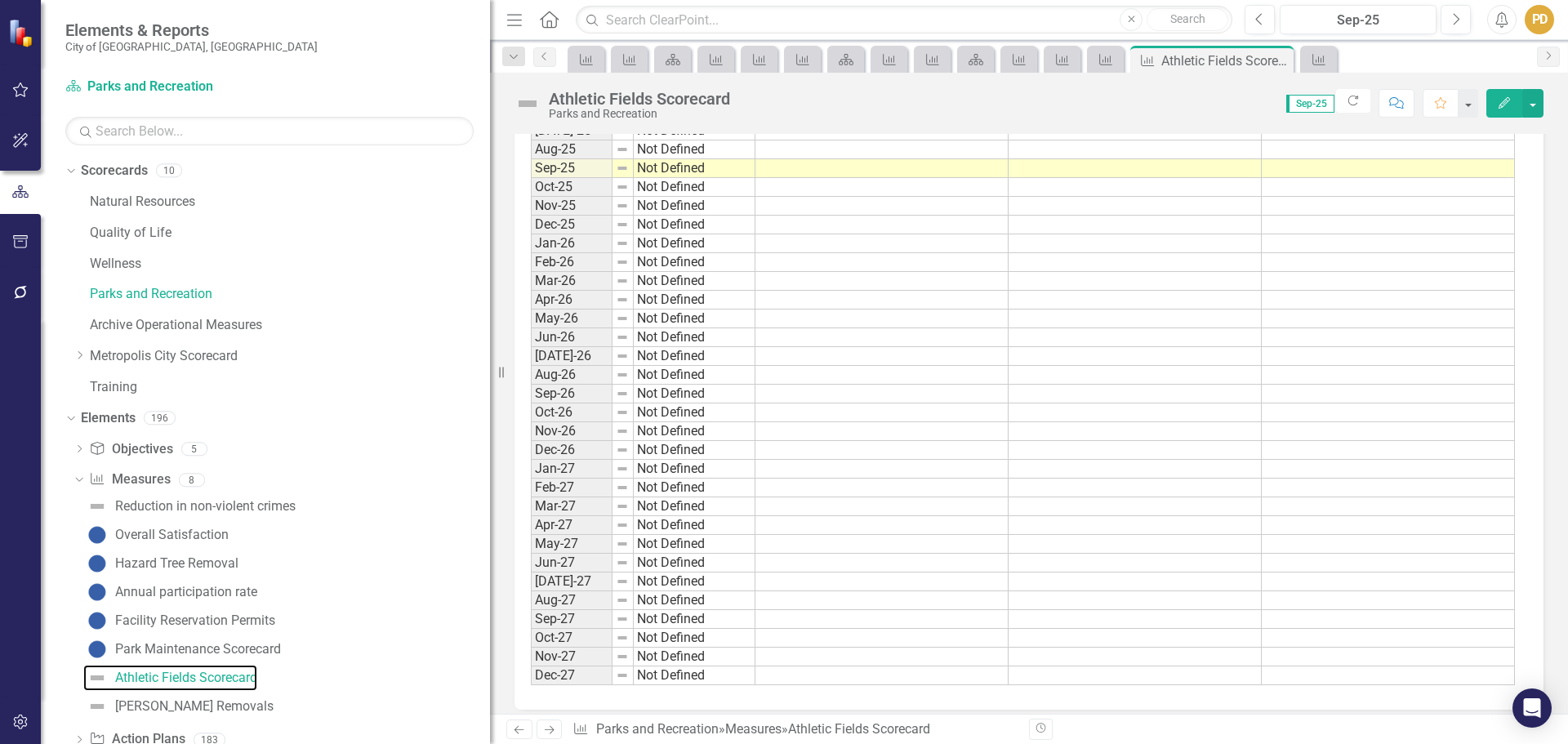
scroll to position [2572, 0]
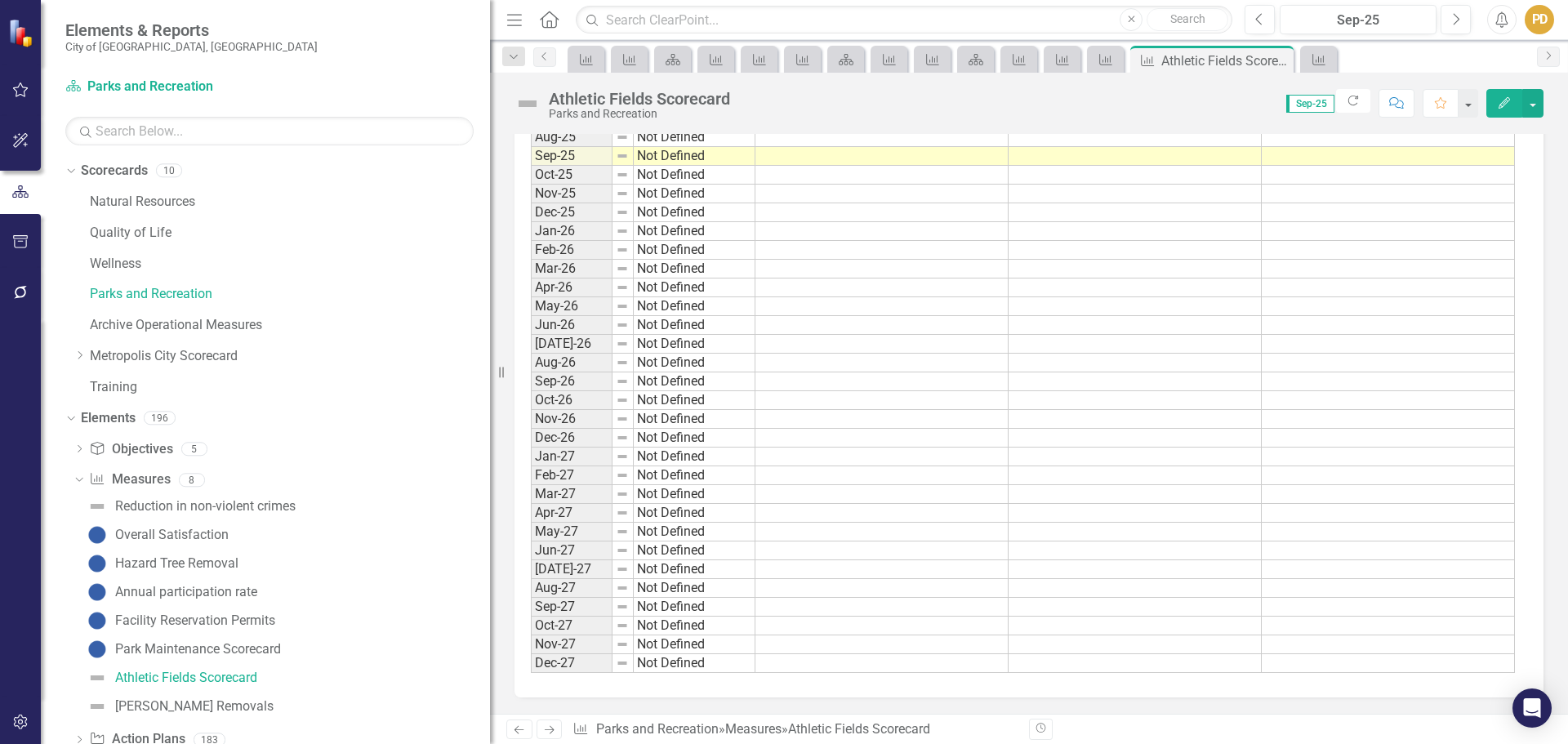
click at [1317, 388] on td at bounding box center [1388, 382] width 253 height 19
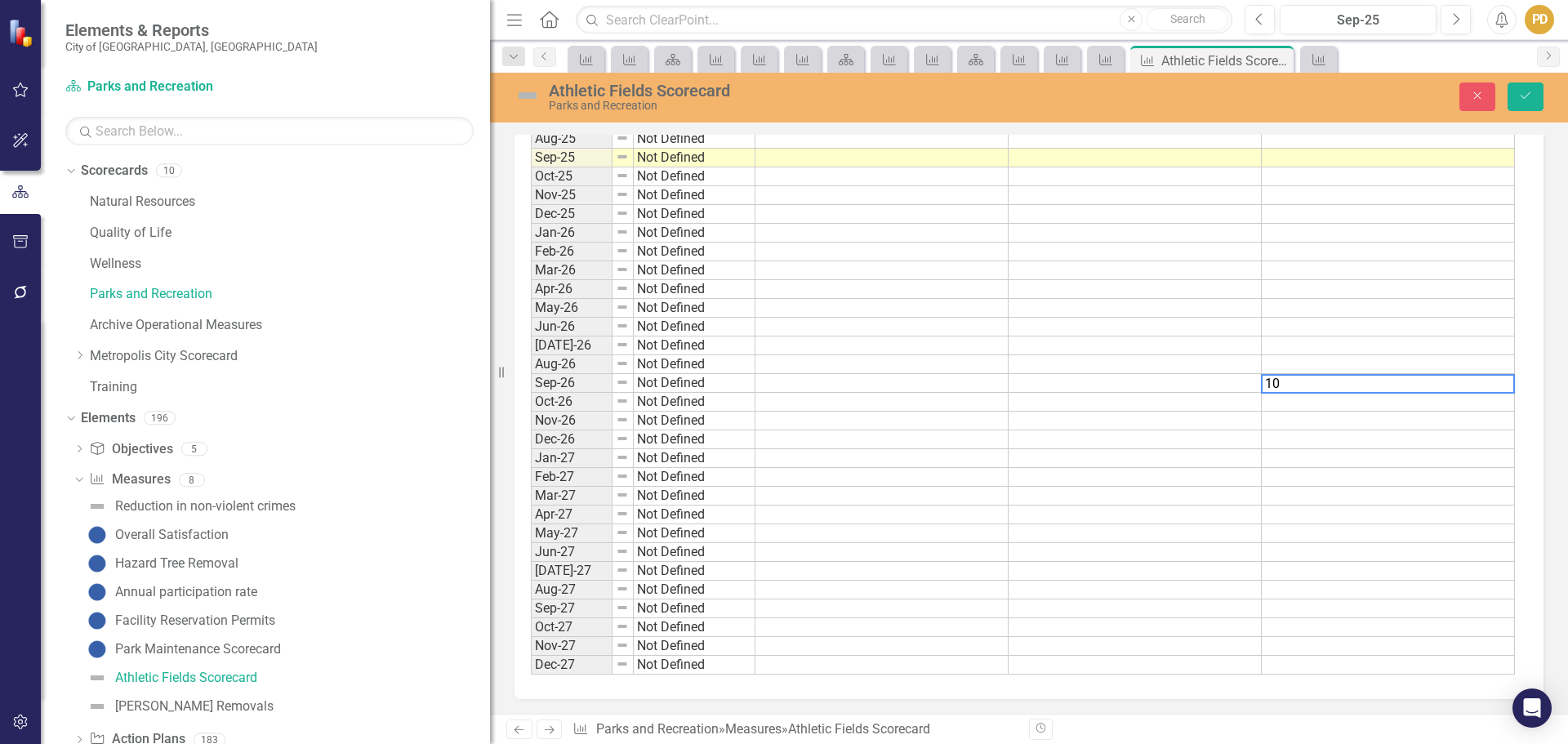
type textarea "100"
click at [1526, 99] on icon "Save" at bounding box center [1525, 95] width 15 height 11
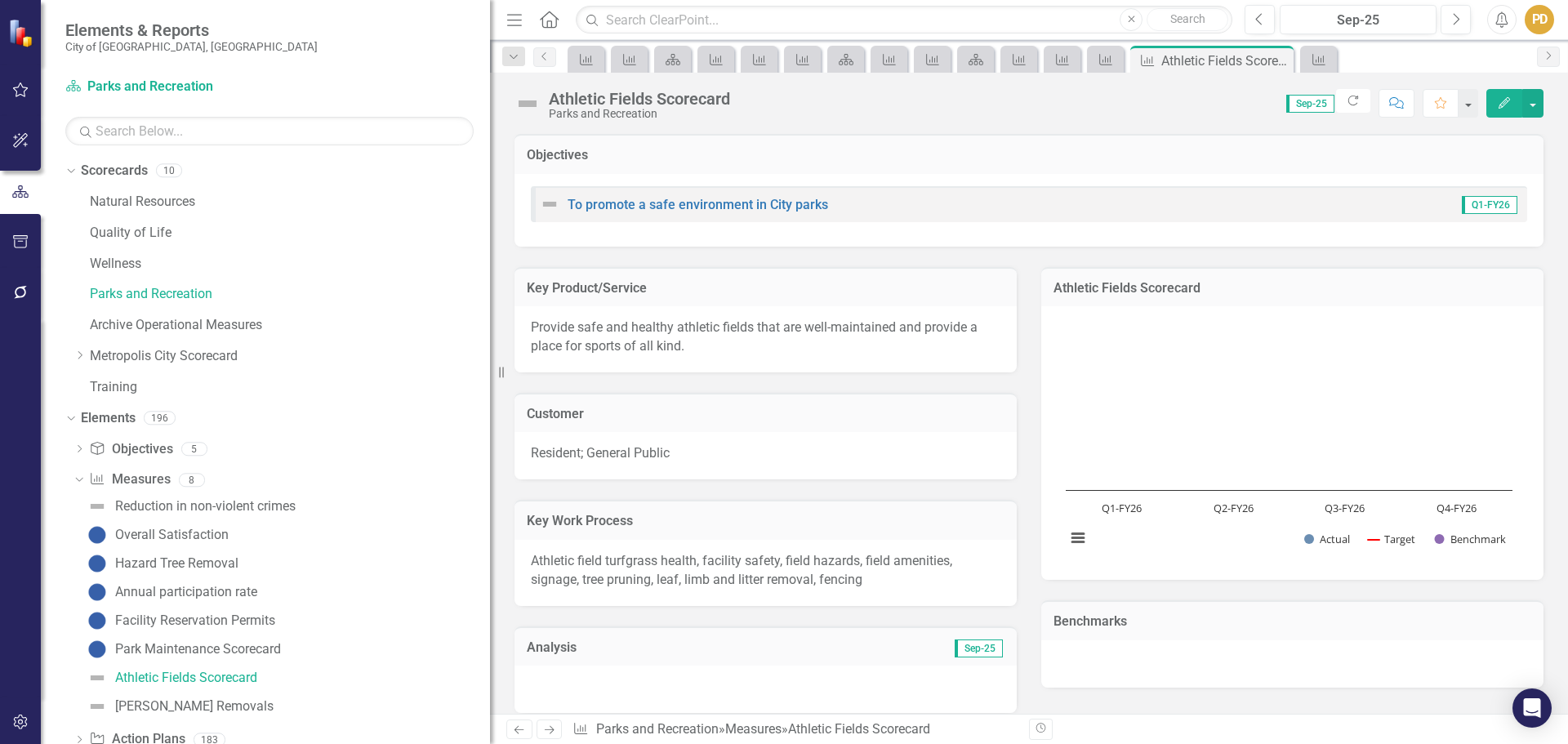
click at [1191, 393] on rect "Interactive chart" at bounding box center [1289, 441] width 463 height 245
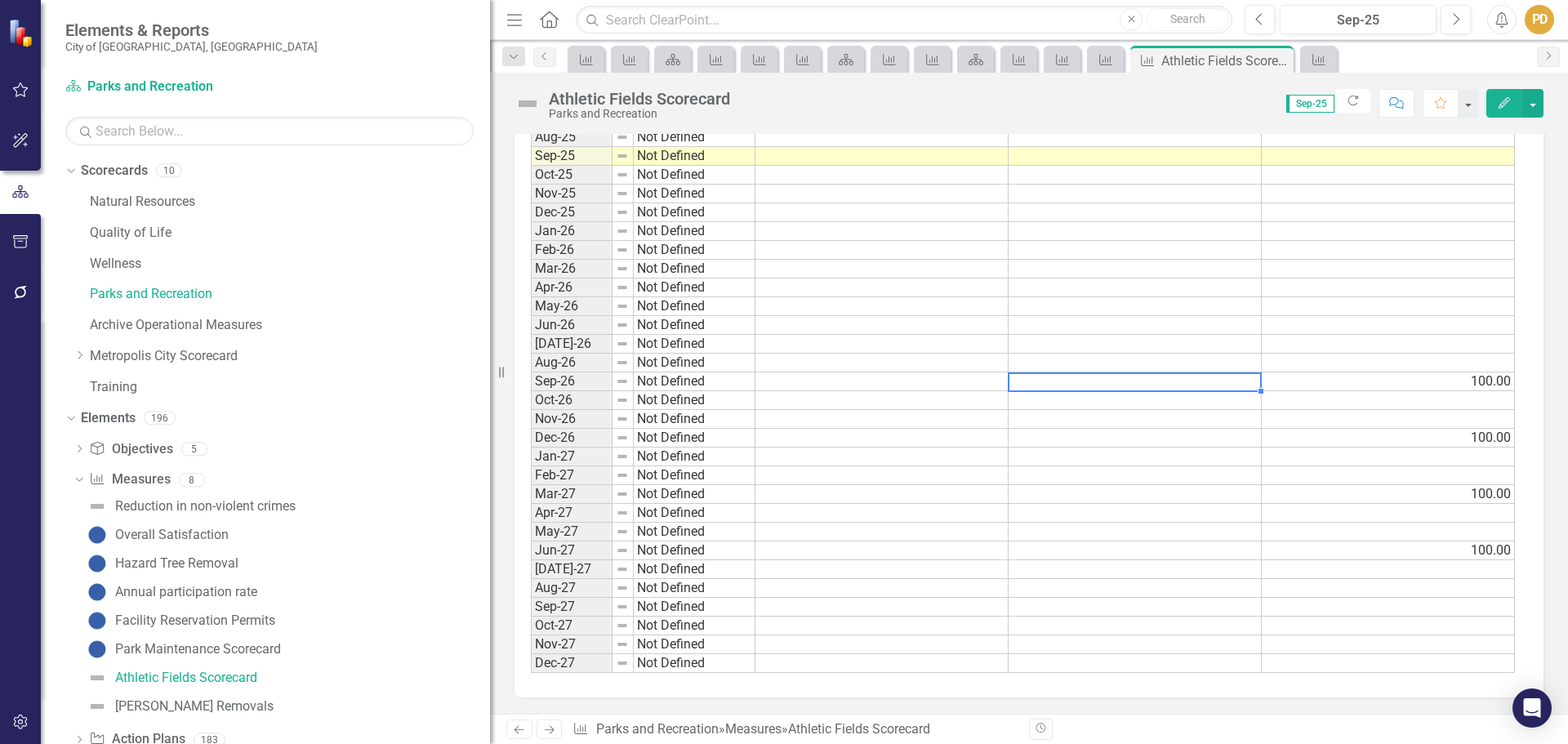
click at [1146, 388] on td at bounding box center [1135, 382] width 253 height 19
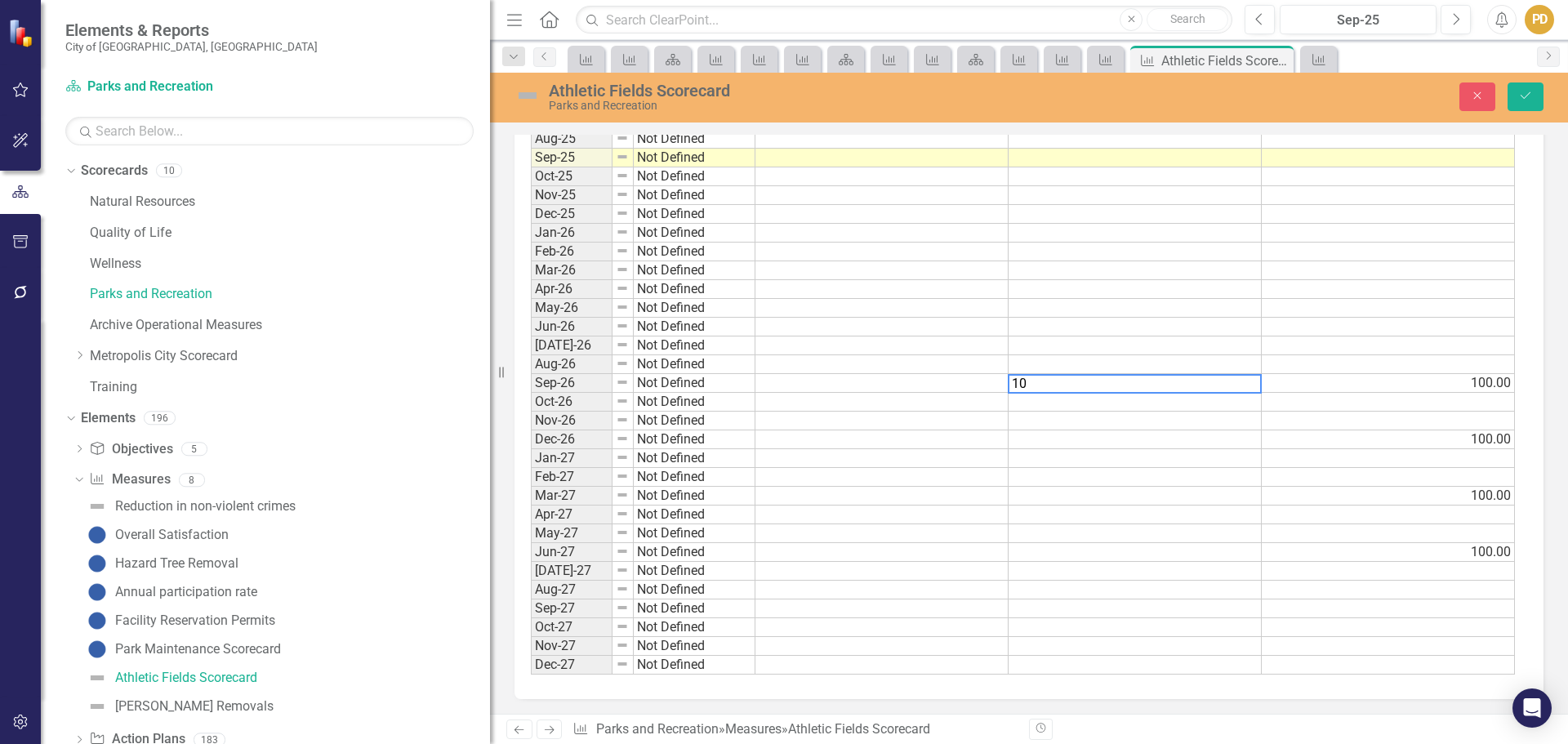
type textarea "100"
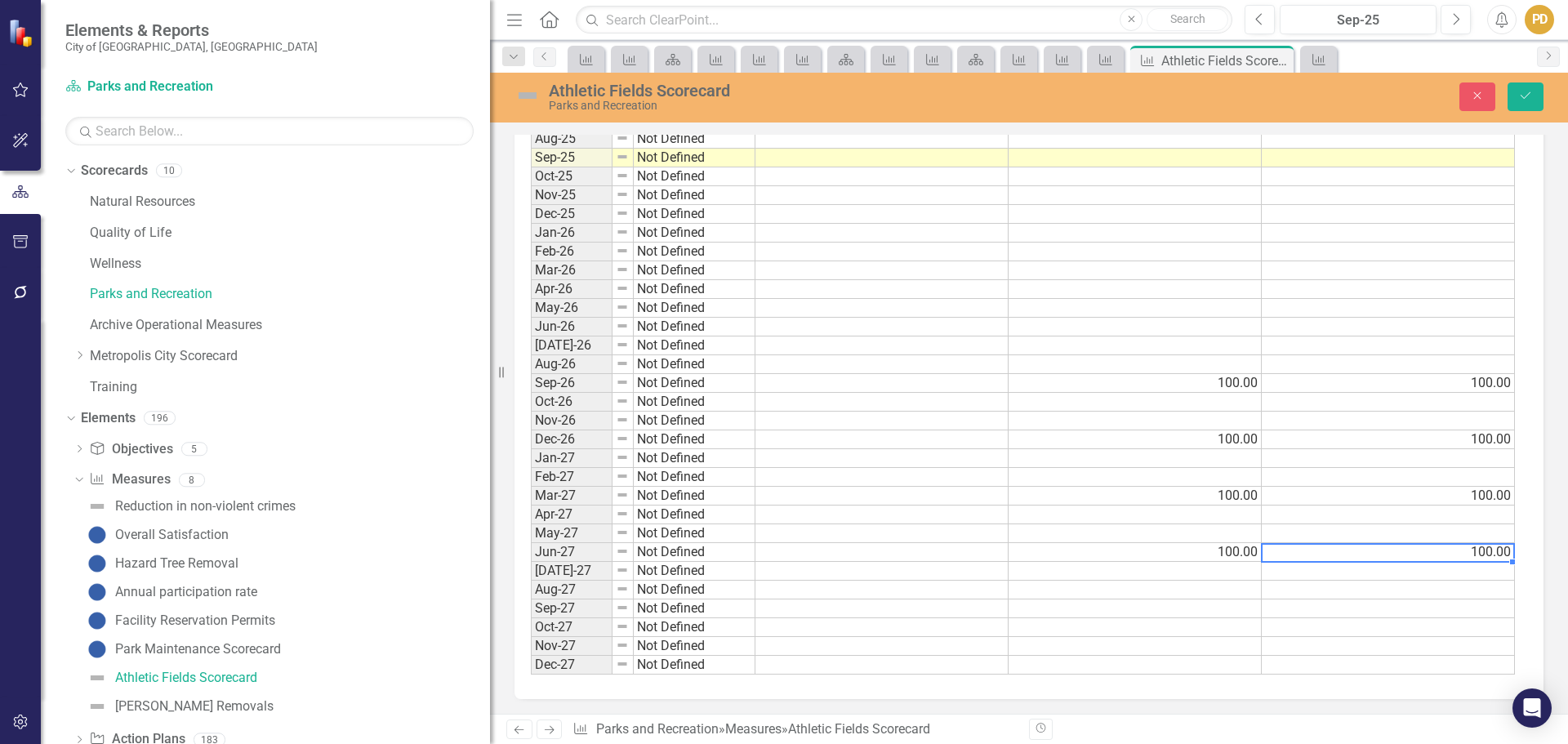
type textarea "100"
click at [1351, 378] on td "100.00" at bounding box center [1388, 384] width 253 height 19
click at [1344, 440] on td "100.00" at bounding box center [1388, 440] width 253 height 19
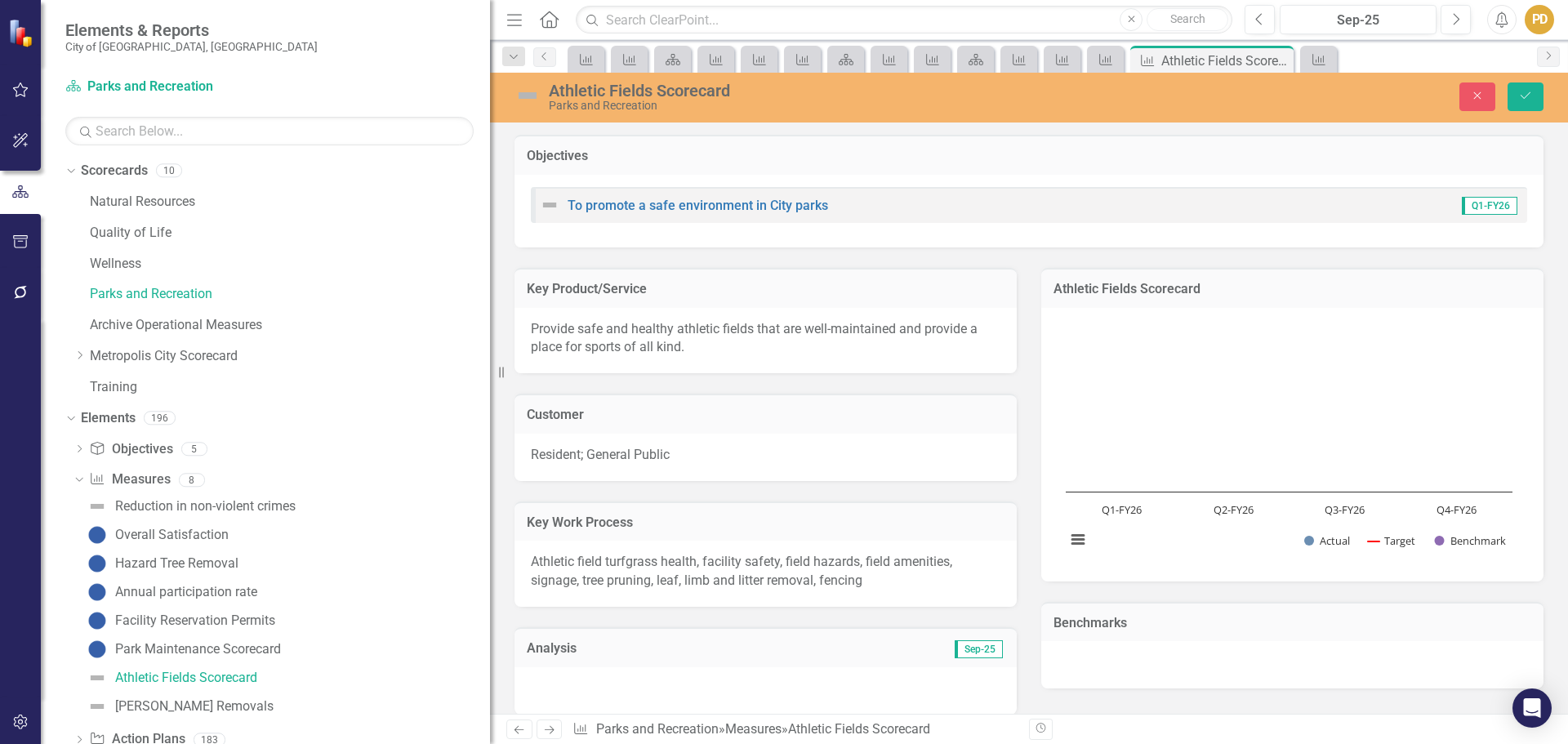
scroll to position [2125, 0]
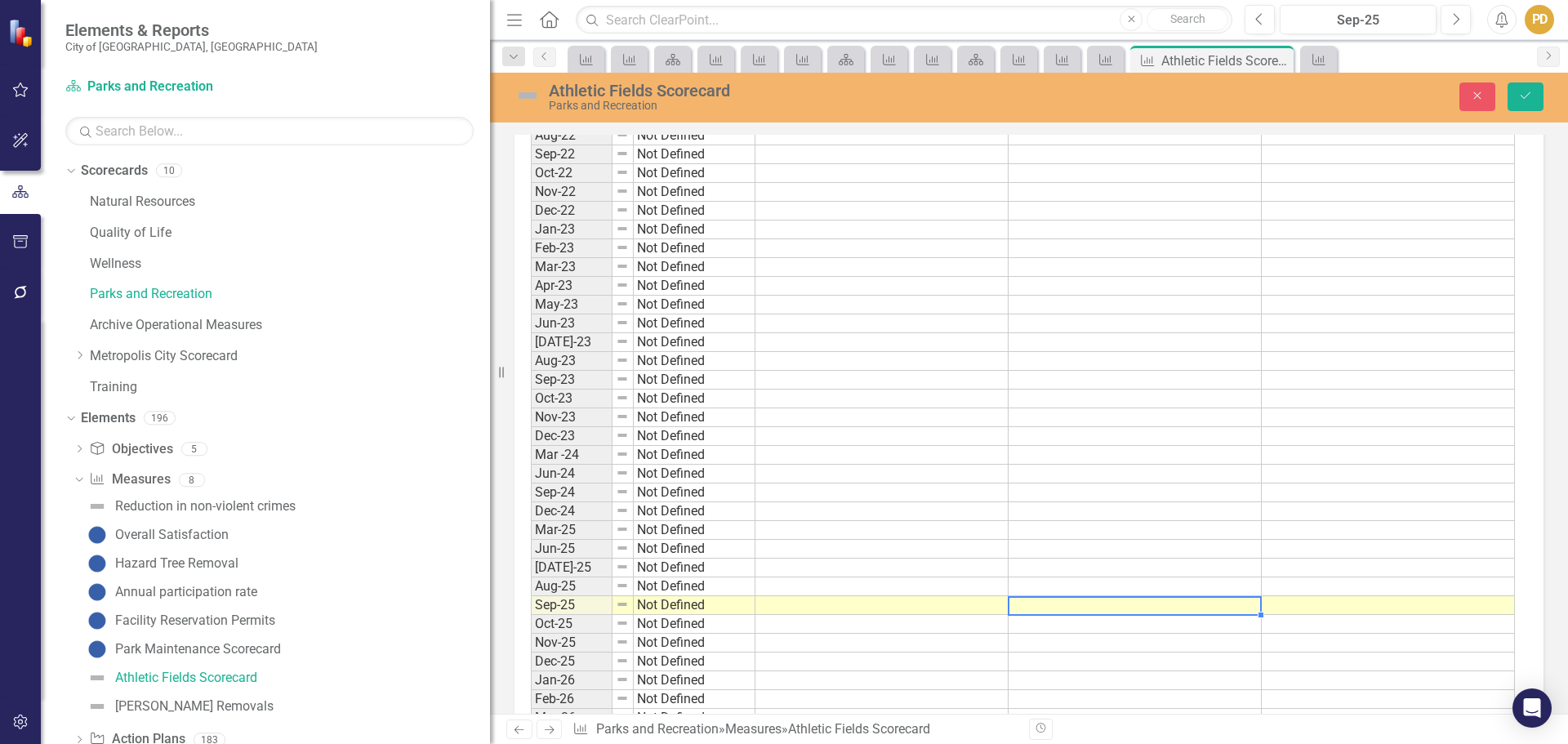
click at [1147, 610] on td at bounding box center [1135, 606] width 253 height 19
type textarea "100"
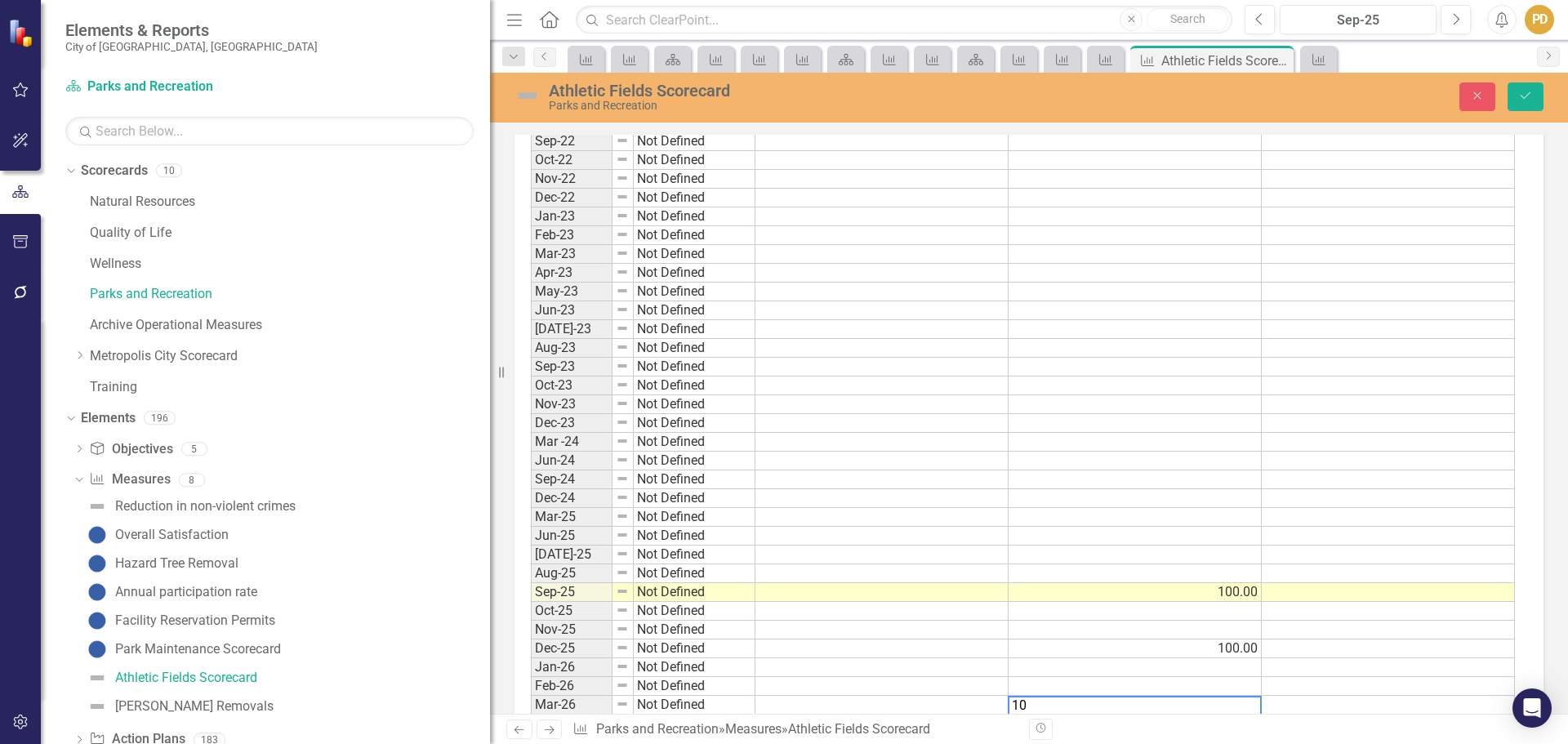
type textarea "100"
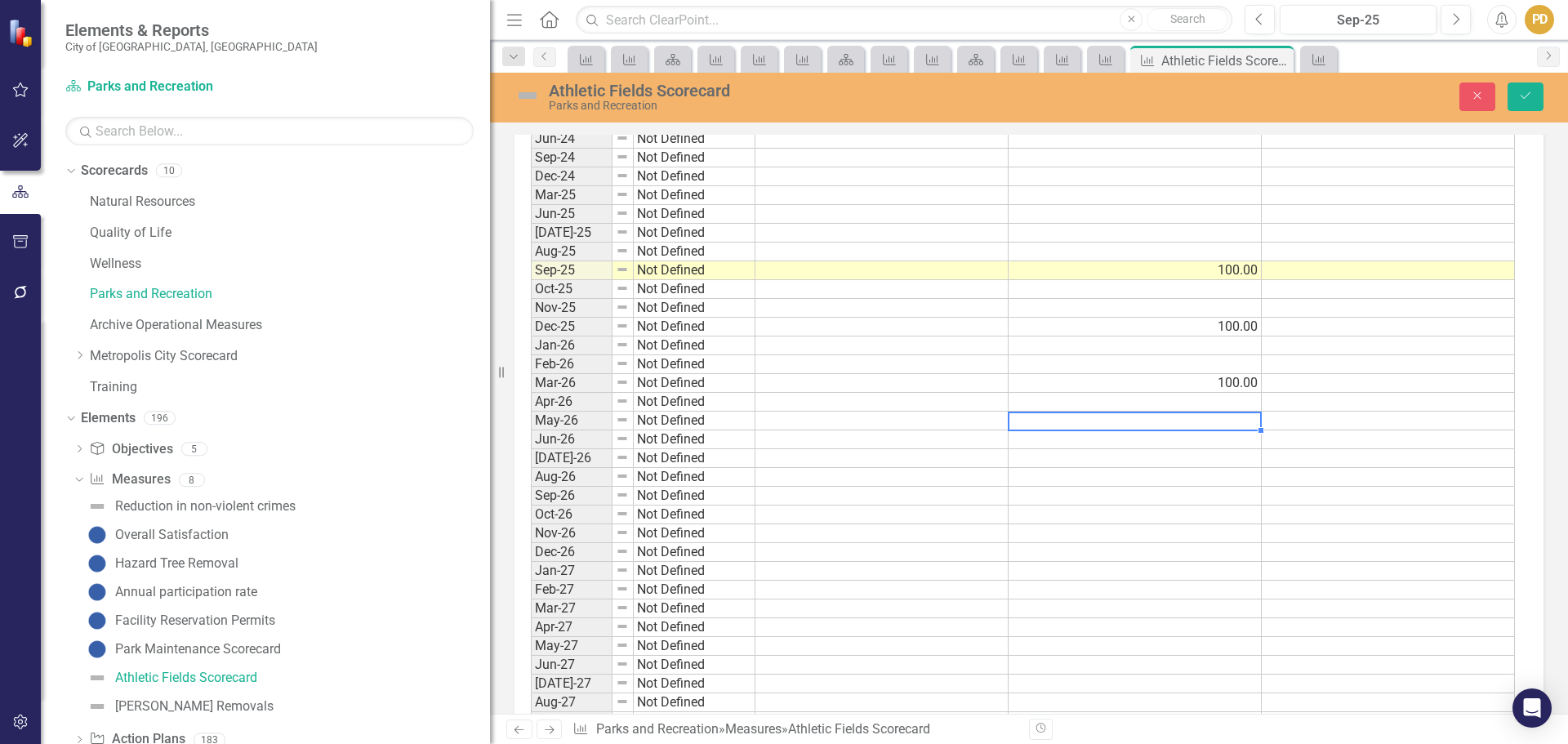
scroll to position [2464, 0]
type textarea "100"
click at [1524, 100] on icon "Save" at bounding box center [1525, 95] width 15 height 11
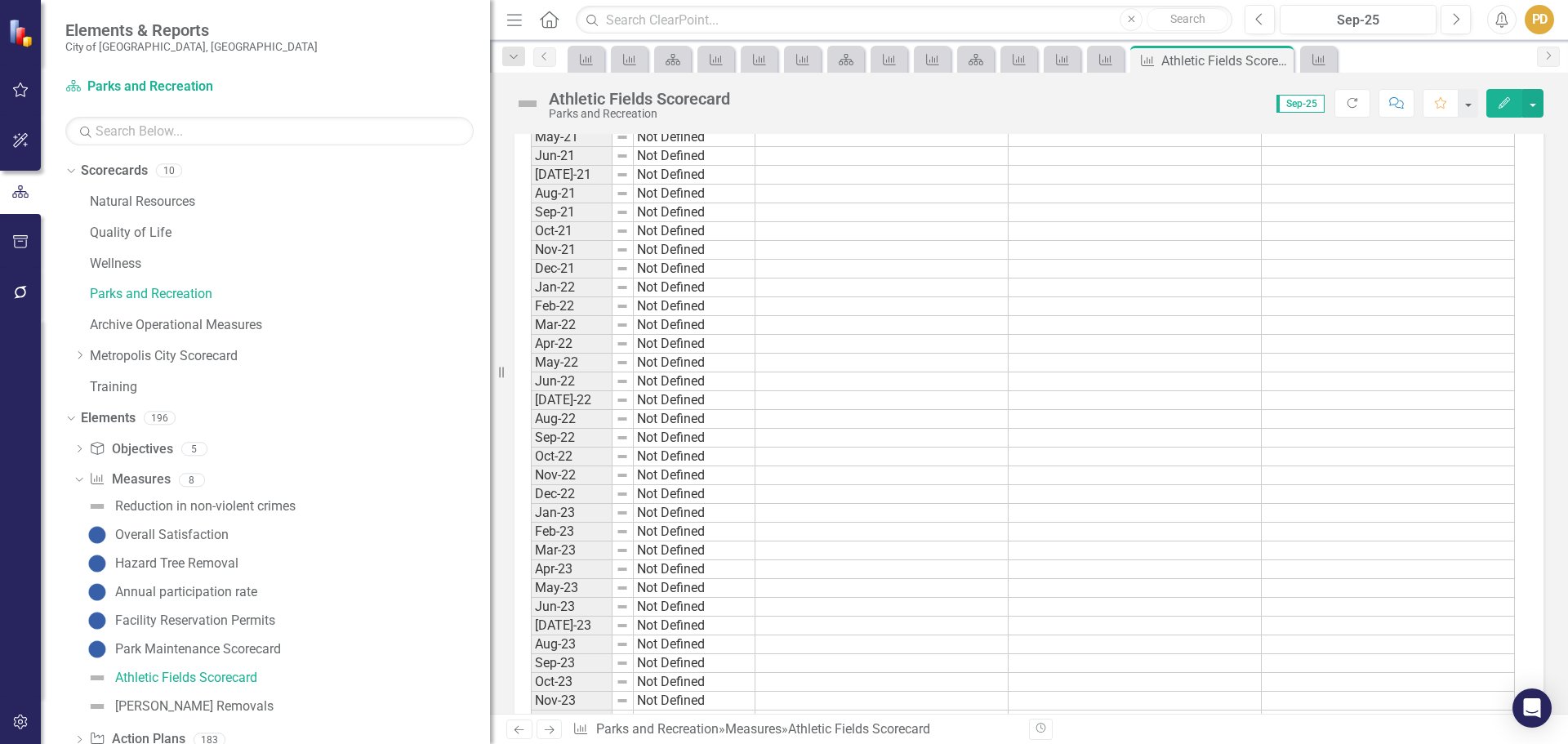
scroll to position [1716, 0]
click at [1529, 106] on button "button" at bounding box center [1533, 103] width 21 height 28
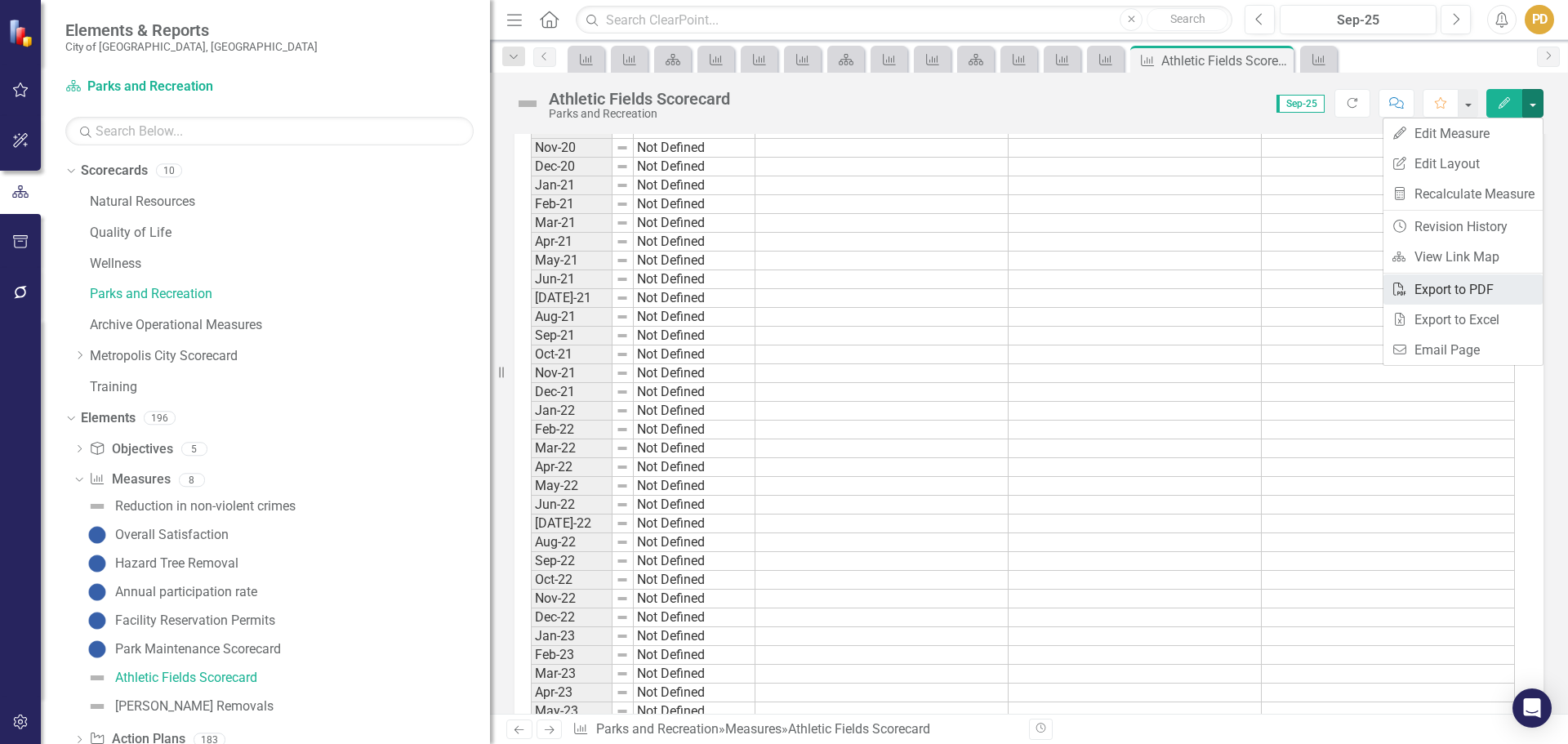
click at [1478, 287] on link "PDF Export to PDF" at bounding box center [1462, 290] width 159 height 30
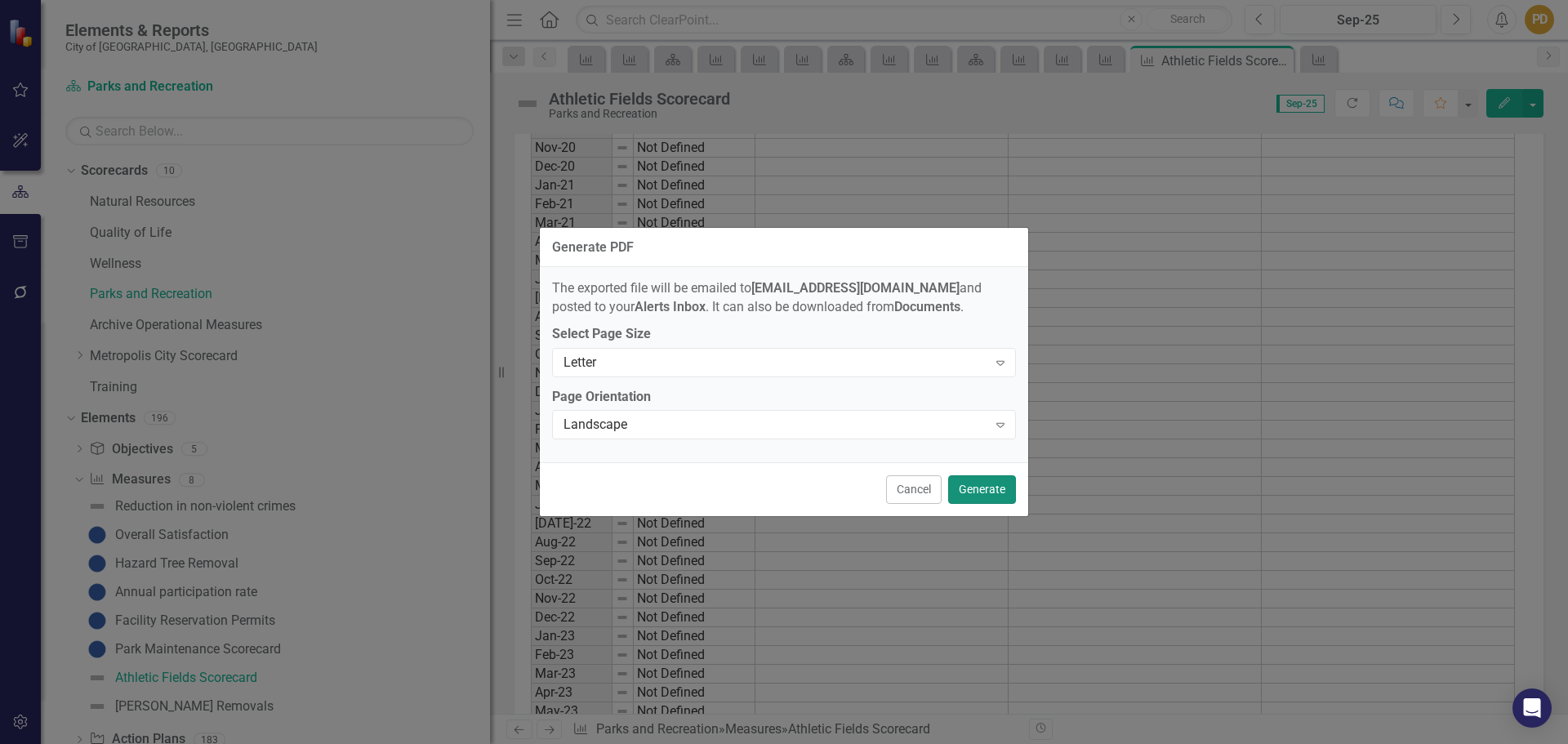
click at [975, 497] on button "Generate" at bounding box center [982, 490] width 68 height 28
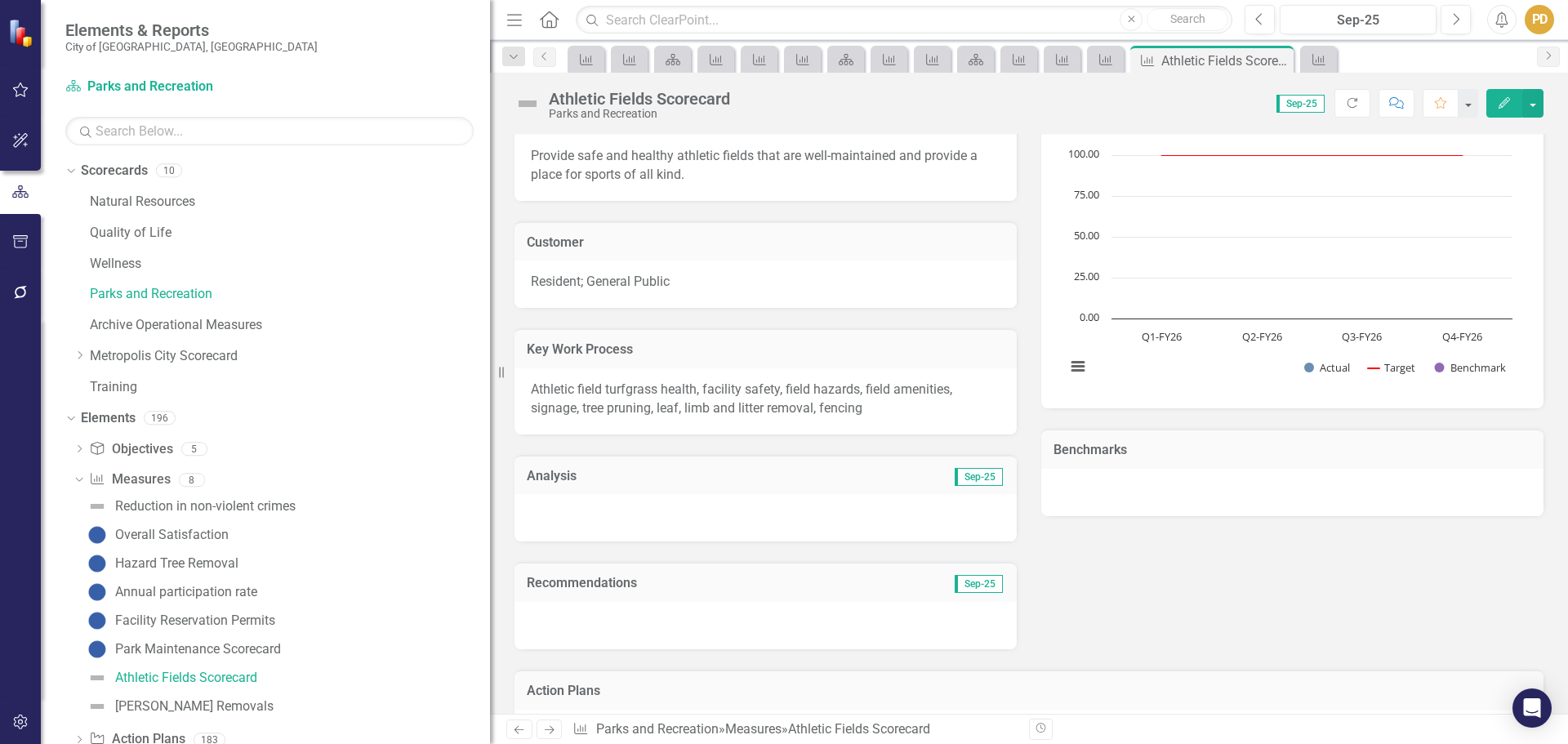
scroll to position [0, 0]
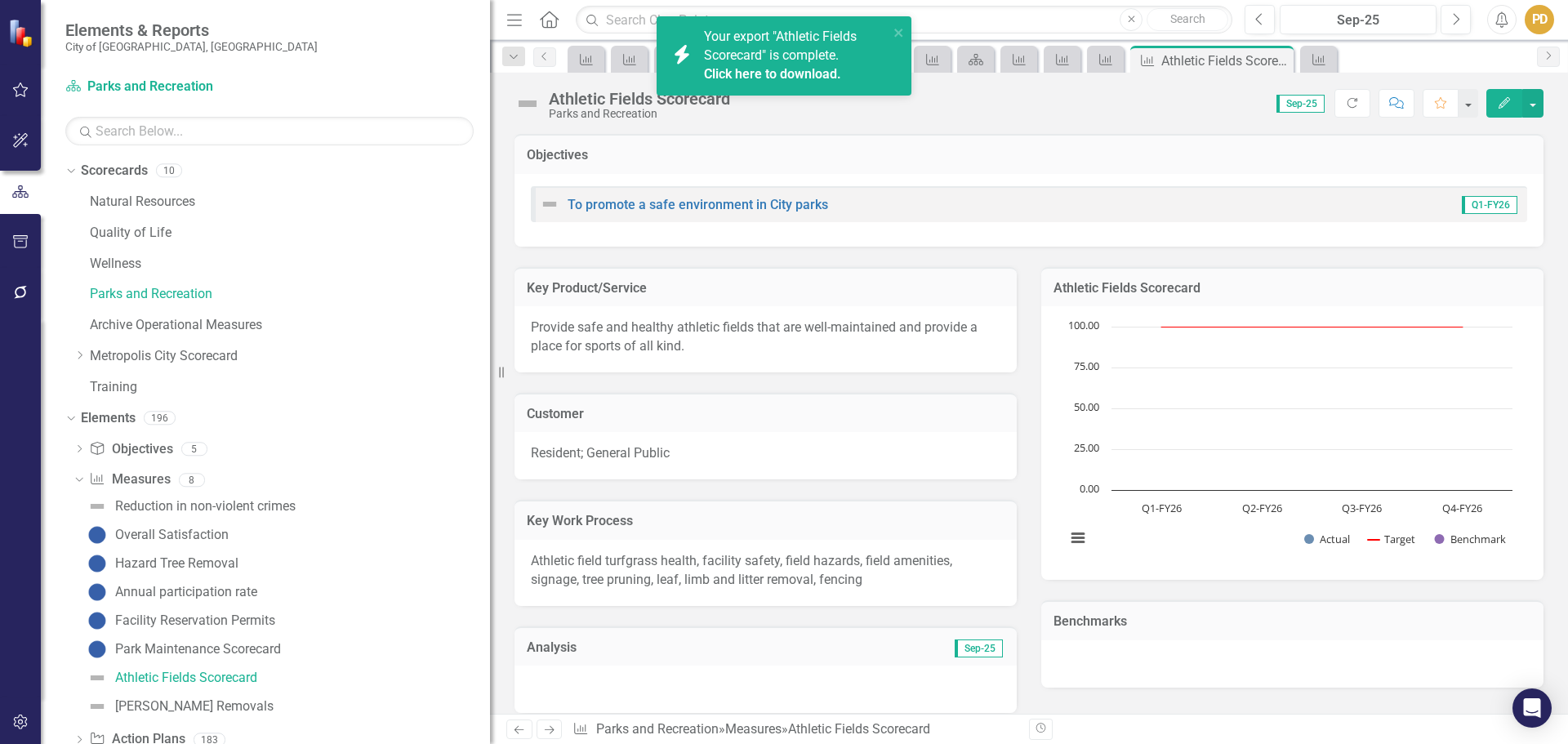
click at [1536, 23] on div "PD" at bounding box center [1540, 20] width 29 height 29
